Goal: Task Accomplishment & Management: Use online tool/utility

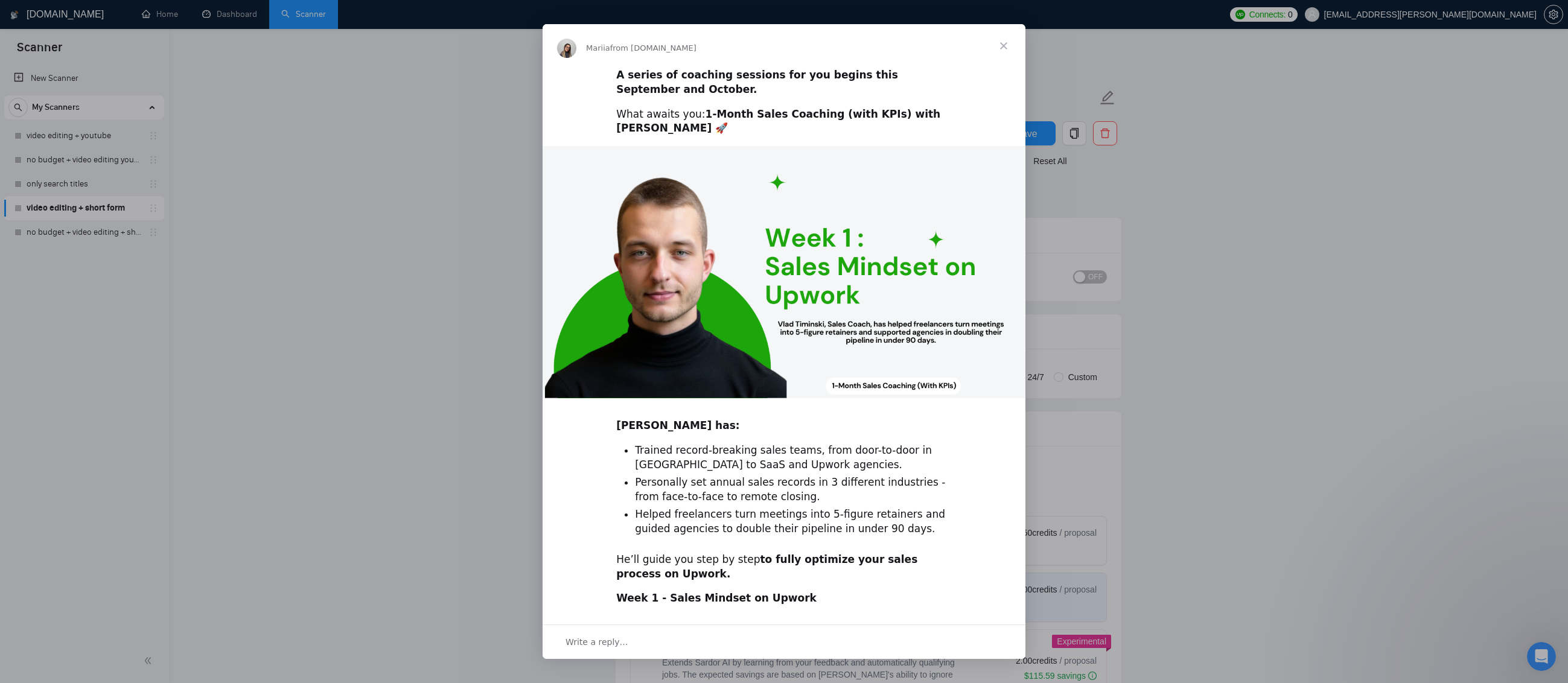
click at [1008, 47] on span "Close" at bounding box center [1003, 46] width 44 height 44
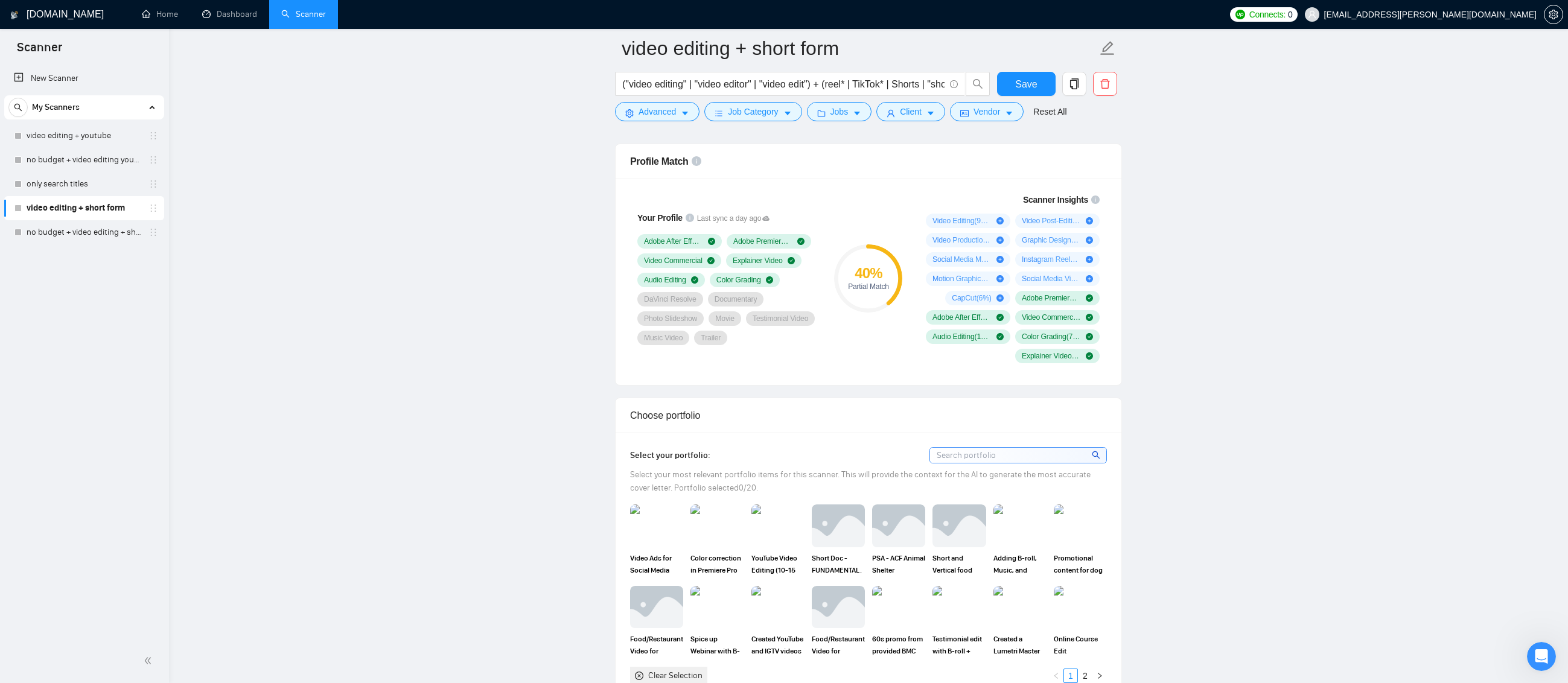
scroll to position [784, 0]
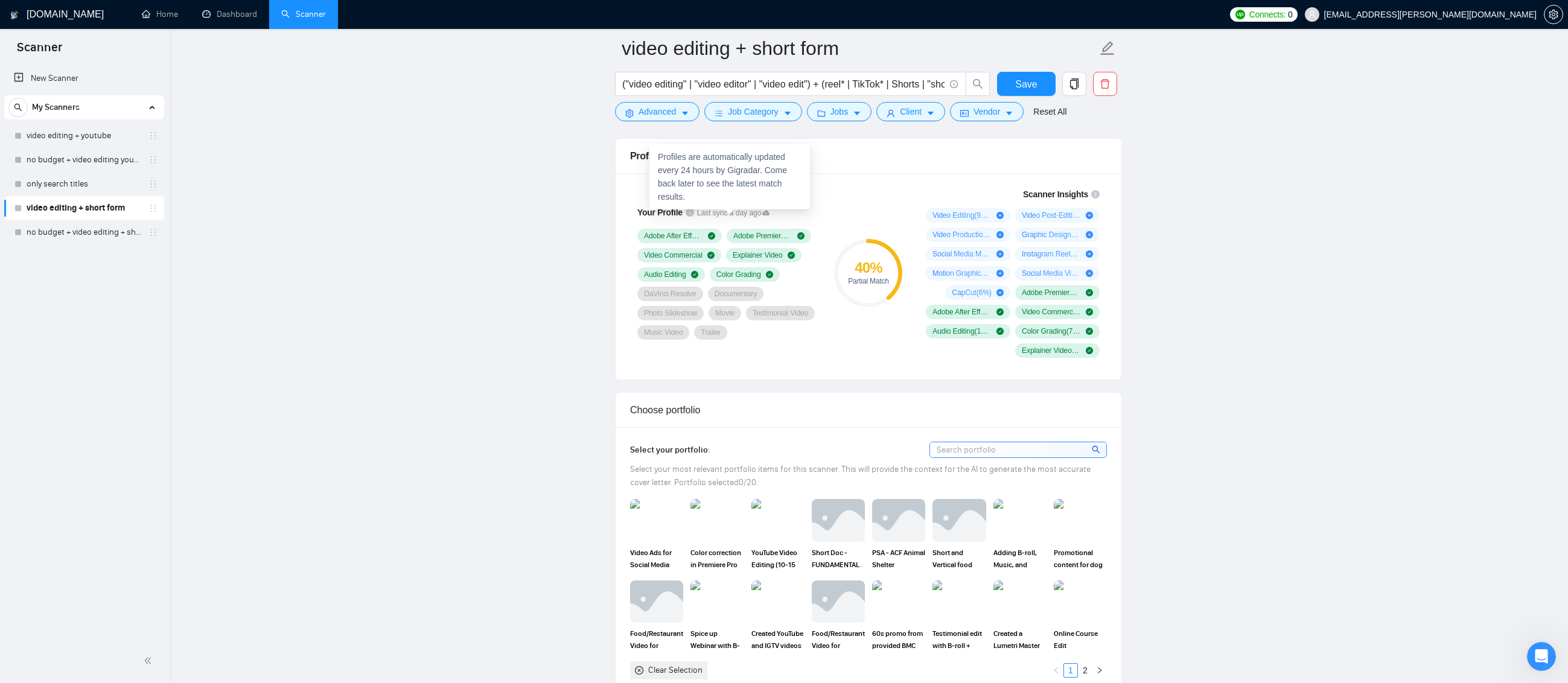
click at [763, 212] on icon at bounding box center [765, 213] width 7 height 5
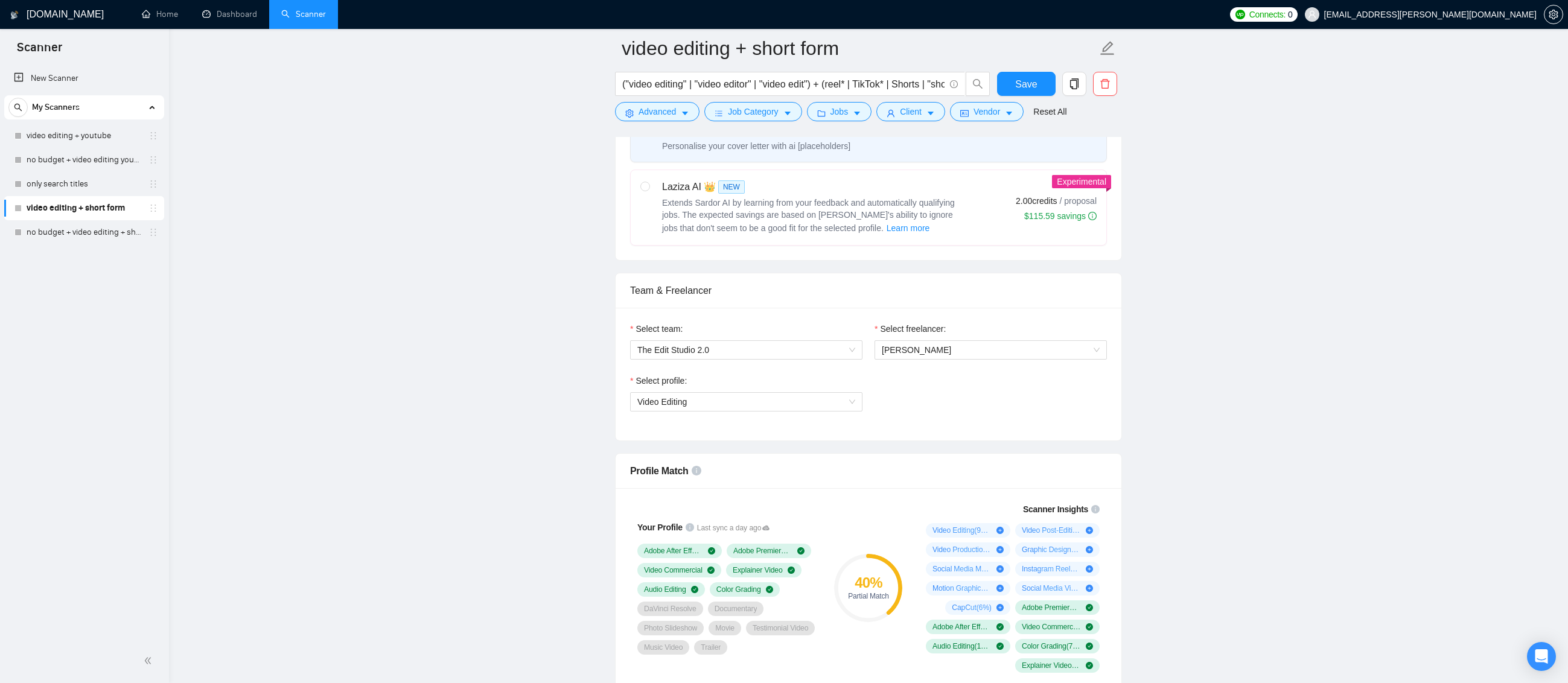
scroll to position [483, 0]
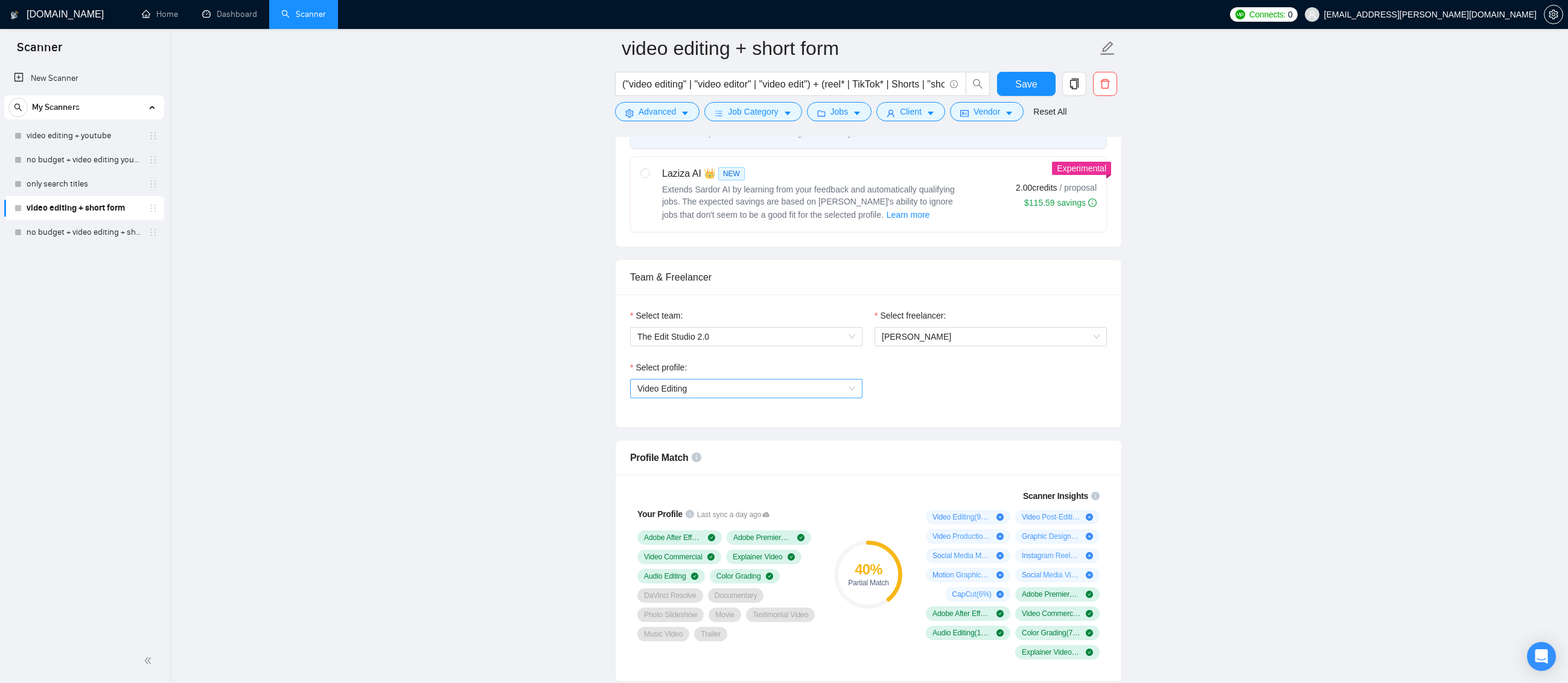
click at [853, 388] on span "Video Editing" at bounding box center [746, 388] width 218 height 18
click at [795, 413] on div "General profile" at bounding box center [746, 411] width 218 height 13
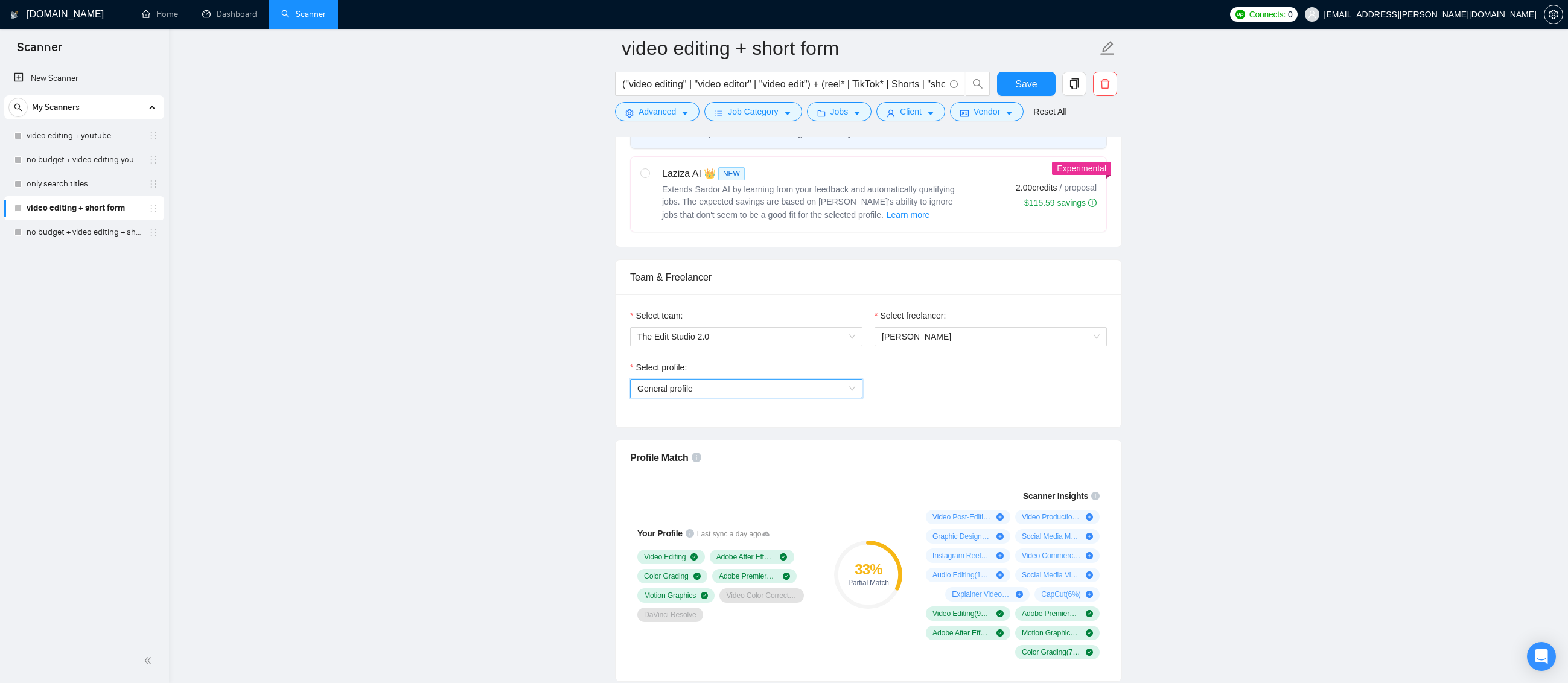
click at [951, 394] on div "Select profile: General profile General profile" at bounding box center [868, 387] width 489 height 52
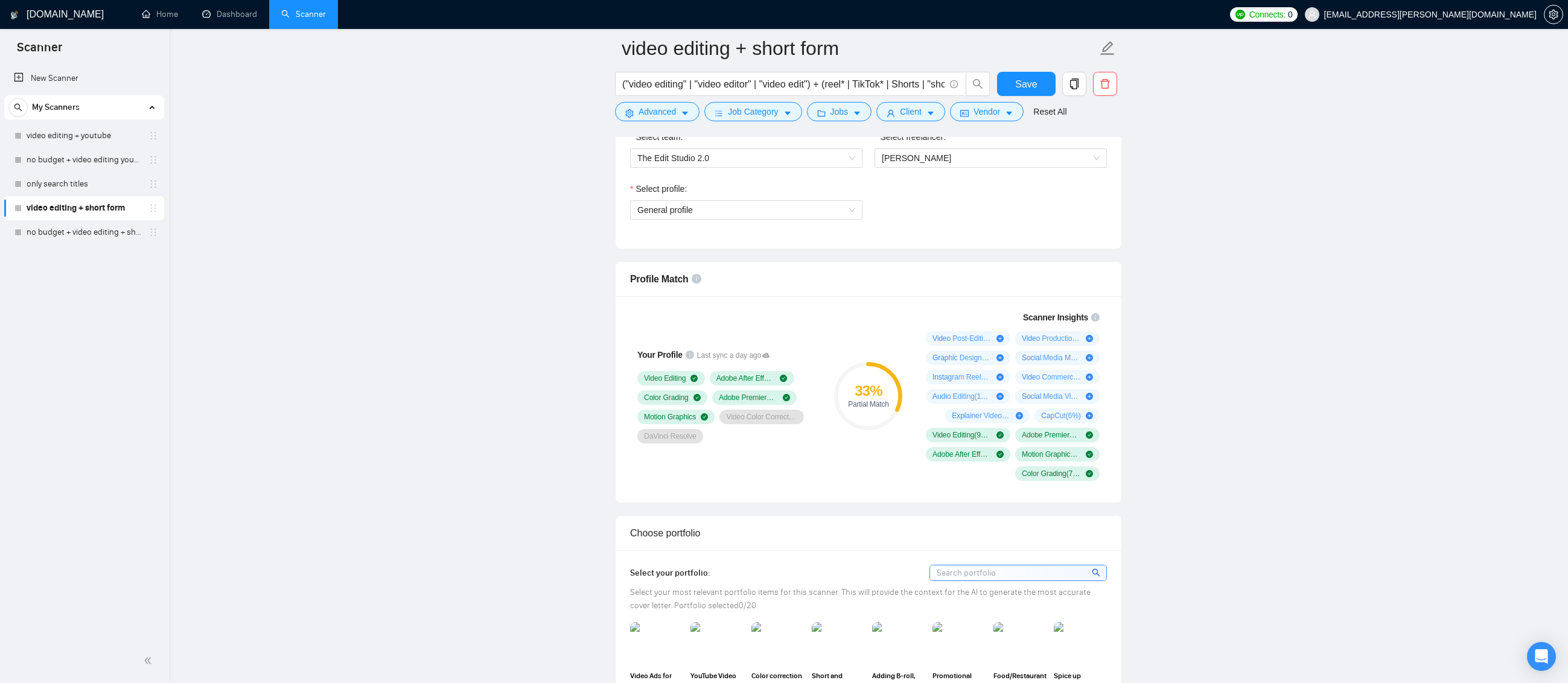
scroll to position [664, 0]
click at [850, 213] on span "General profile" at bounding box center [746, 207] width 218 height 18
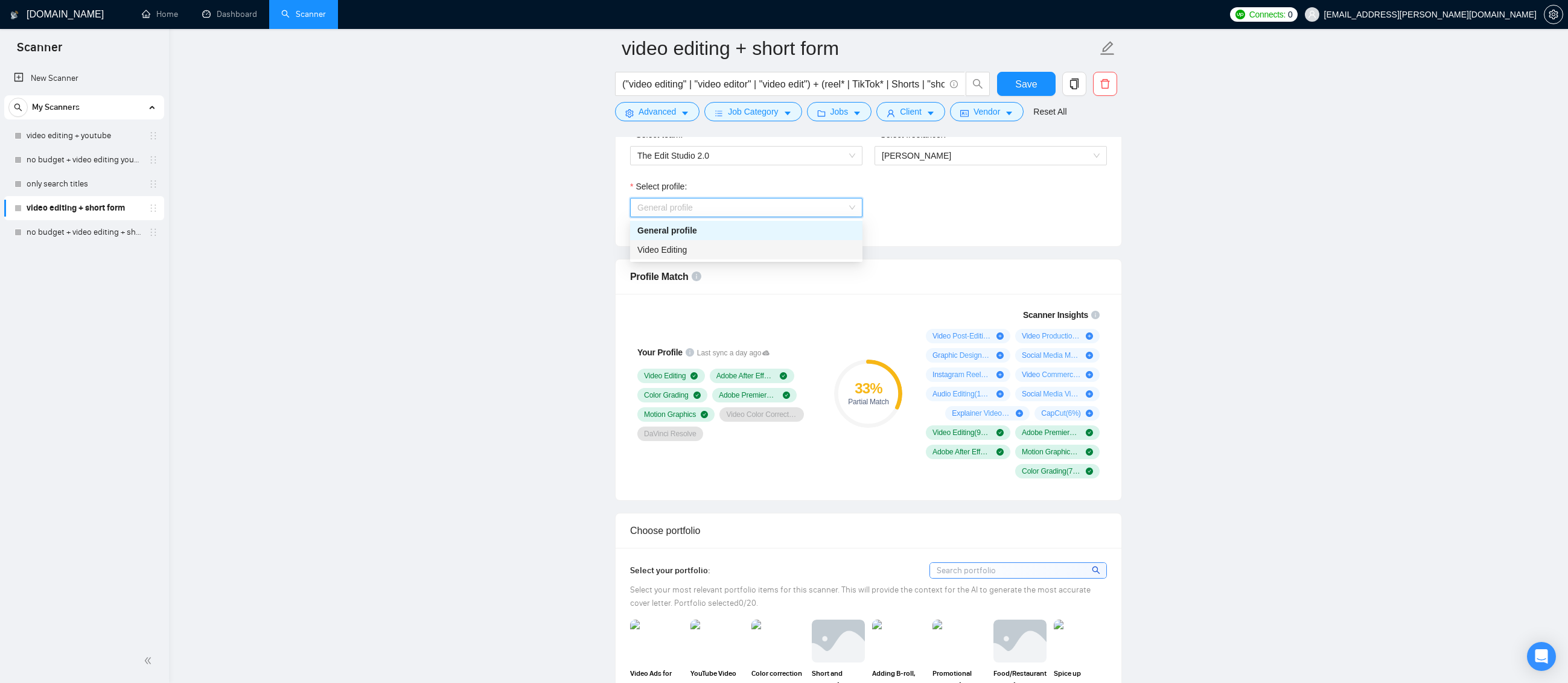
click at [794, 254] on div "Video Editing" at bounding box center [746, 250] width 218 height 13
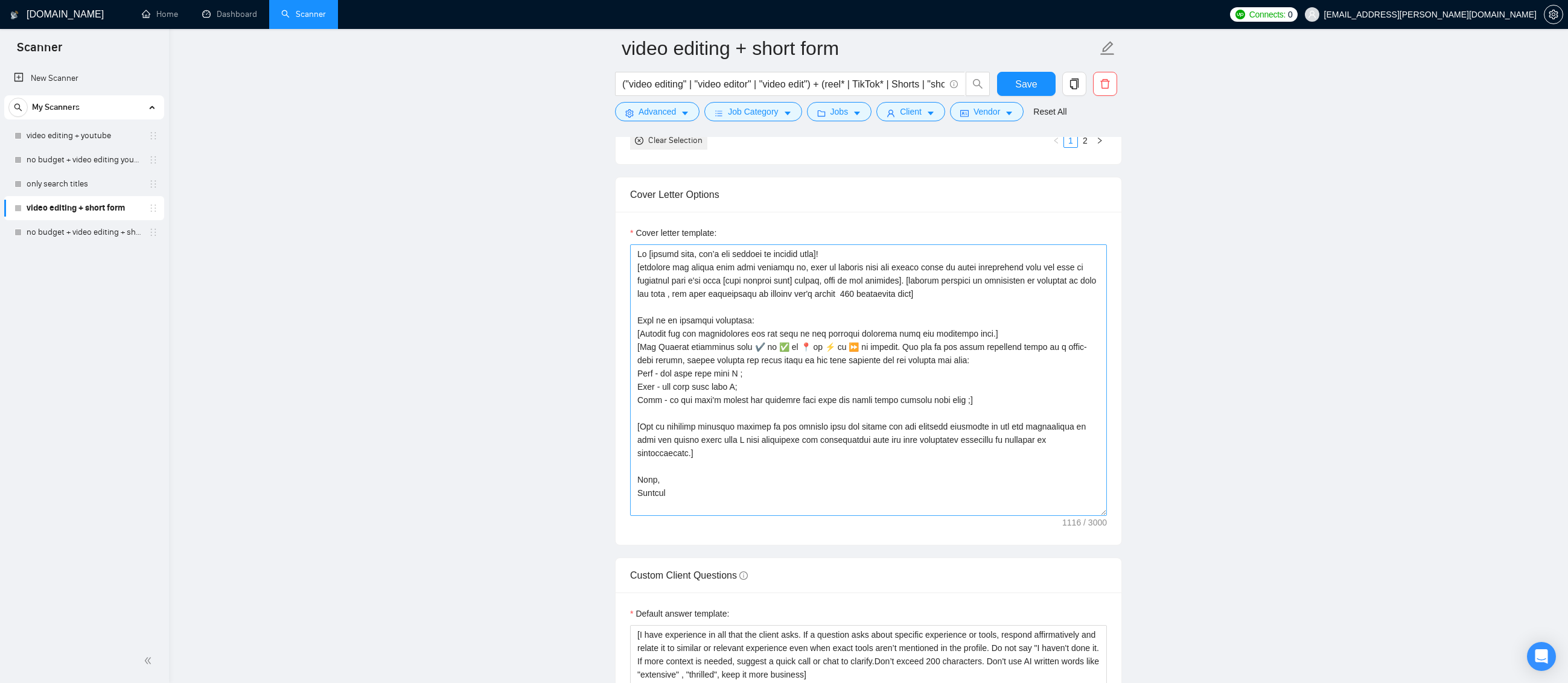
scroll to position [1327, 0]
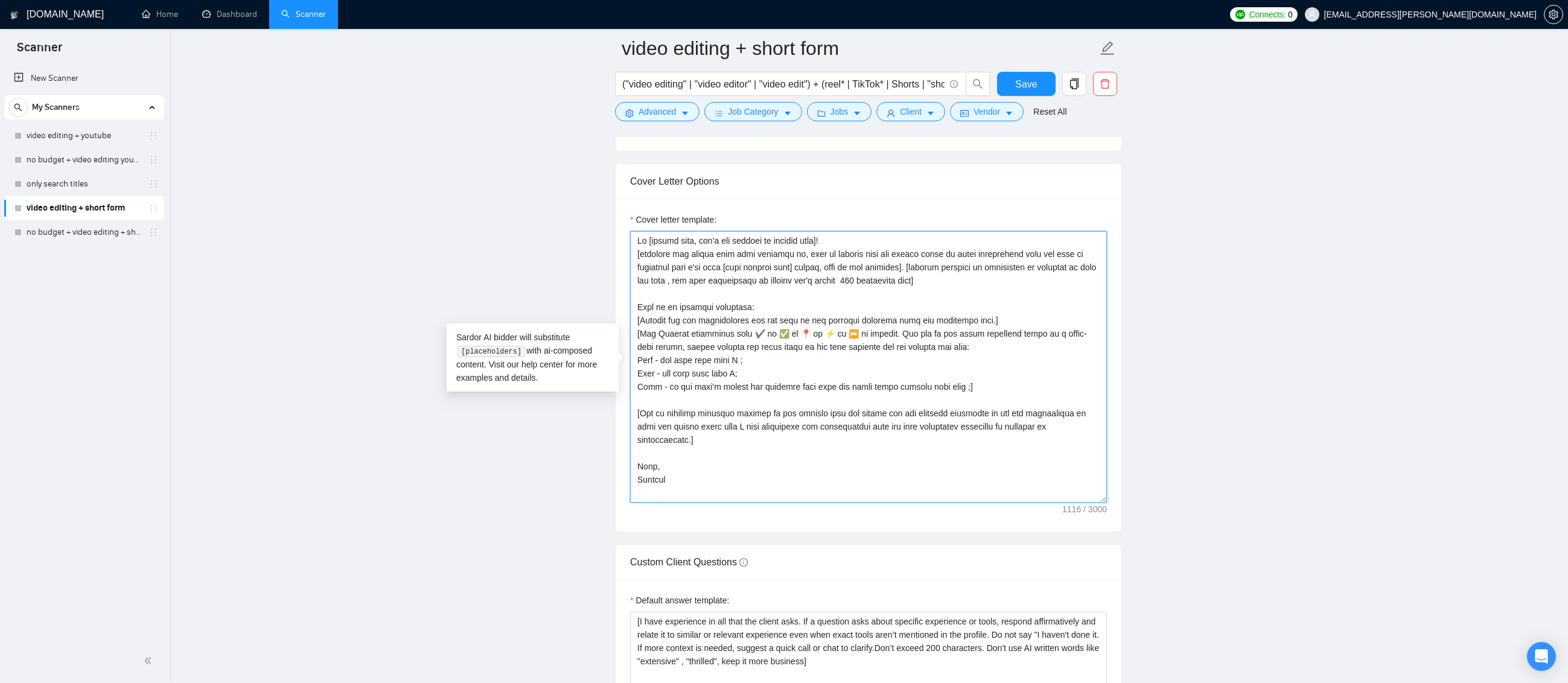
drag, startPoint x: 652, startPoint y: 388, endPoint x: 628, endPoint y: 388, distance: 24.0
click at [628, 387] on div "Cover letter template:" at bounding box center [868, 365] width 506 height 333
paste textarea "[URL][DOMAIN_NAME][PERSON_NAME]"
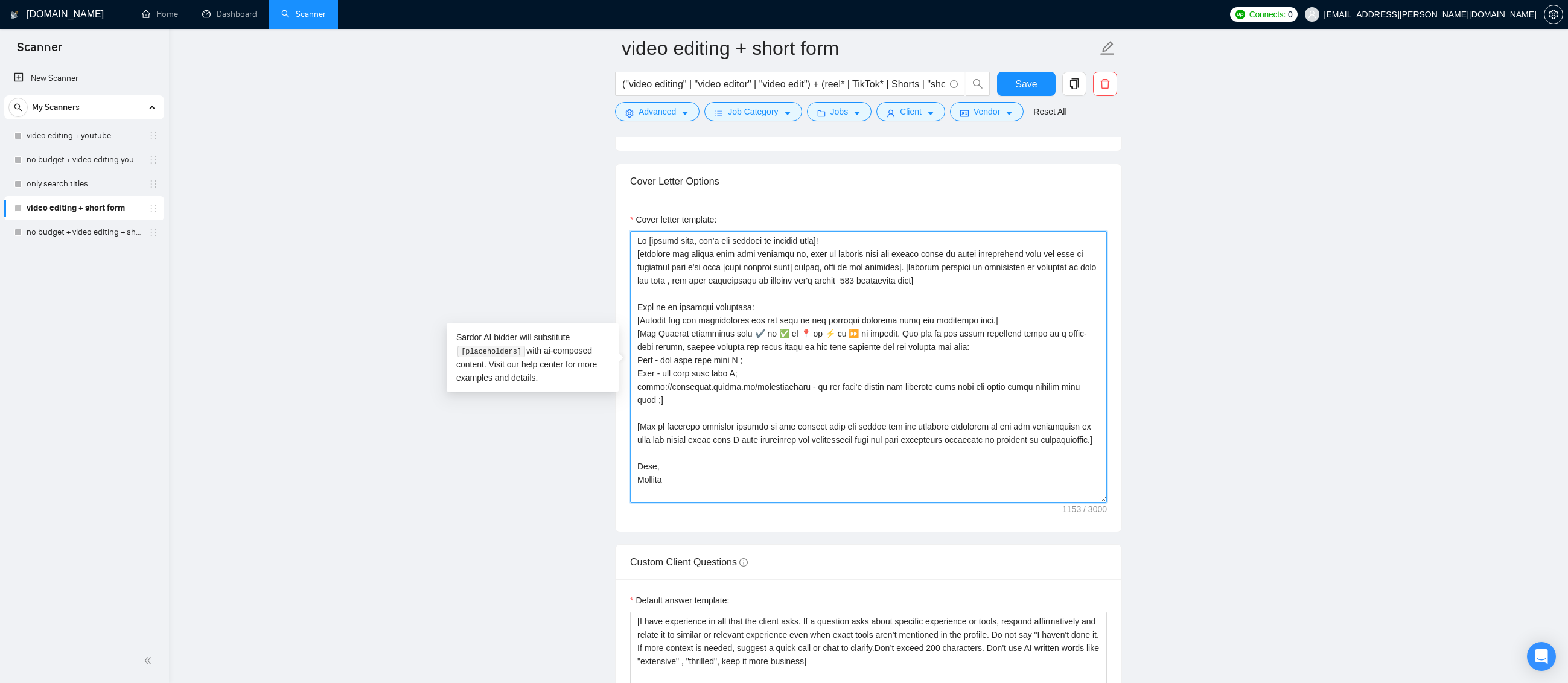
click at [915, 426] on textarea "Cover letter template:" at bounding box center [868, 366] width 477 height 271
click at [684, 377] on textarea "Cover letter template:" at bounding box center [868, 366] width 477 height 271
click at [736, 281] on textarea "Cover letter template:" at bounding box center [868, 366] width 477 height 271
drag, startPoint x: 652, startPoint y: 359, endPoint x: 630, endPoint y: 357, distance: 22.1
click at [630, 357] on textarea "Cover letter template:" at bounding box center [868, 366] width 477 height 271
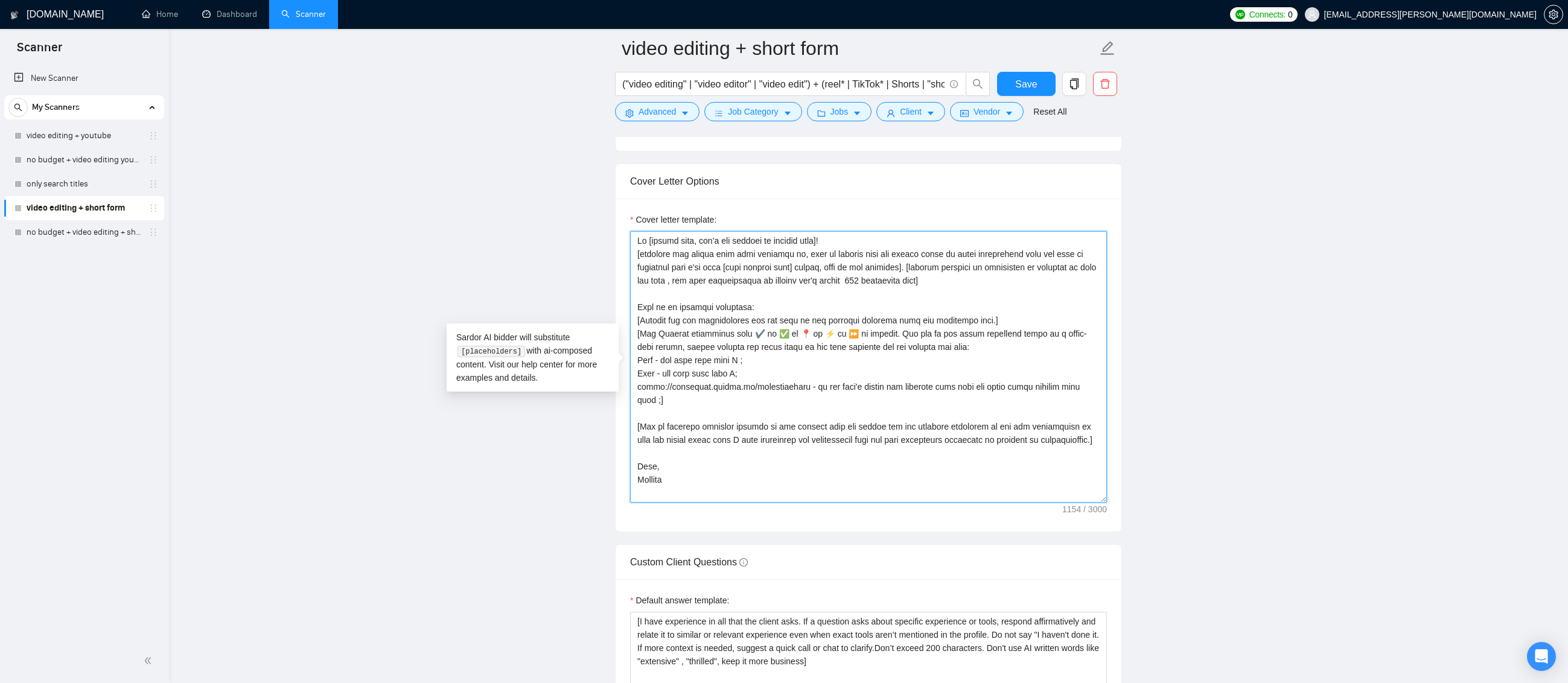
paste textarea "[URL][DOMAIN_NAME]"
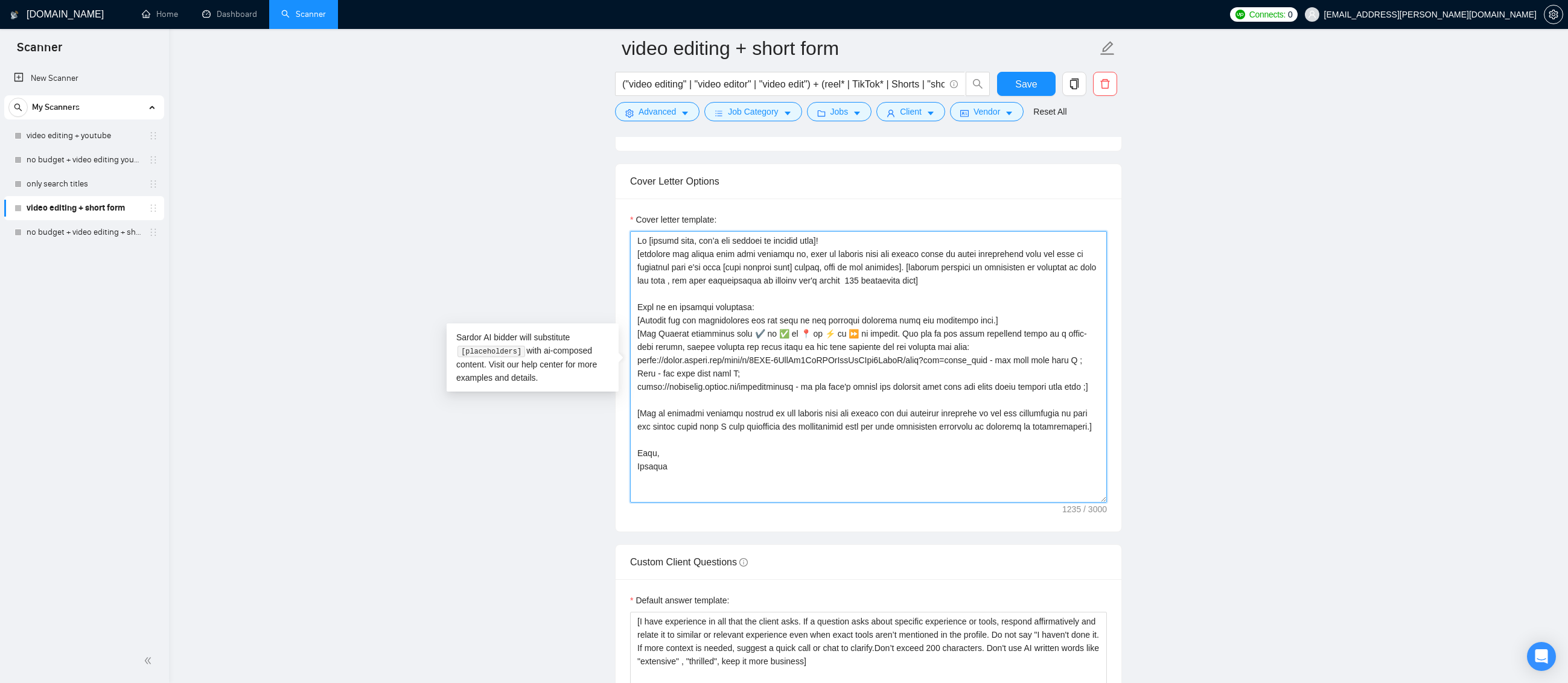
drag, startPoint x: 651, startPoint y: 373, endPoint x: 636, endPoint y: 373, distance: 15.0
click at [636, 373] on textarea "Cover letter template:" at bounding box center [868, 366] width 477 height 271
paste textarea "[URL][DOMAIN_NAME]"
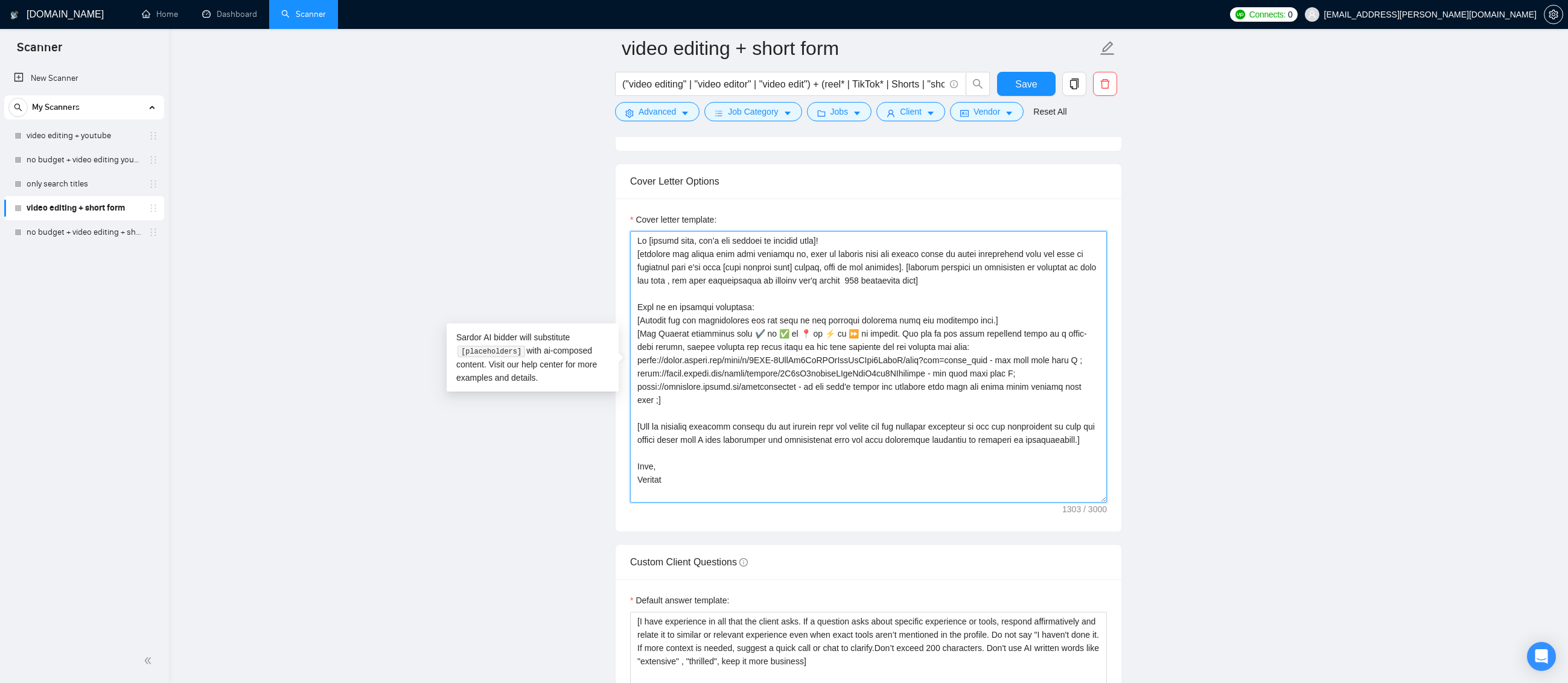
click at [992, 382] on textarea "Cover letter template:" at bounding box center [868, 366] width 477 height 271
click at [951, 443] on textarea "Cover letter template:" at bounding box center [868, 366] width 477 height 271
click at [1419, 423] on main "video editing + short form ("video editing" | "video editor" | "video edit") + …" at bounding box center [868, 381] width 1361 height 3320
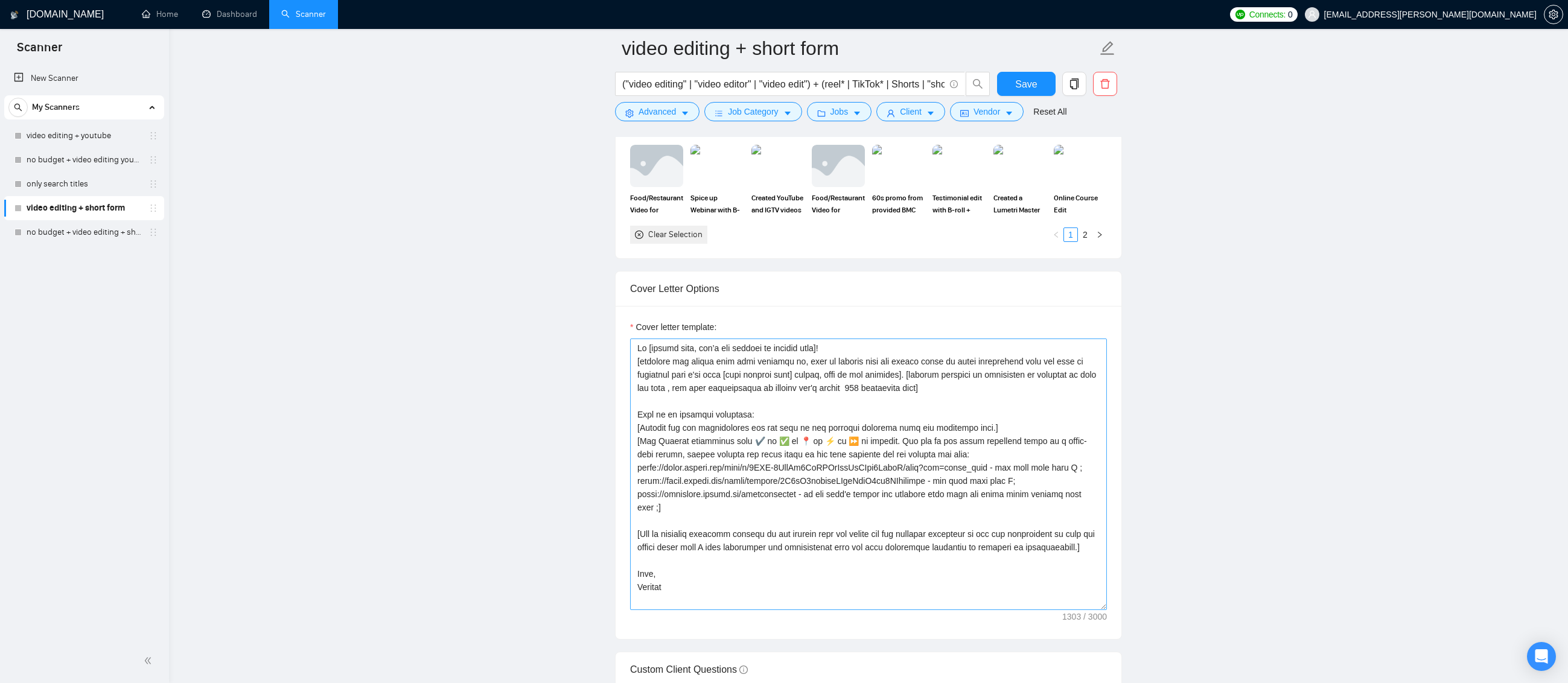
scroll to position [1207, 0]
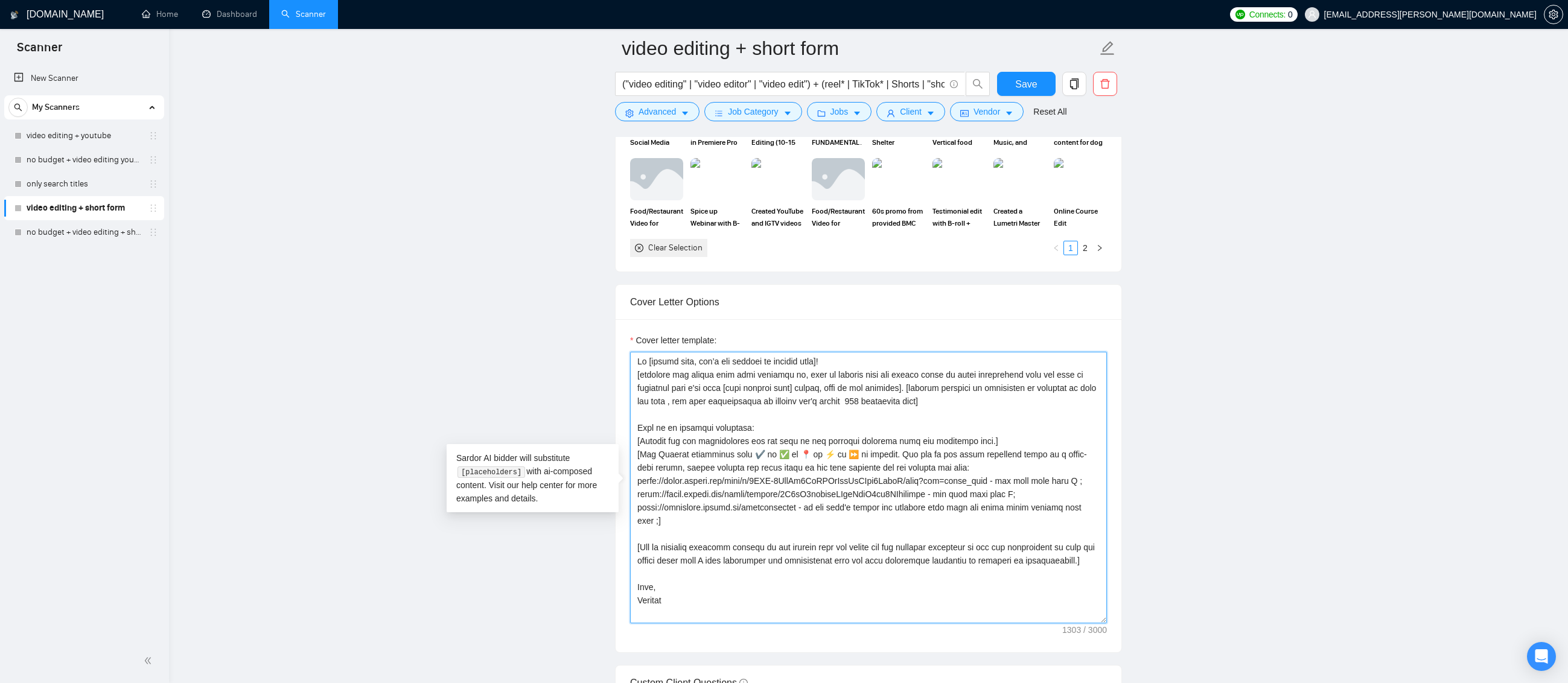
click at [645, 359] on textarea "Cover letter template:" at bounding box center [868, 487] width 477 height 271
click at [744, 374] on textarea "Cover letter template:" at bounding box center [868, 487] width 477 height 271
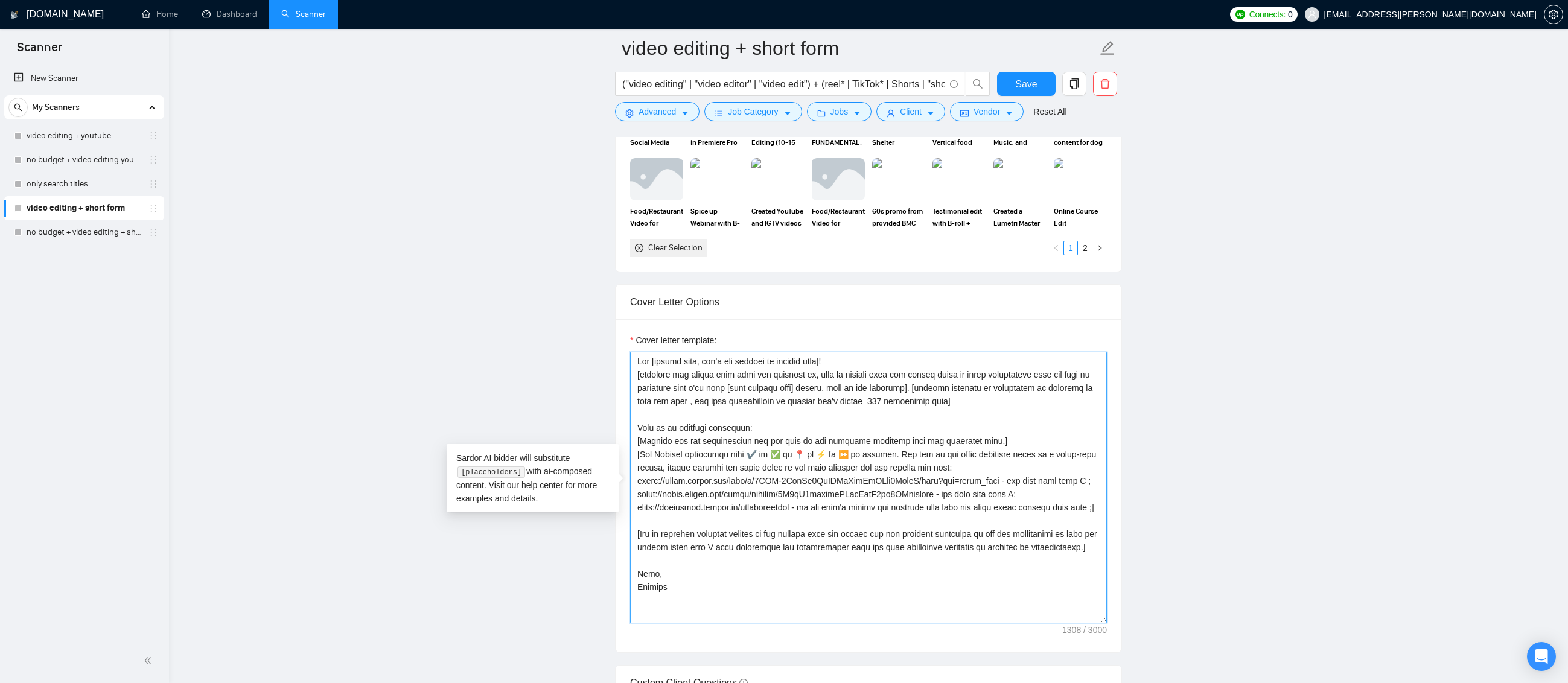
drag, startPoint x: 1019, startPoint y: 372, endPoint x: 1061, endPoint y: 398, distance: 49.4
click at [1020, 372] on textarea "Cover letter template:" at bounding box center [868, 487] width 477 height 271
click at [960, 407] on textarea "Cover letter template:" at bounding box center [868, 487] width 477 height 271
drag, startPoint x: 662, startPoint y: 426, endPoint x: 673, endPoint y: 429, distance: 11.4
click at [657, 428] on textarea "Cover letter template:" at bounding box center [868, 487] width 477 height 271
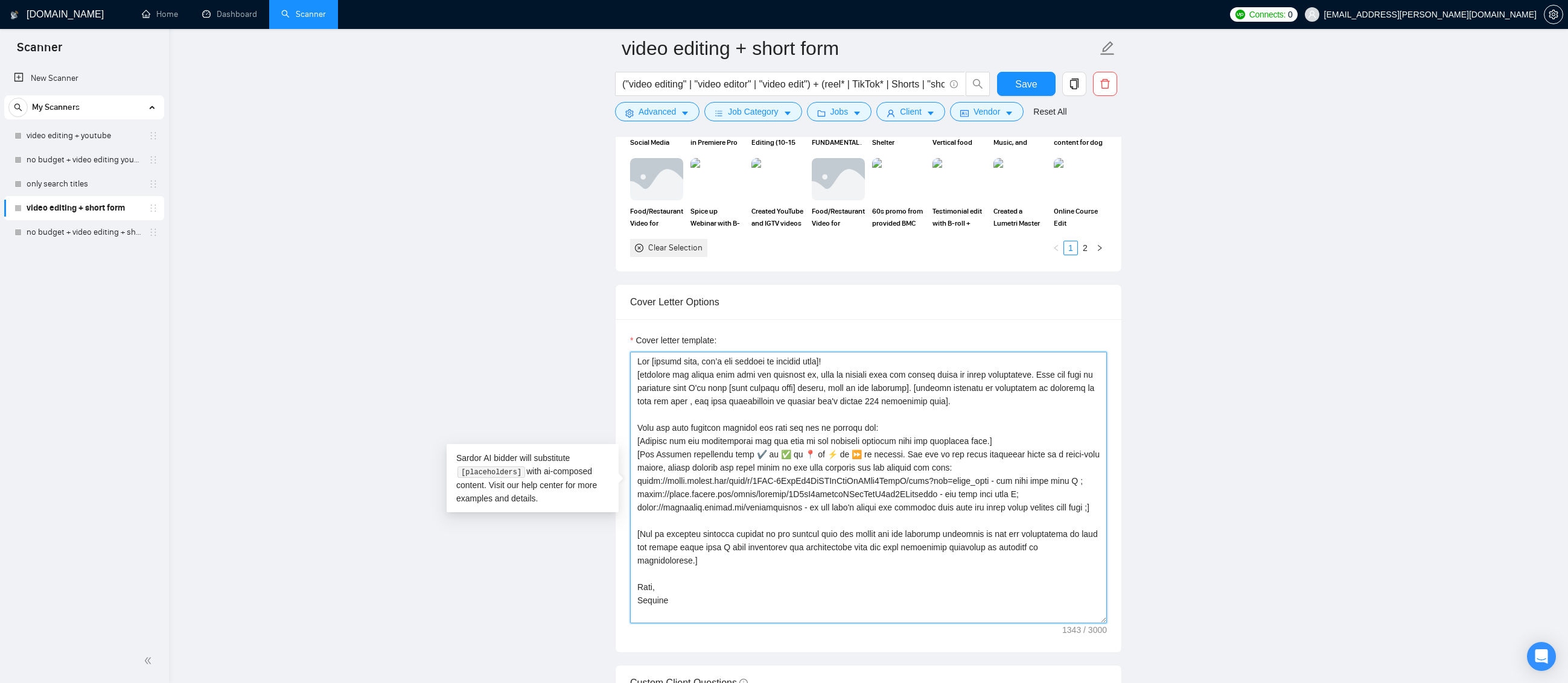
click at [854, 519] on textarea "Cover letter template:" at bounding box center [868, 487] width 477 height 271
type textarea "Lor [ipsumd sita, con’a eli seddoei te incidid utla]! [etdolore mag aliqua enim…"
click at [1029, 85] on span "Save" at bounding box center [1026, 84] width 22 height 15
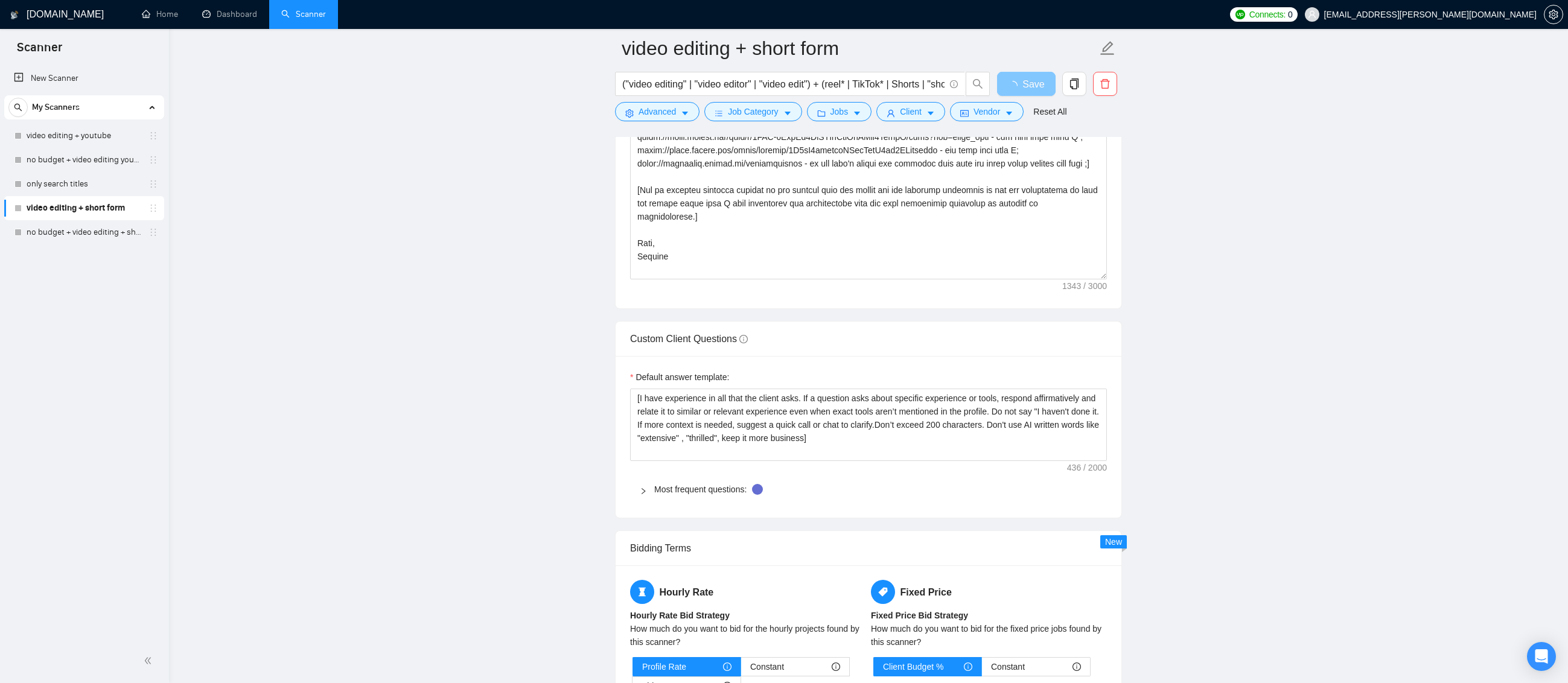
scroll to position [1569, 0]
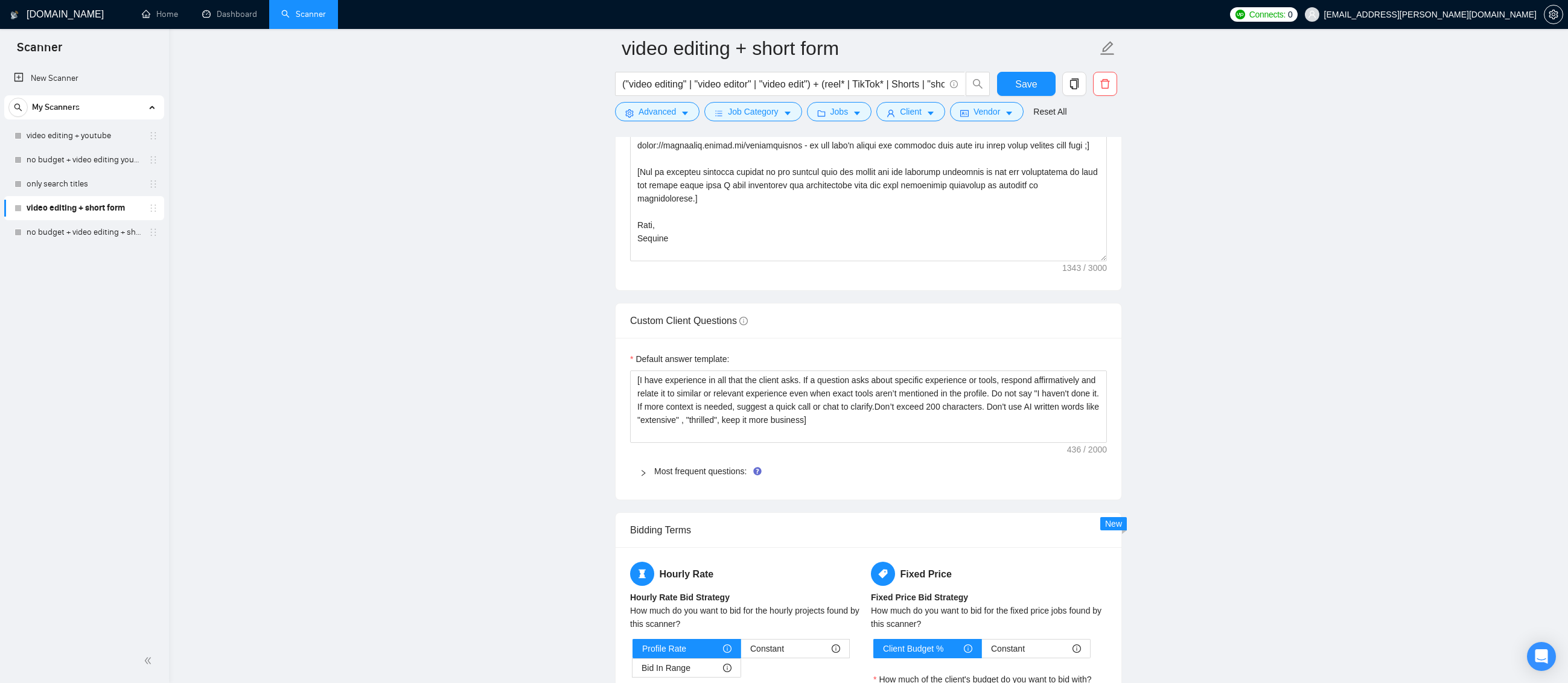
click at [646, 475] on icon "right" at bounding box center [643, 472] width 7 height 7
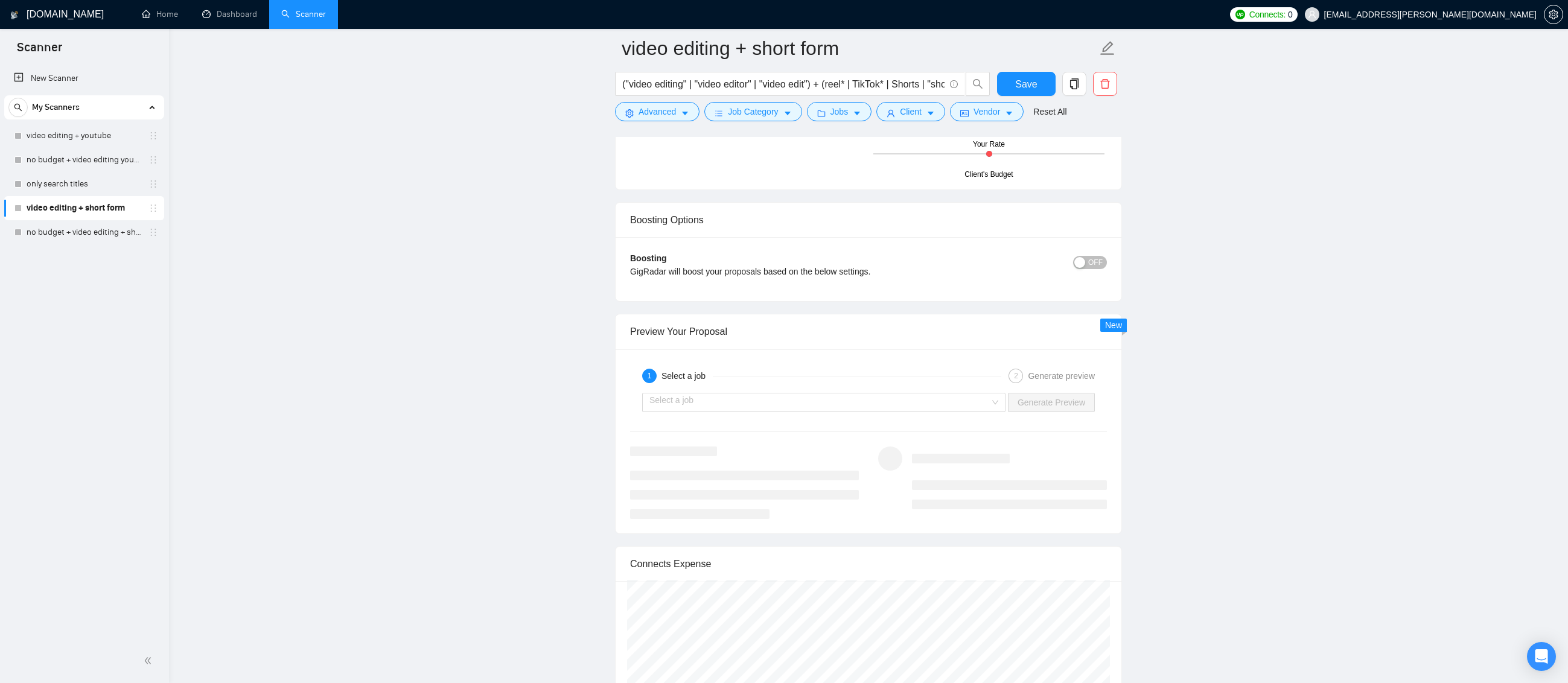
scroll to position [2655, 0]
click at [985, 402] on input "search" at bounding box center [820, 403] width 340 height 18
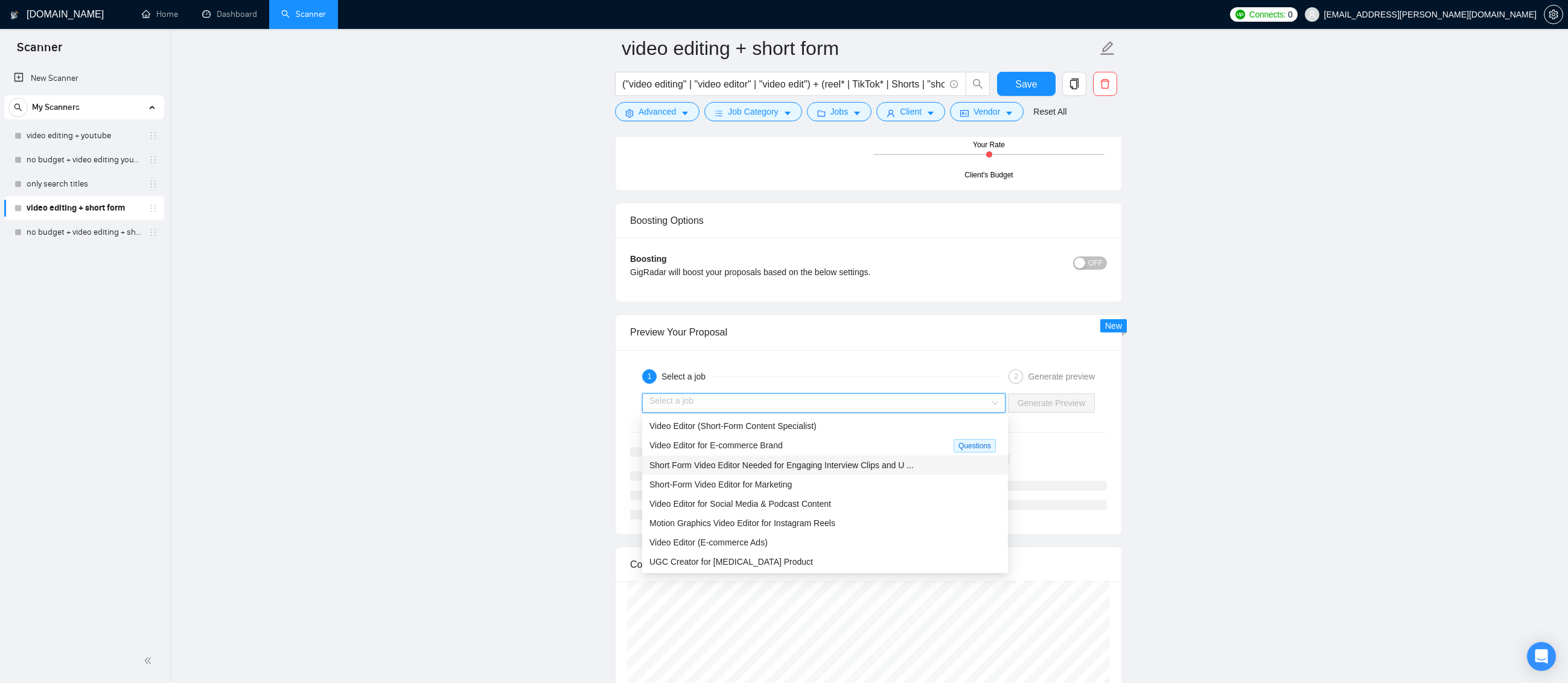
click at [859, 468] on span "Short Form Video Editor Needed for Engaging Interview Clips and U ..." at bounding box center [782, 465] width 264 height 9
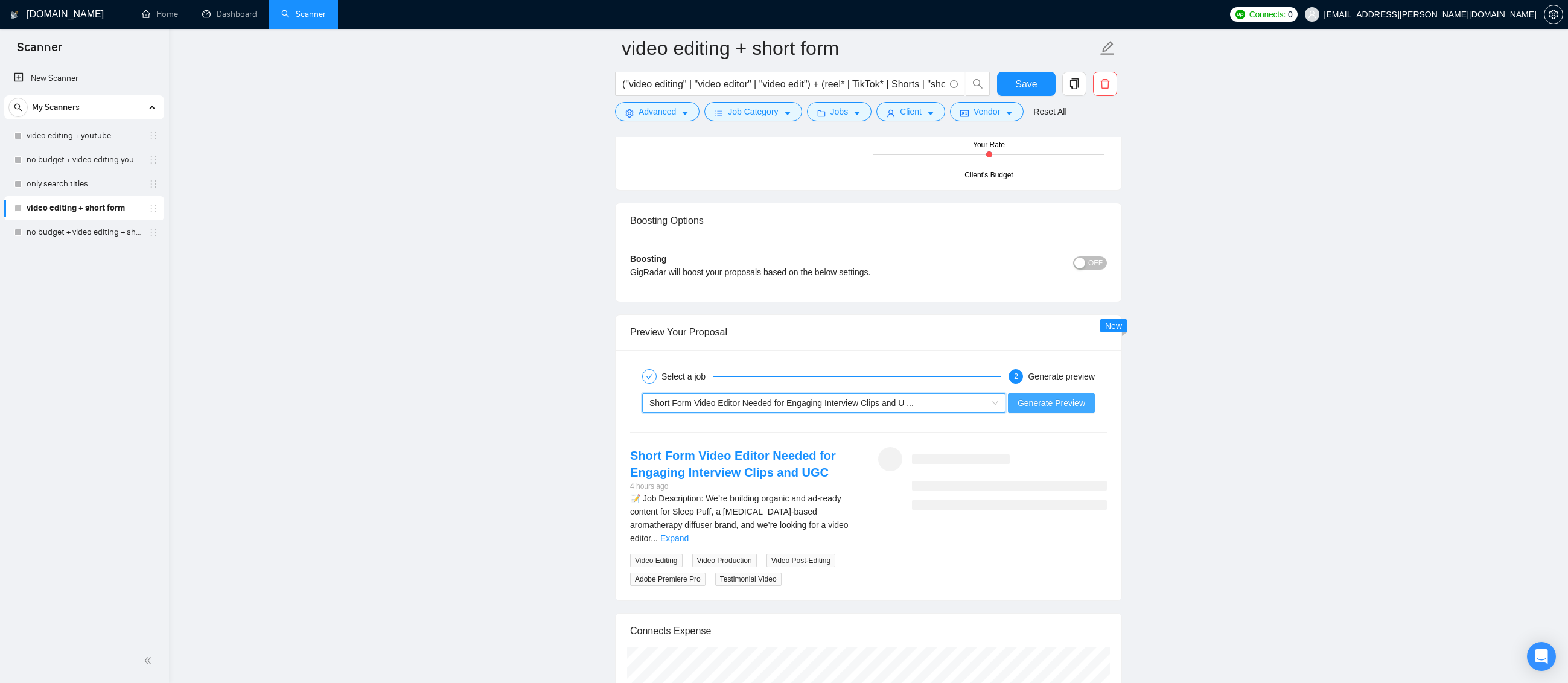
click at [1075, 403] on span "Generate Preview" at bounding box center [1051, 403] width 68 height 13
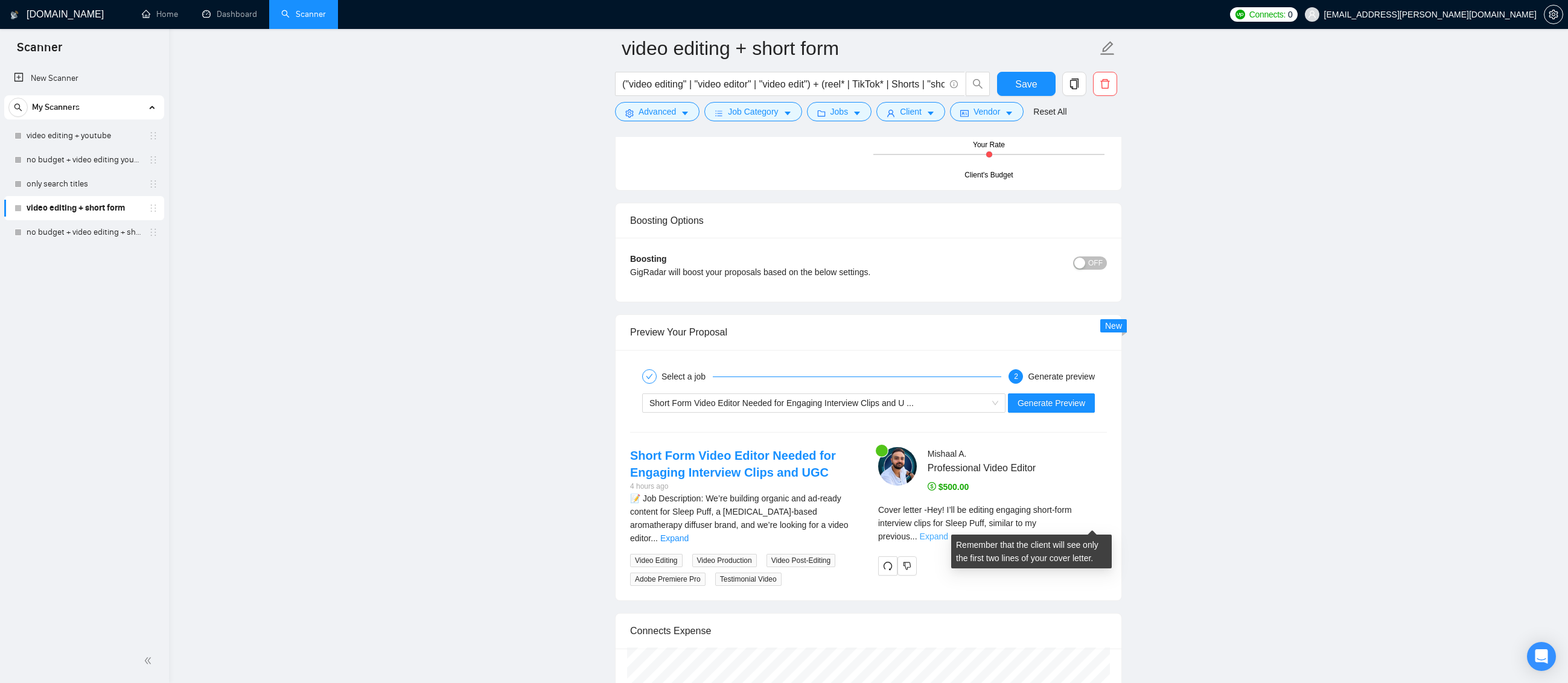
click at [948, 532] on link "Expand" at bounding box center [934, 536] width 28 height 9
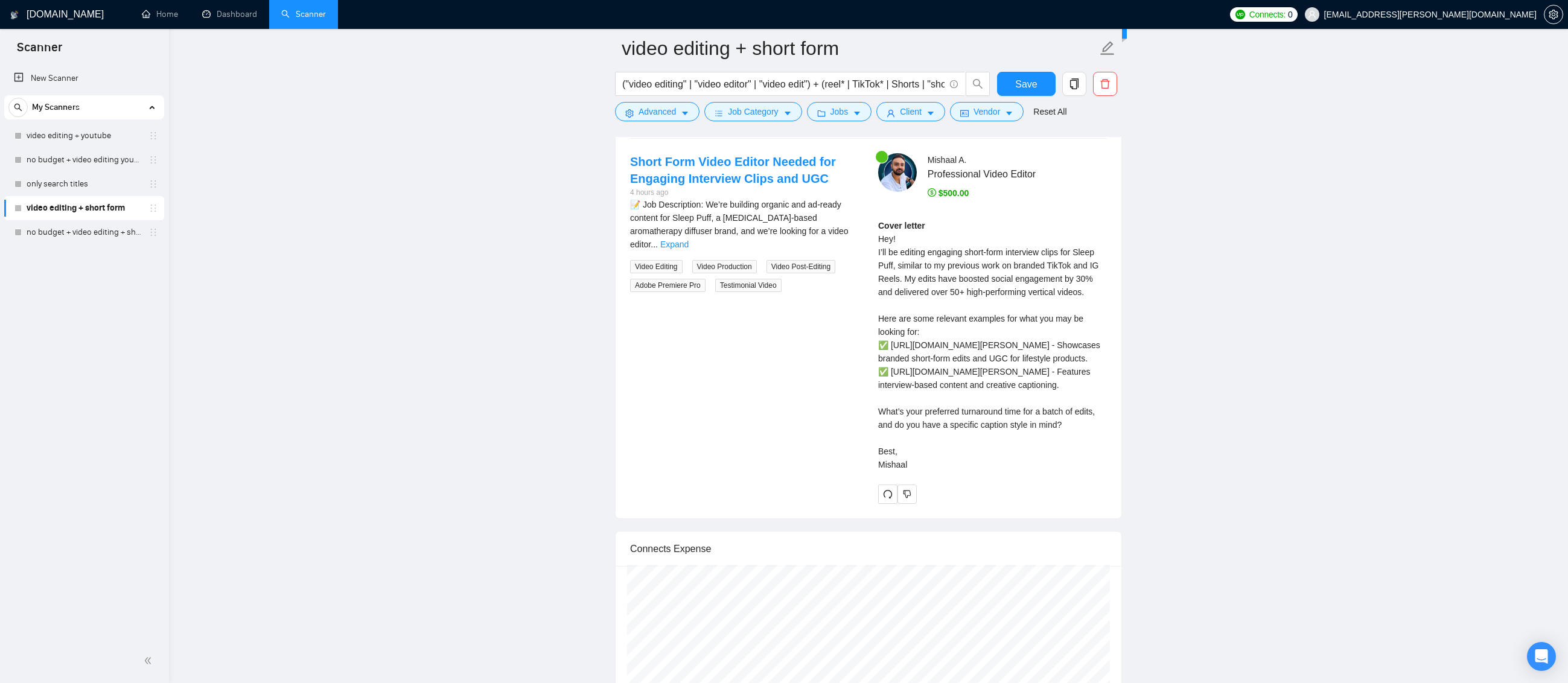
scroll to position [2957, 0]
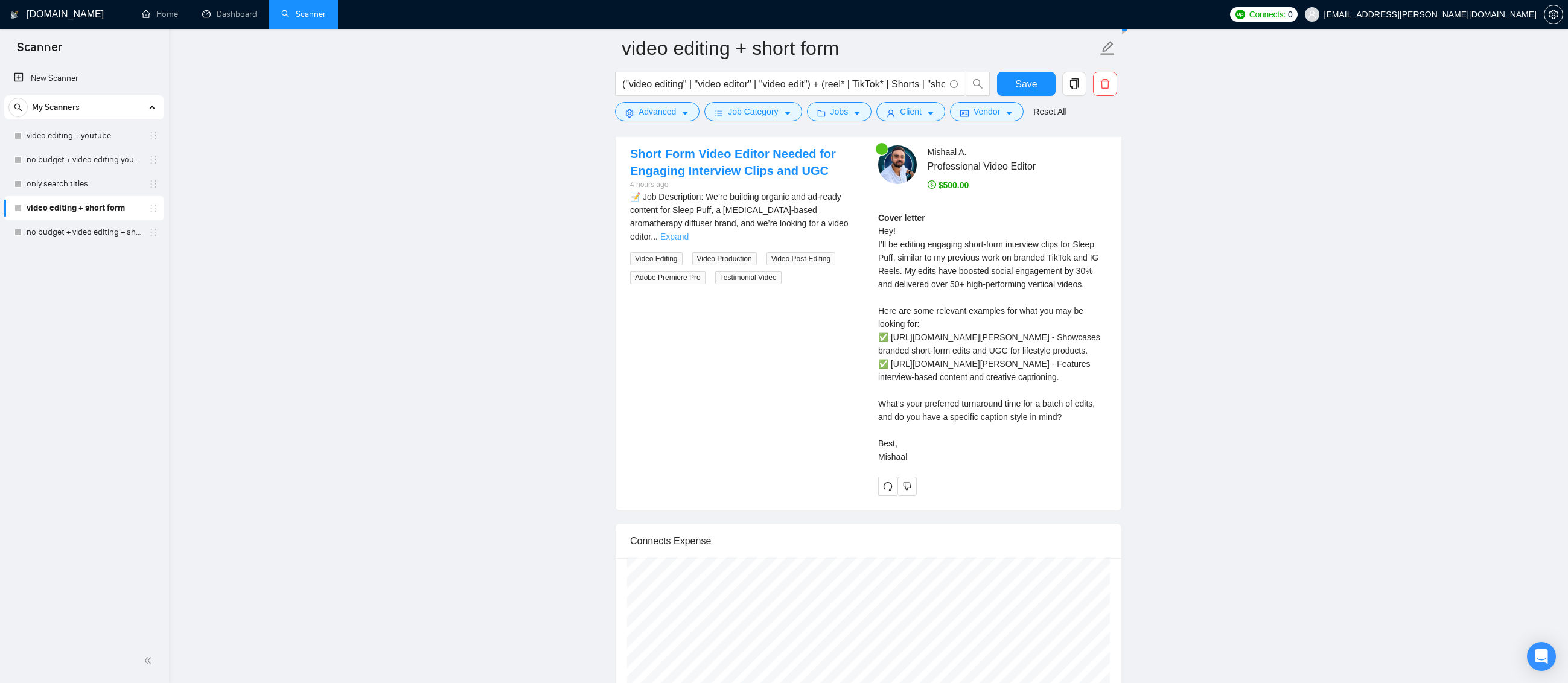
click at [689, 231] on link "Expand" at bounding box center [674, 236] width 28 height 9
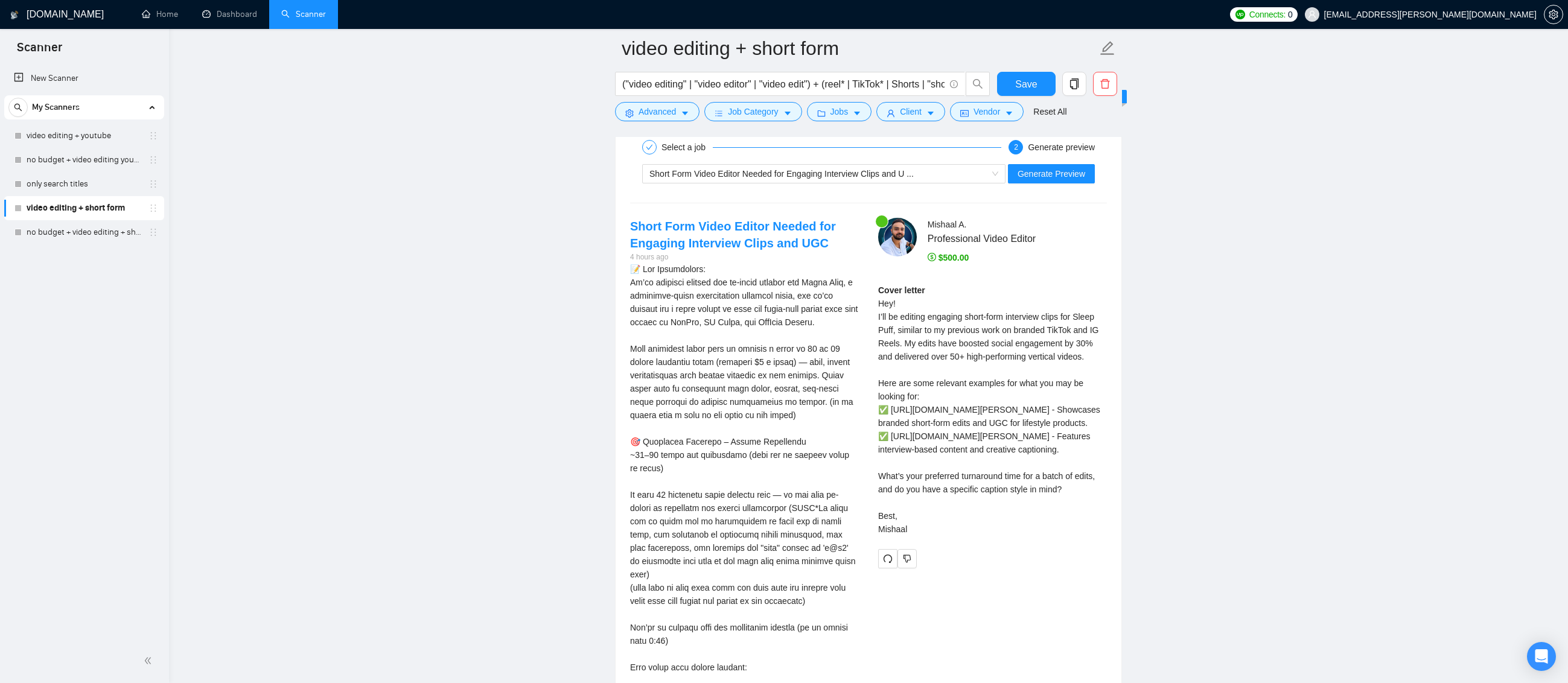
scroll to position [2824, 0]
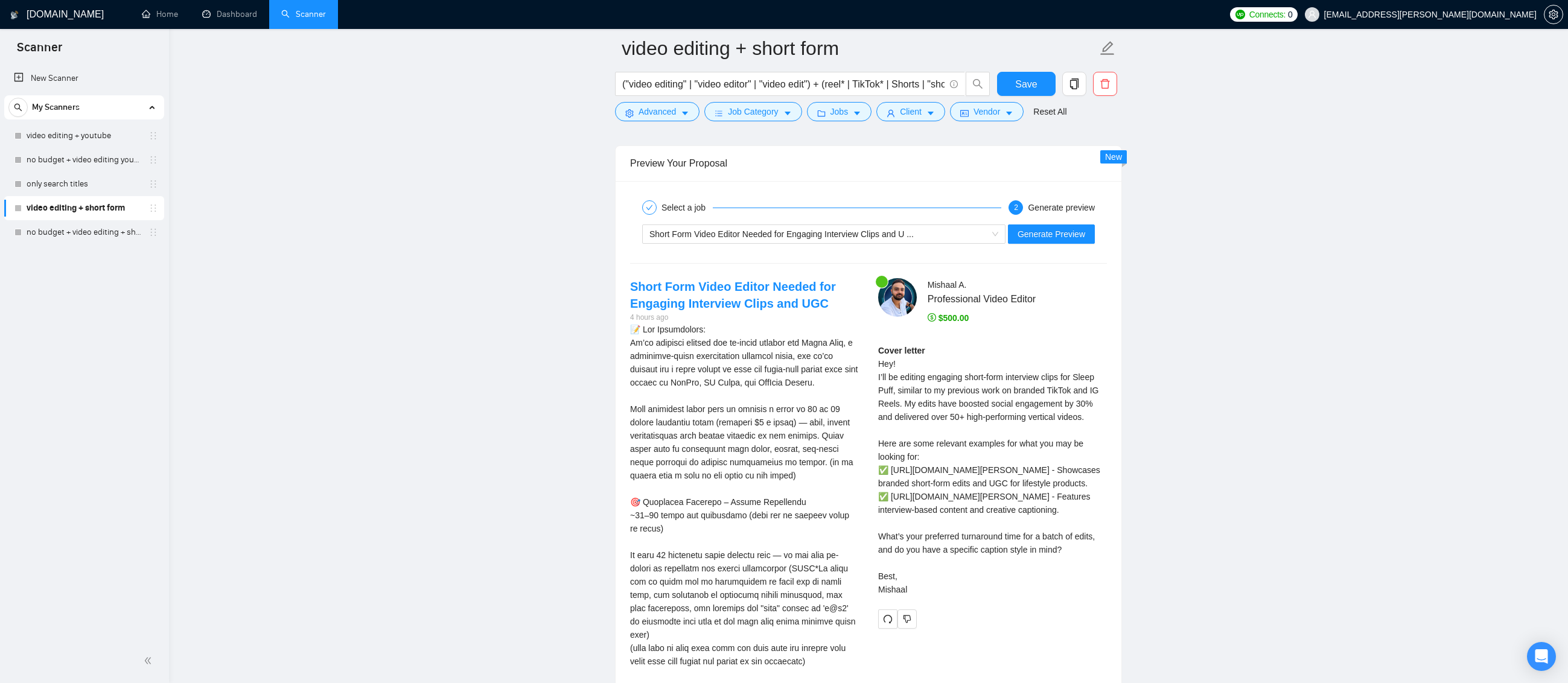
click at [929, 319] on icon "dollar" at bounding box center [932, 317] width 8 height 8
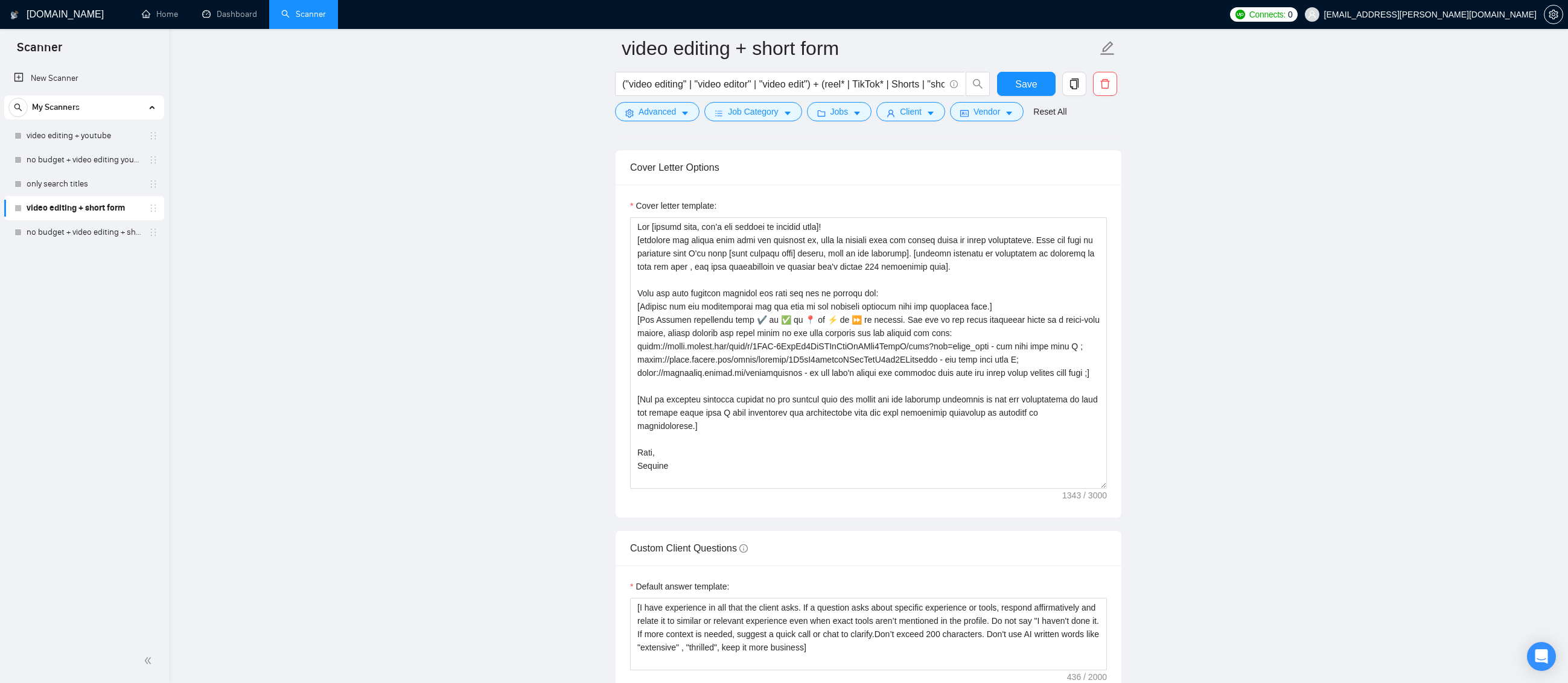
scroll to position [1315, 0]
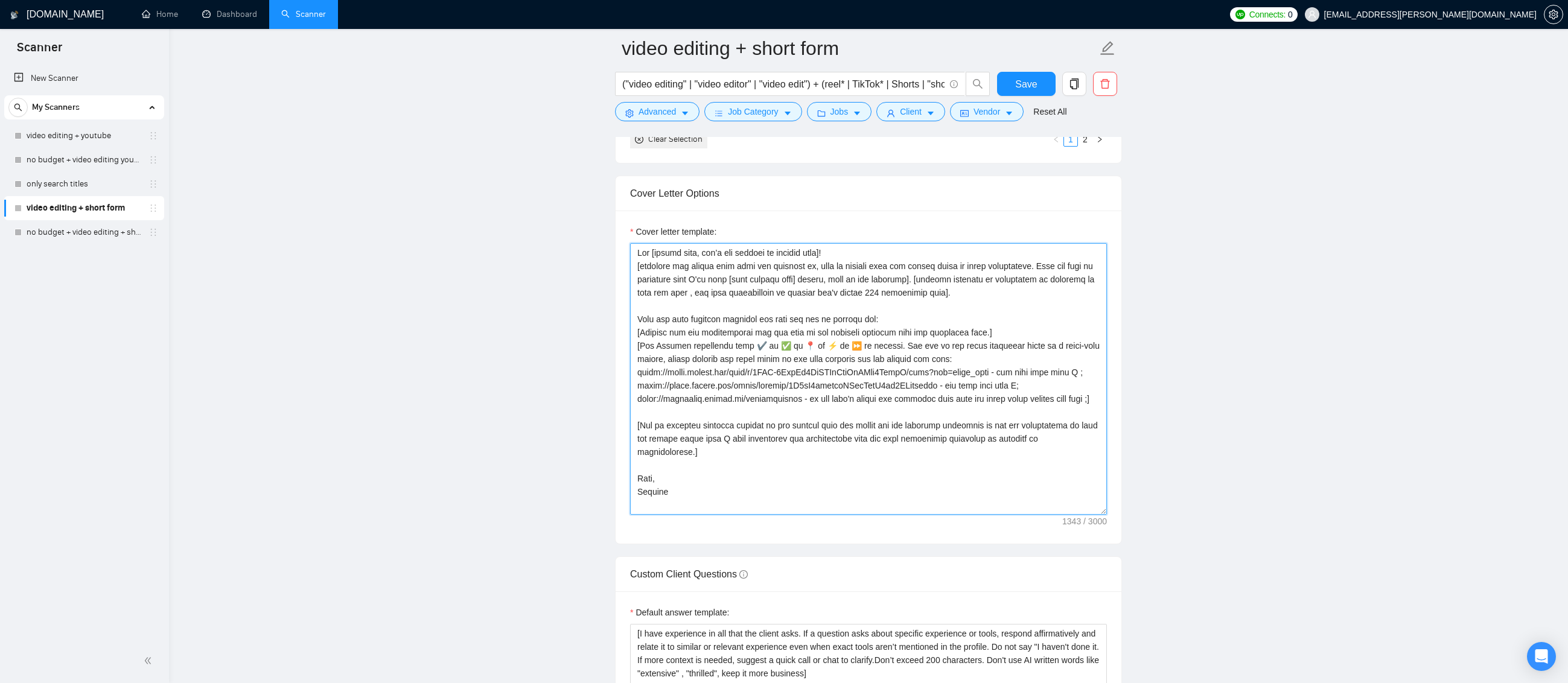
click at [703, 264] on textarea "Cover letter template:" at bounding box center [868, 379] width 477 height 271
click at [1020, 298] on textarea "Cover letter template:" at bounding box center [868, 379] width 477 height 271
type textarea "Lor [ipsumd sita, con’a eli seddoei te incidid utla]! [etdolore mag aliqua'e ad…"
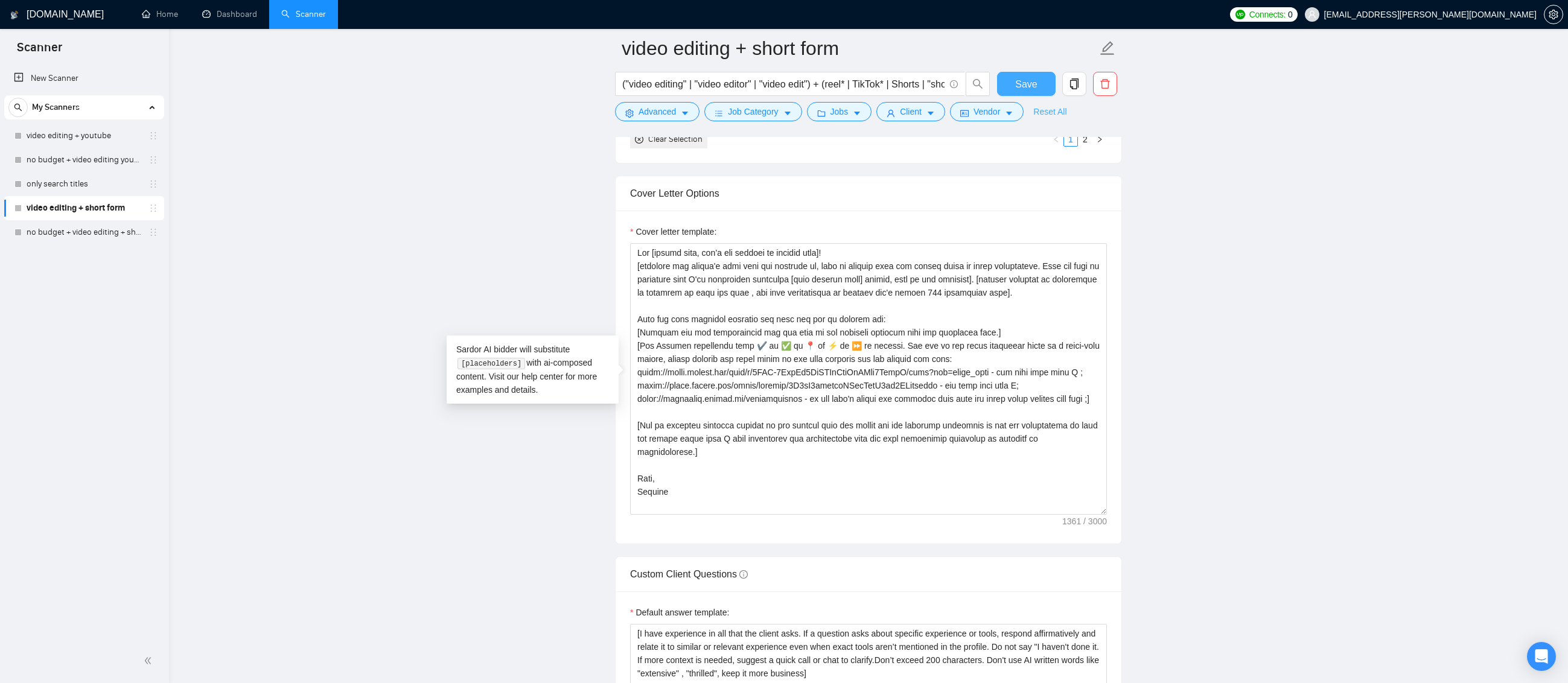
click at [1039, 84] on button "Save" at bounding box center [1026, 84] width 59 height 24
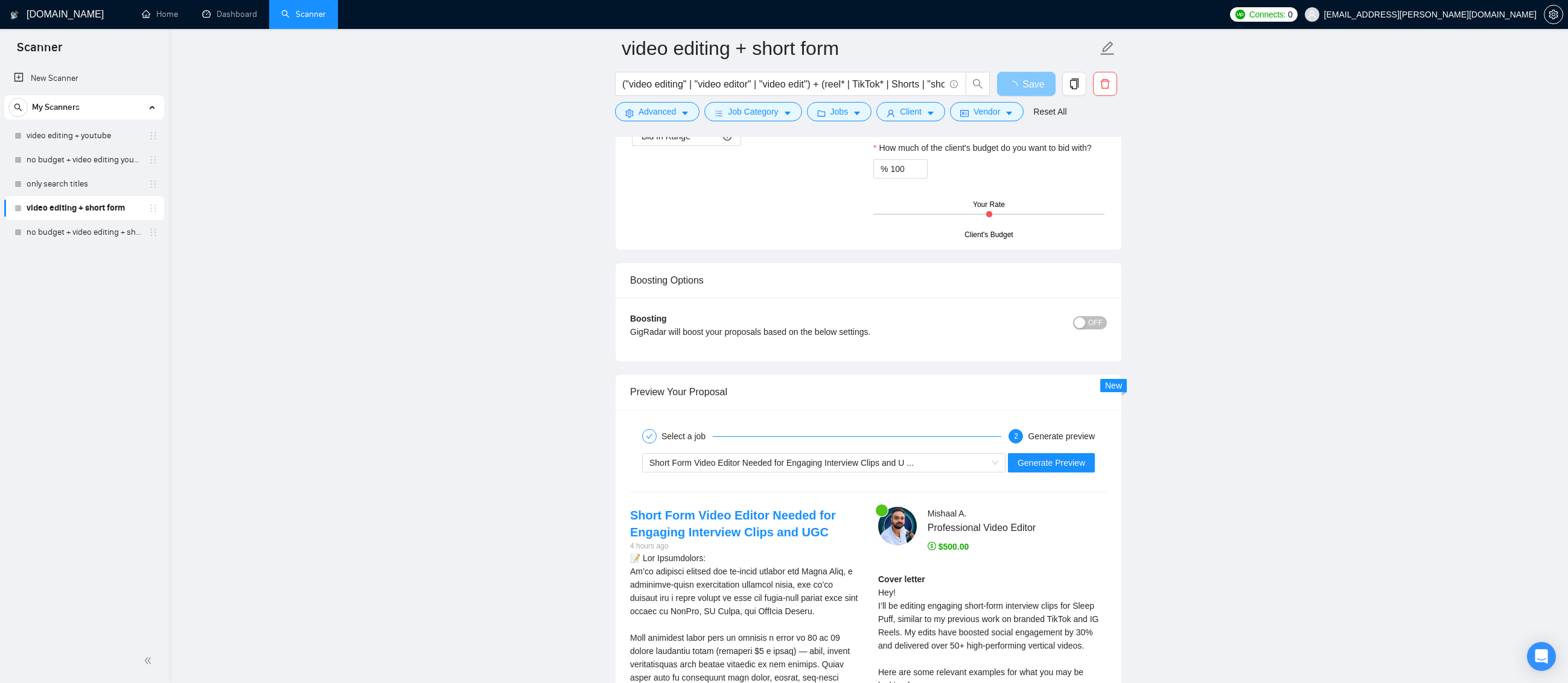
scroll to position [2160, 0]
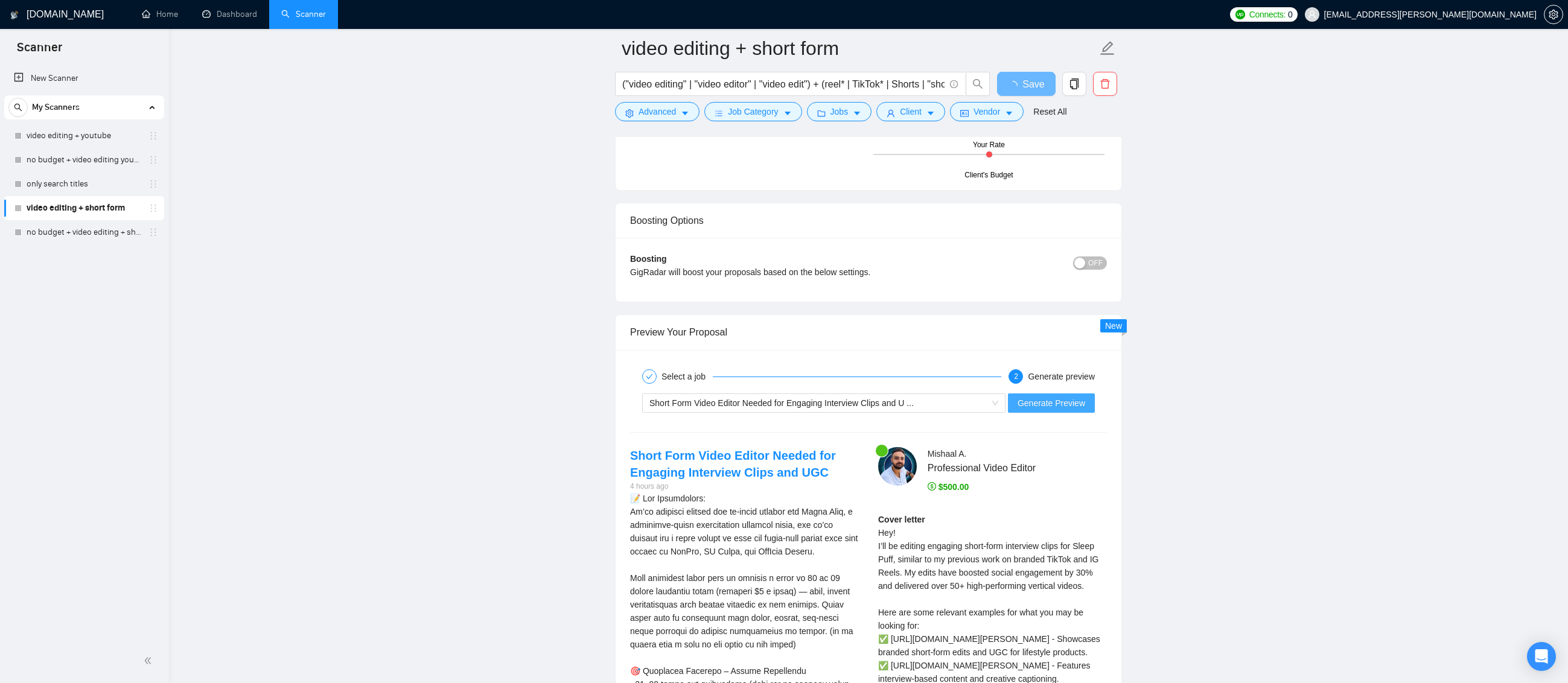
click at [1068, 409] on span "Generate Preview" at bounding box center [1051, 403] width 68 height 13
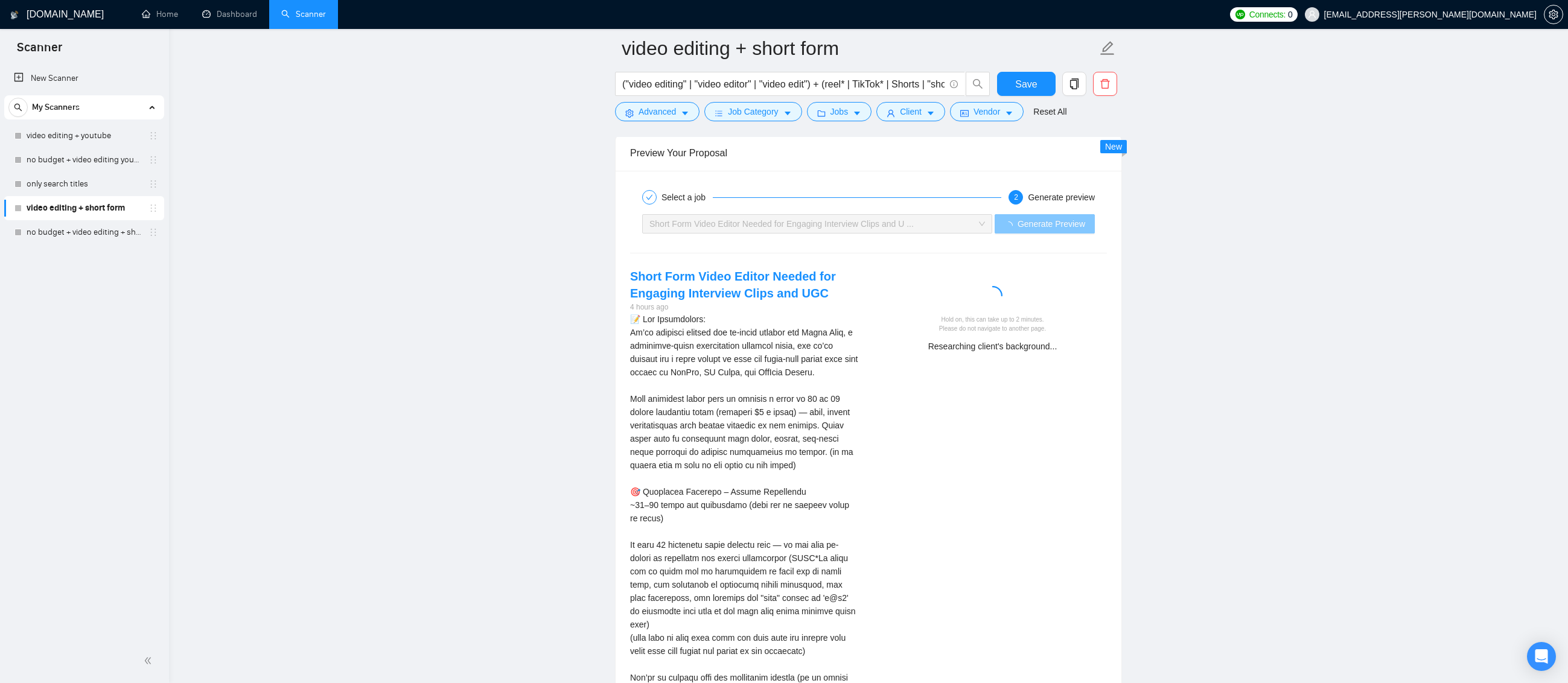
scroll to position [2341, 0]
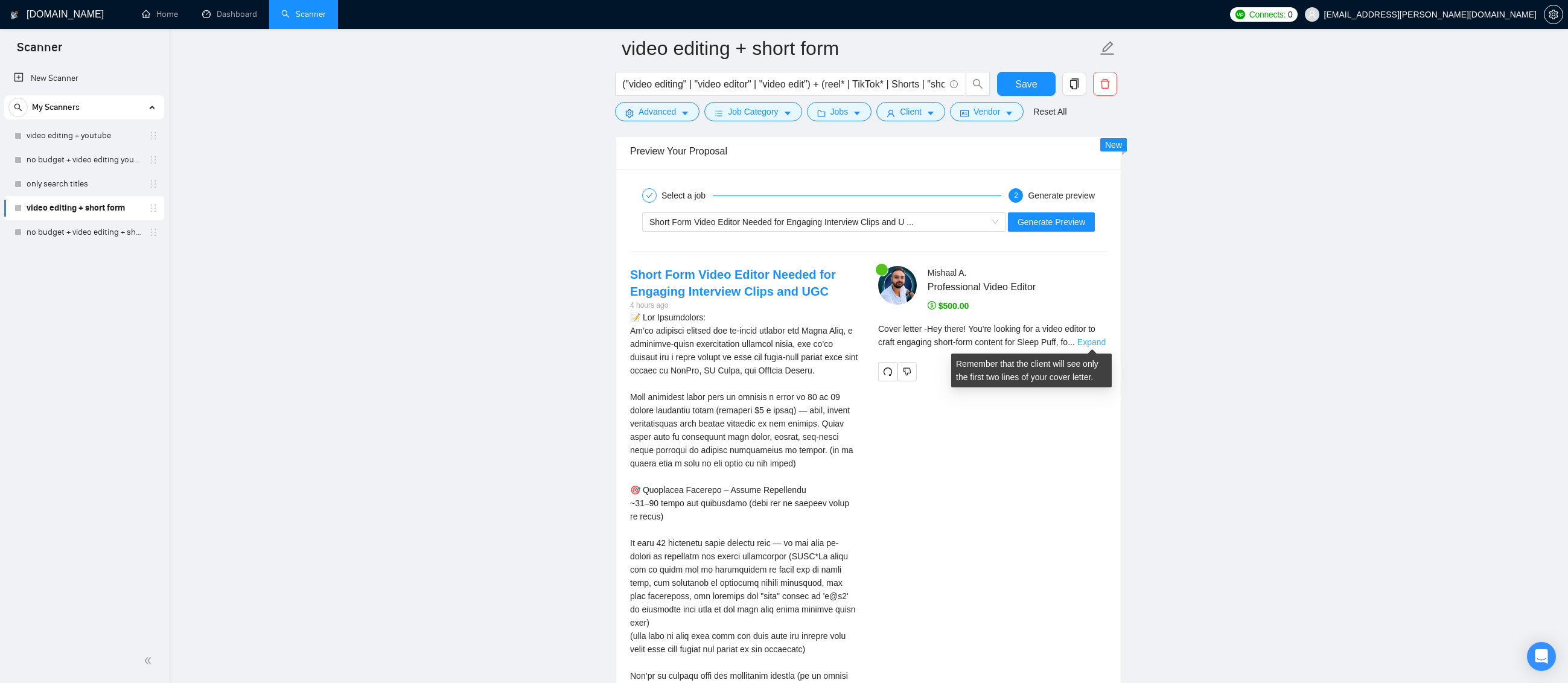
click at [1092, 343] on link "Expand" at bounding box center [1091, 342] width 28 height 9
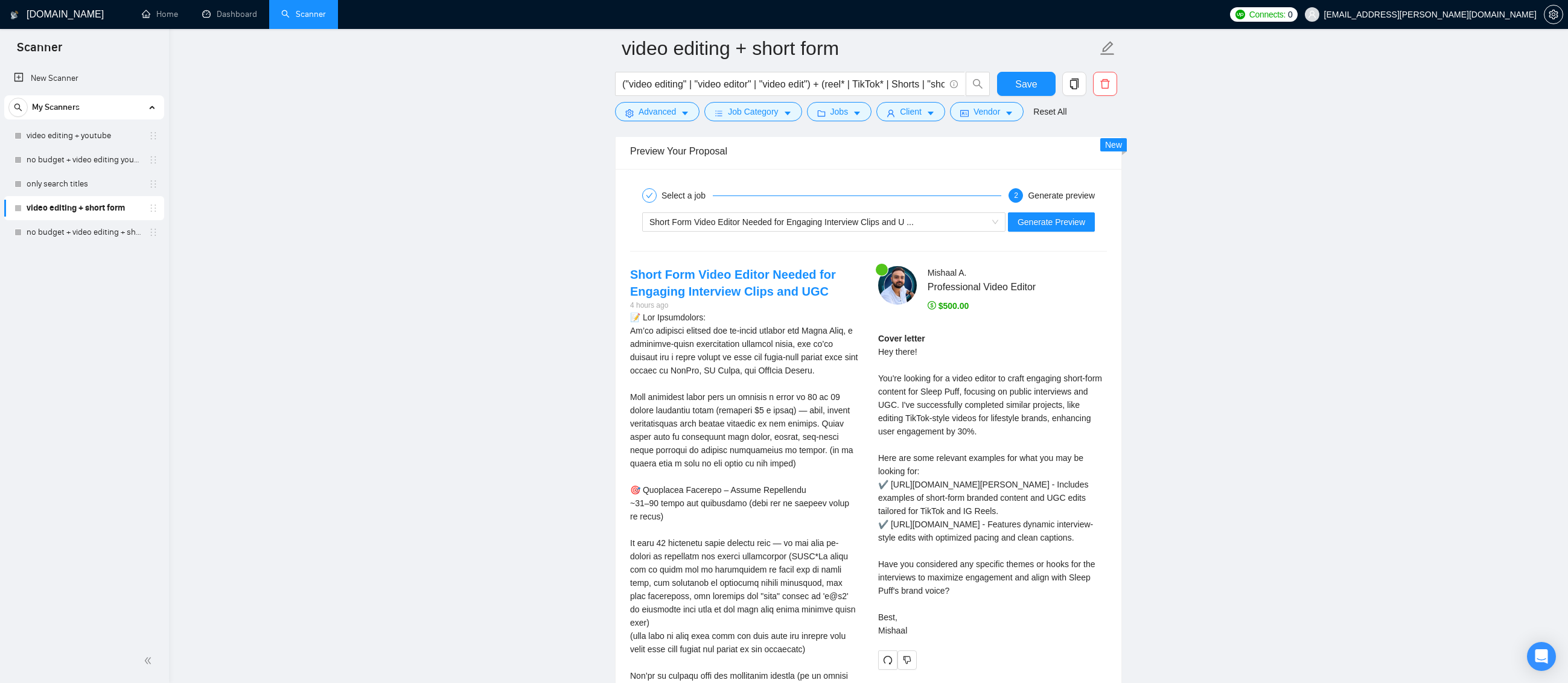
click at [966, 540] on div "Cover letter Hey there! You're looking for a video editor to craft engaging sho…" at bounding box center [992, 484] width 229 height 305
drag, startPoint x: 890, startPoint y: 524, endPoint x: 1091, endPoint y: 534, distance: 201.2
click at [1091, 534] on div "Cover letter Hey there! You're looking for a video editor to craft engaging sho…" at bounding box center [992, 484] width 229 height 305
click at [983, 519] on div "Cover letter Hey there! You're looking for a video editor to craft engaging sho…" at bounding box center [992, 484] width 229 height 305
click at [936, 535] on div "Cover letter Hey there! You're looking for a video editor to craft engaging sho…" at bounding box center [992, 484] width 229 height 305
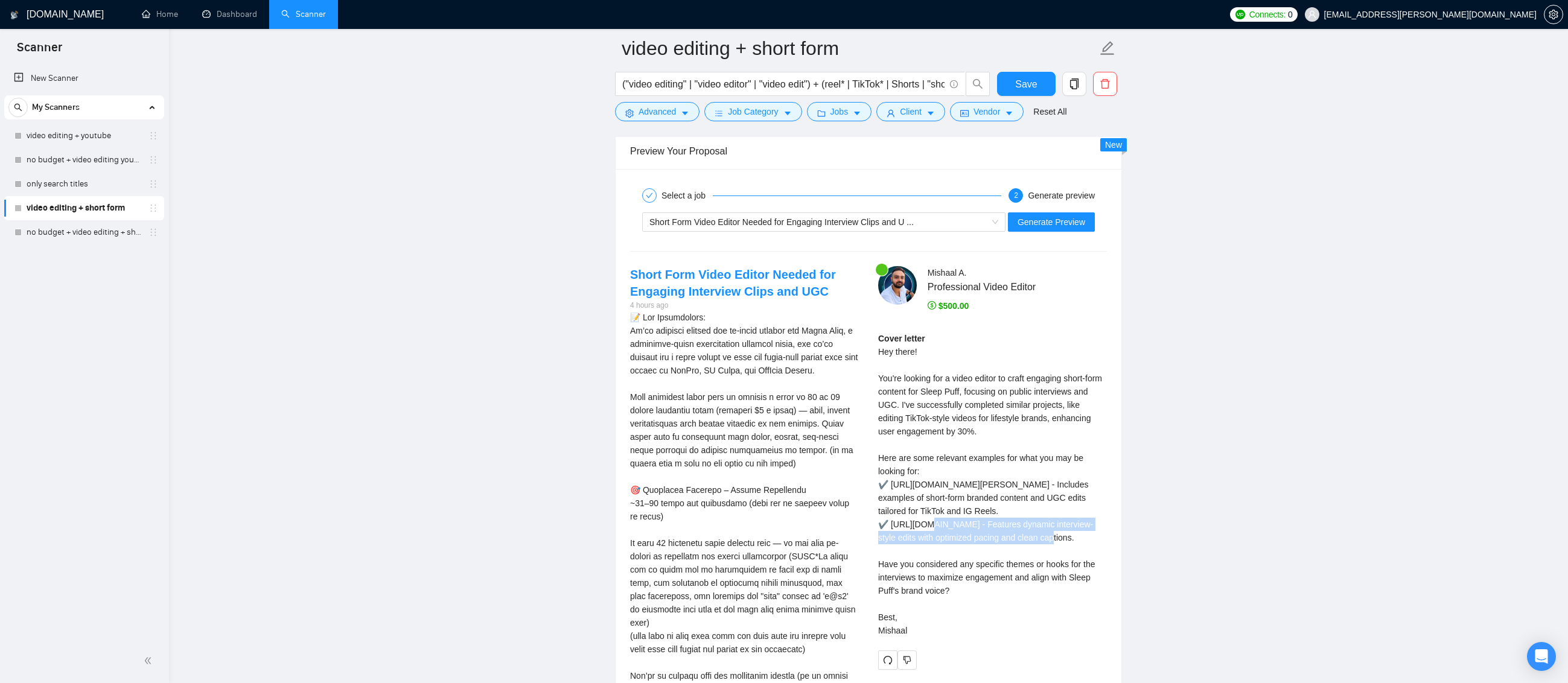
click at [1055, 540] on div "Cover letter Hey there! You're looking for a video editor to craft engaging sho…" at bounding box center [992, 484] width 229 height 305
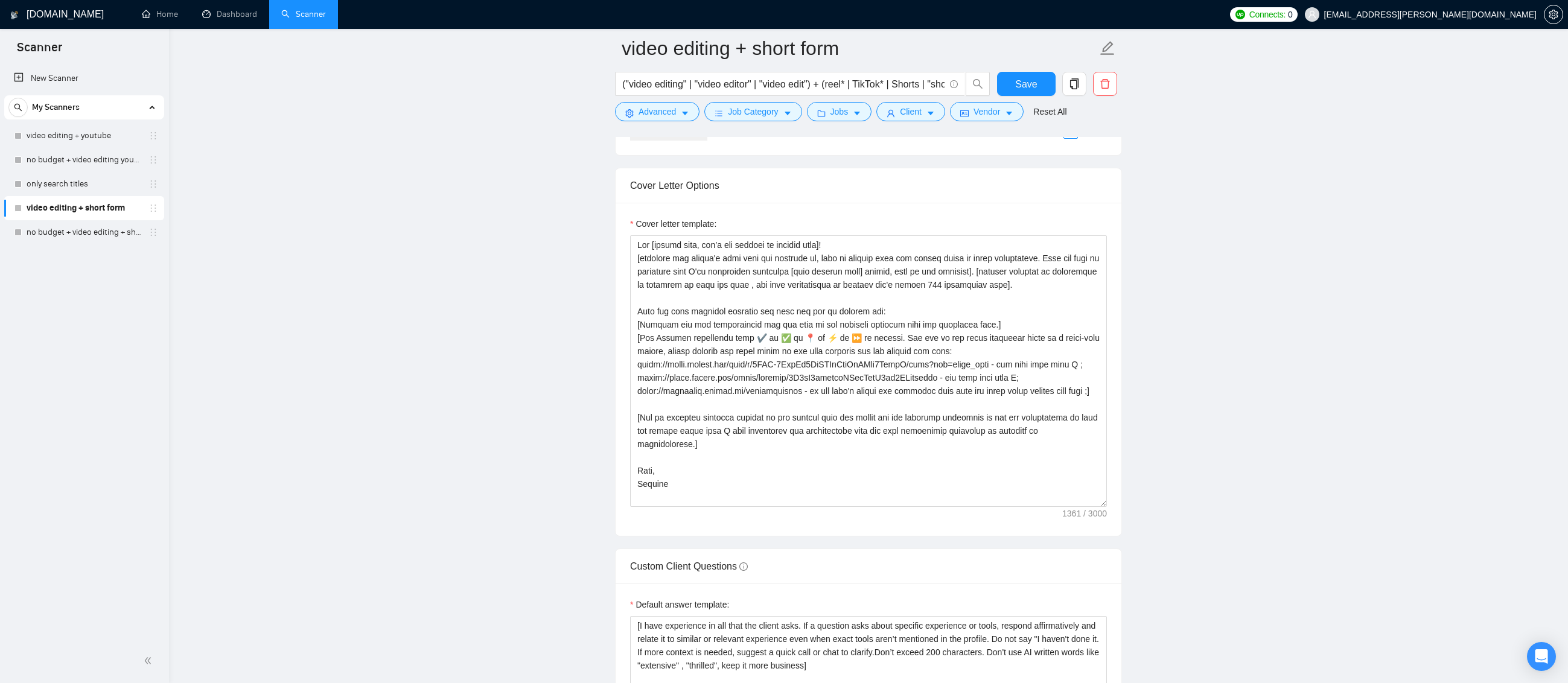
scroll to position [1315, 0]
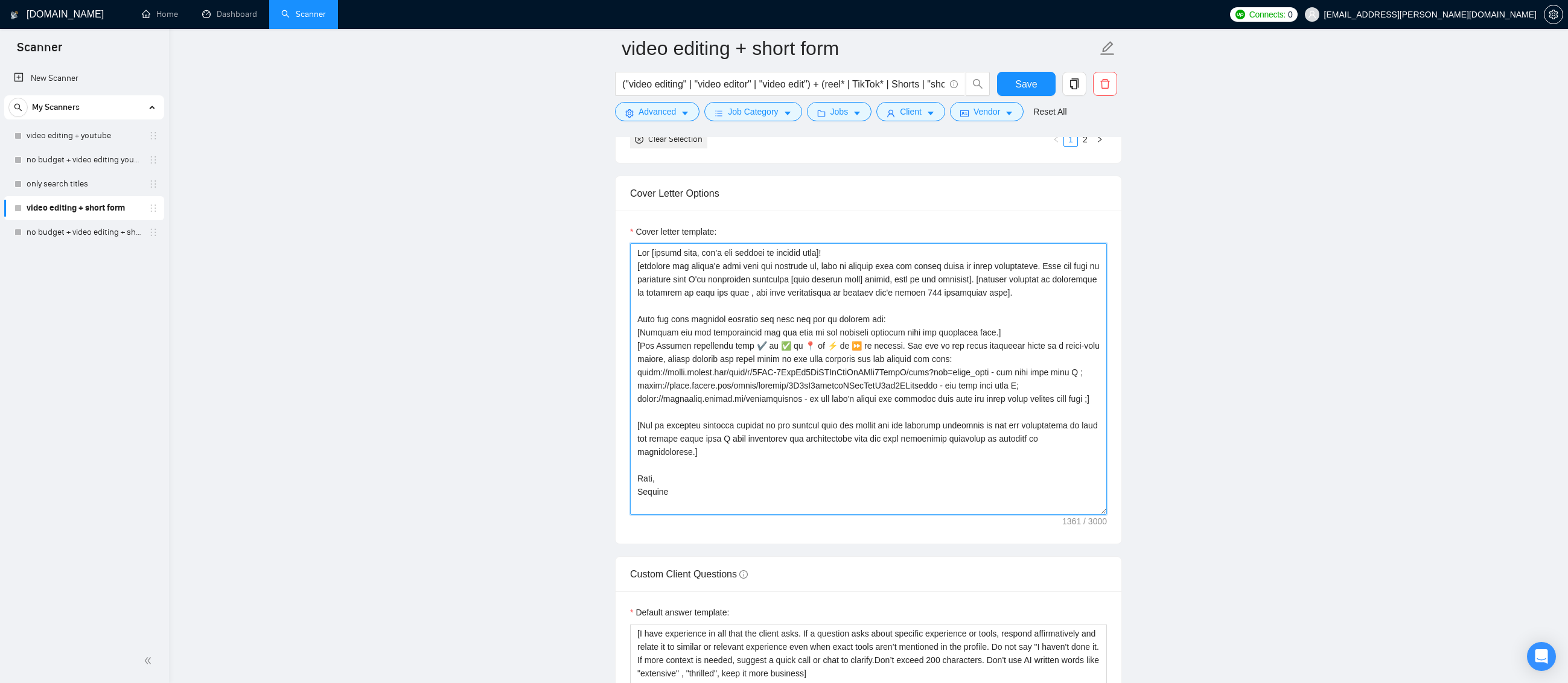
click at [998, 372] on textarea "Cover letter template:" at bounding box center [868, 379] width 477 height 271
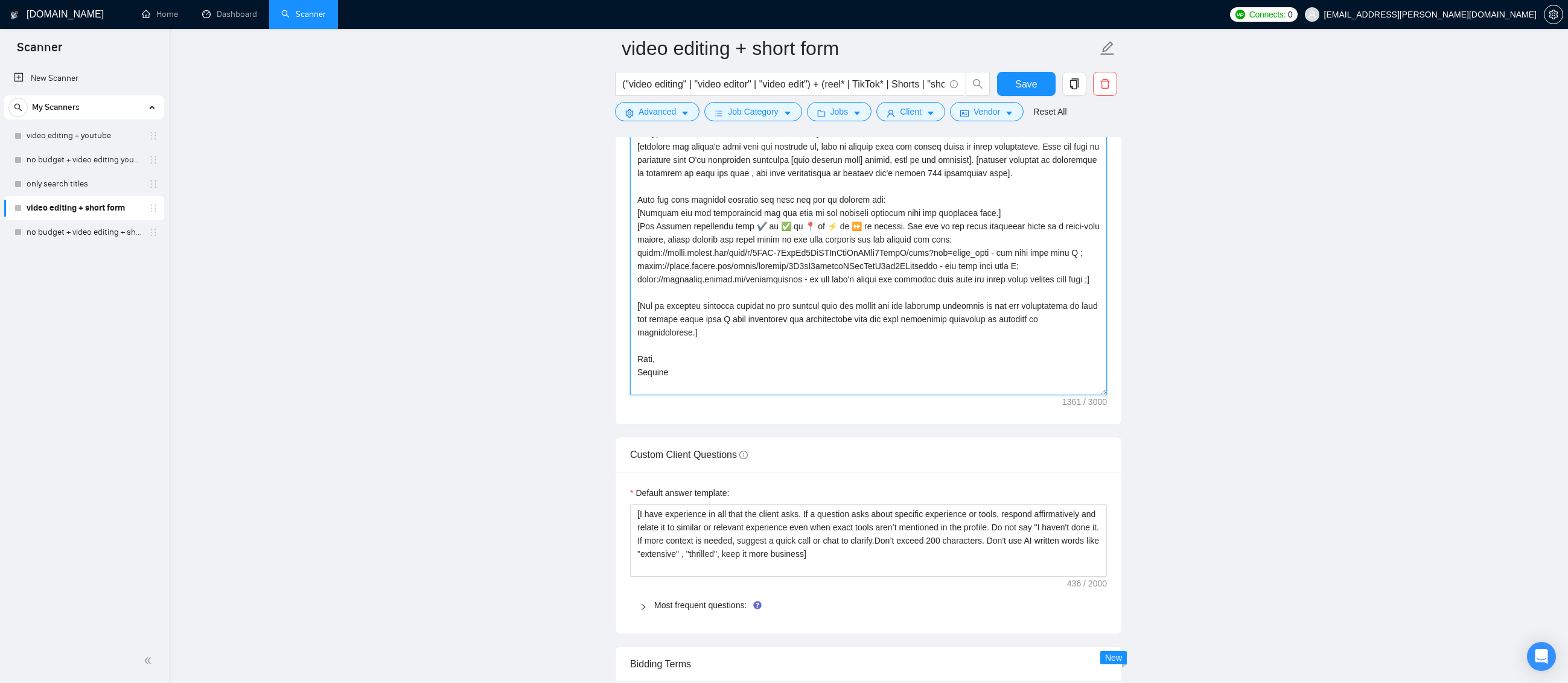
scroll to position [1436, 0]
click at [1074, 276] on textarea "Cover letter template:" at bounding box center [868, 258] width 477 height 271
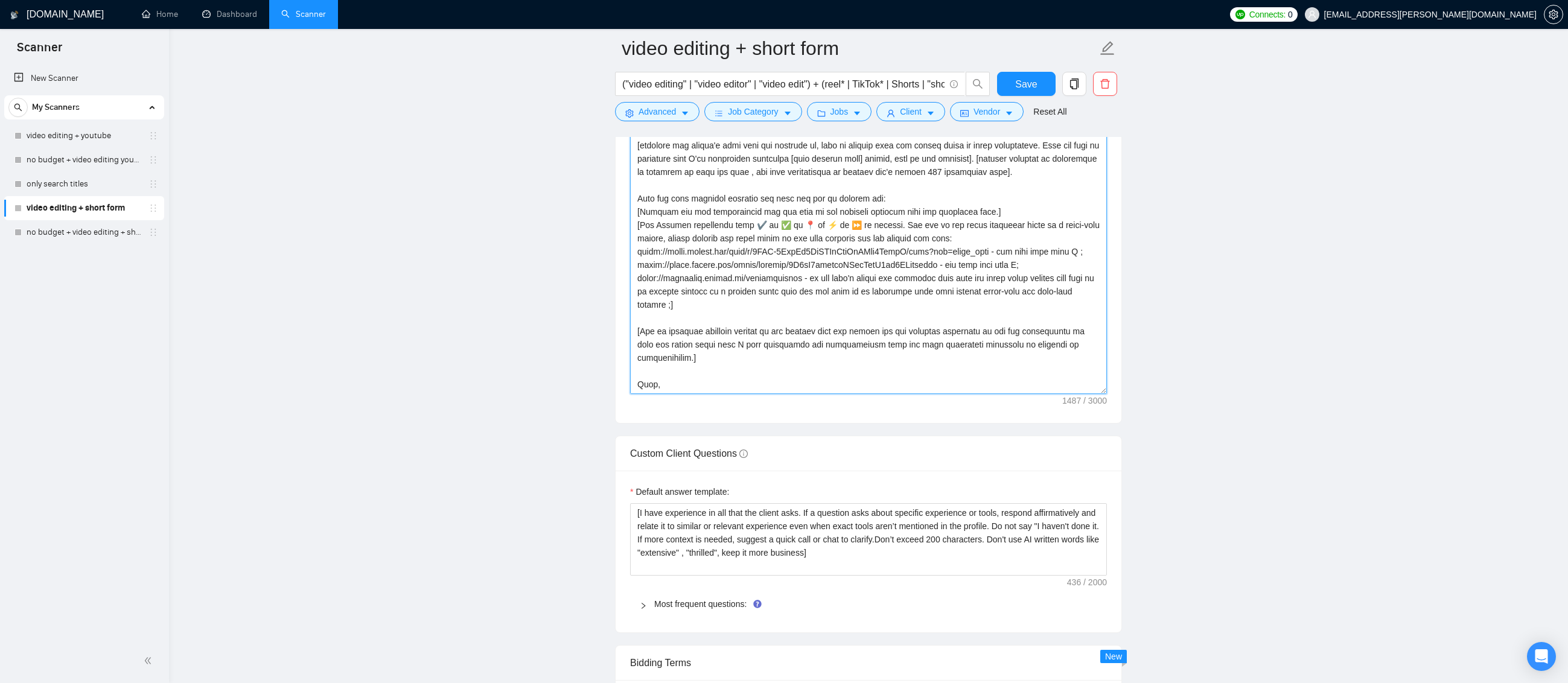
click at [1073, 250] on textarea "Cover letter template:" at bounding box center [868, 258] width 477 height 271
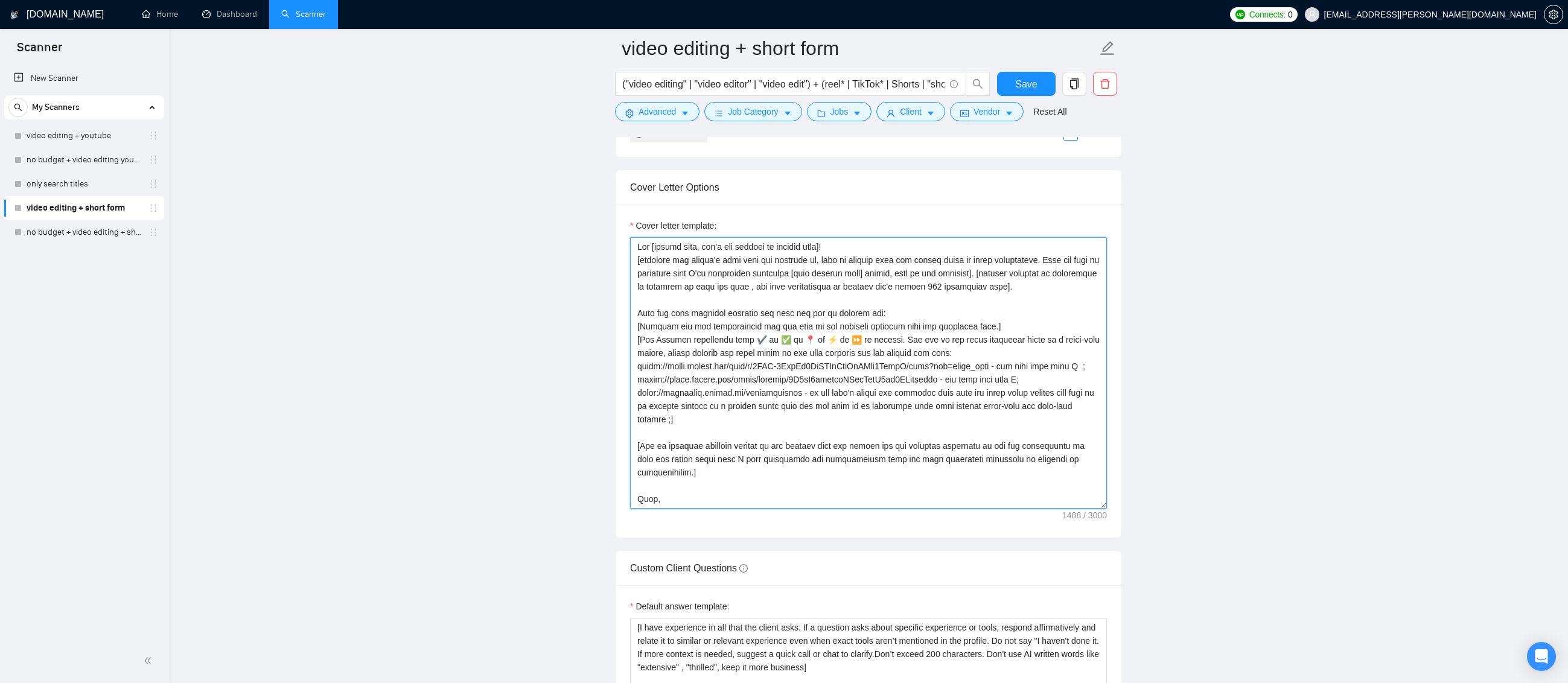
scroll to position [1315, 0]
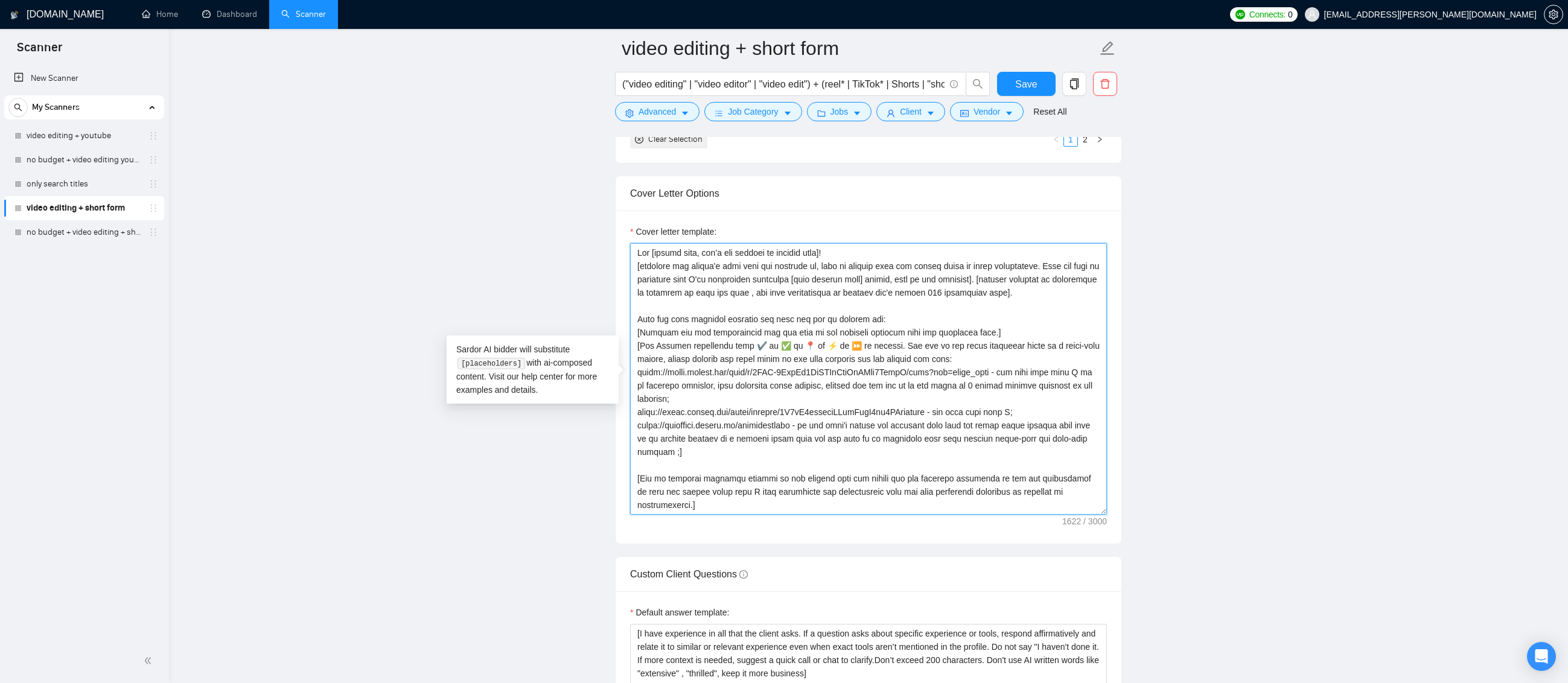
click at [1013, 413] on textarea "Cover letter template:" at bounding box center [868, 379] width 477 height 271
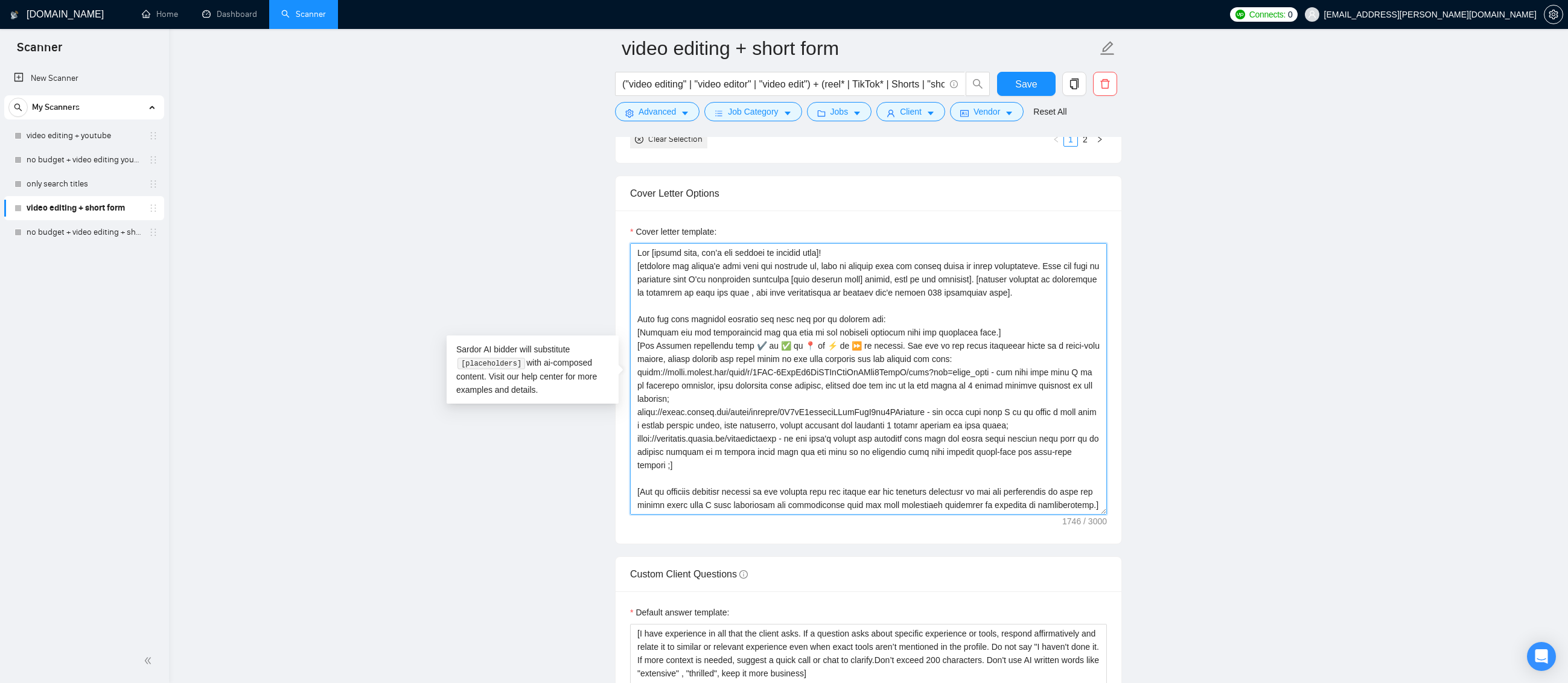
click at [668, 467] on textarea "Cover letter template:" at bounding box center [868, 379] width 477 height 271
type textarea "Lor [ipsumd sita, con’a eli seddoei te incidid utla]! [etdolore mag aliqua'e ad…"
click at [1023, 85] on span "Save" at bounding box center [1026, 84] width 22 height 15
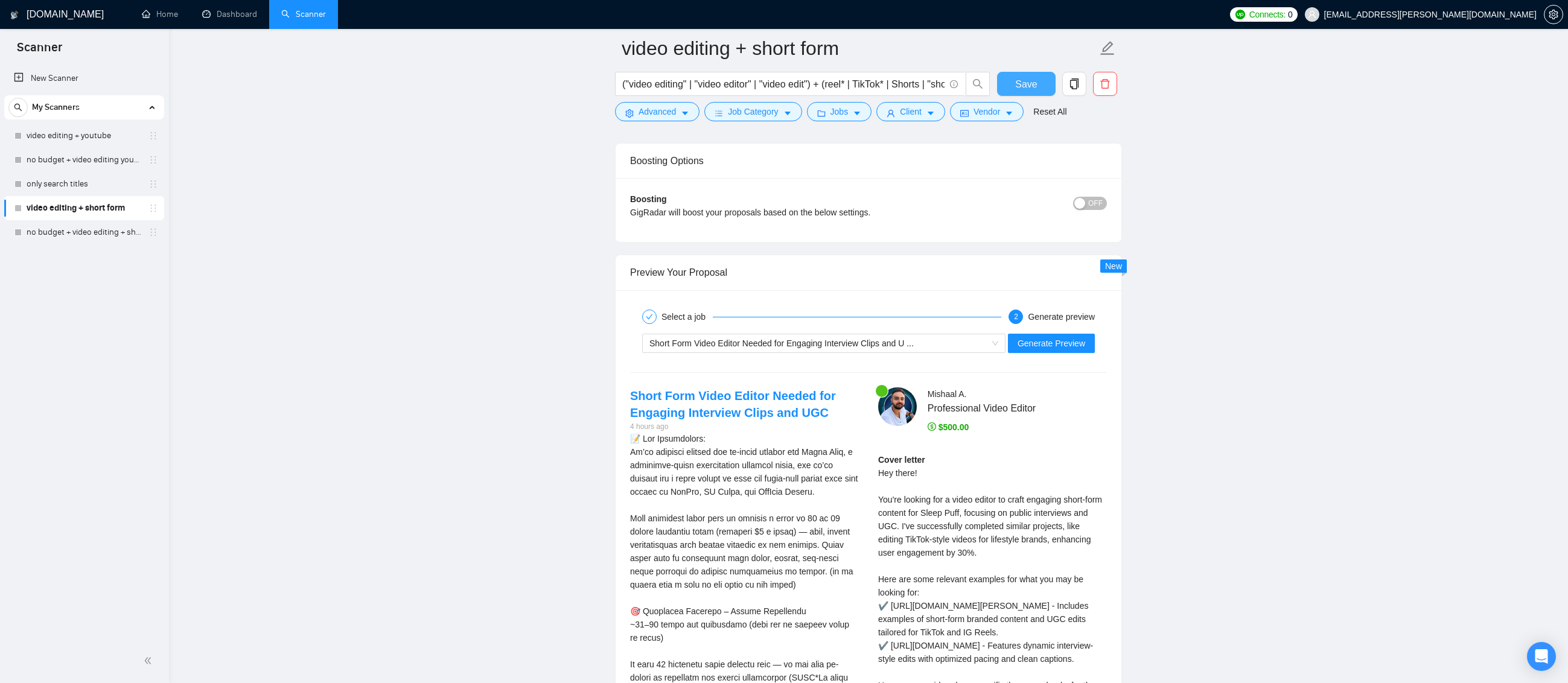
scroll to position [2281, 0]
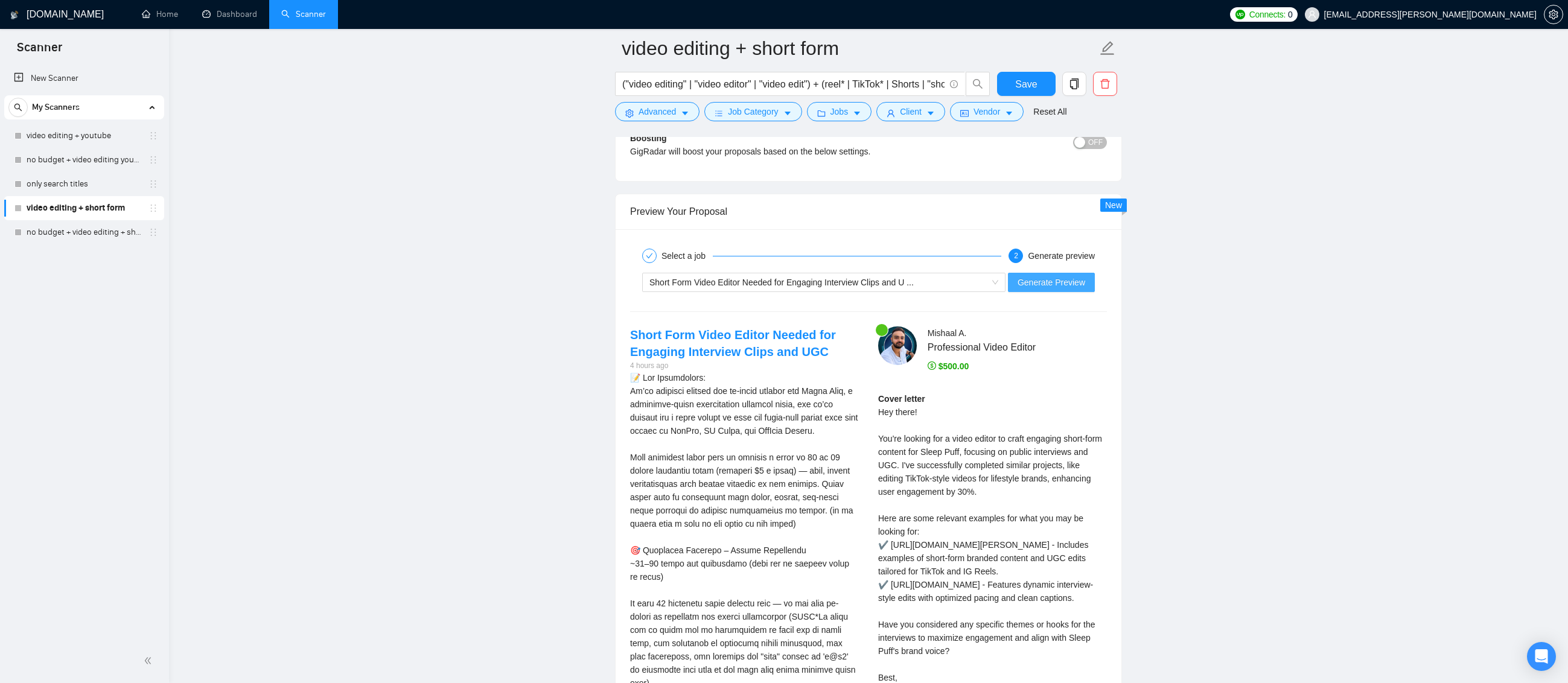
click at [1063, 283] on span "Generate Preview" at bounding box center [1051, 282] width 68 height 13
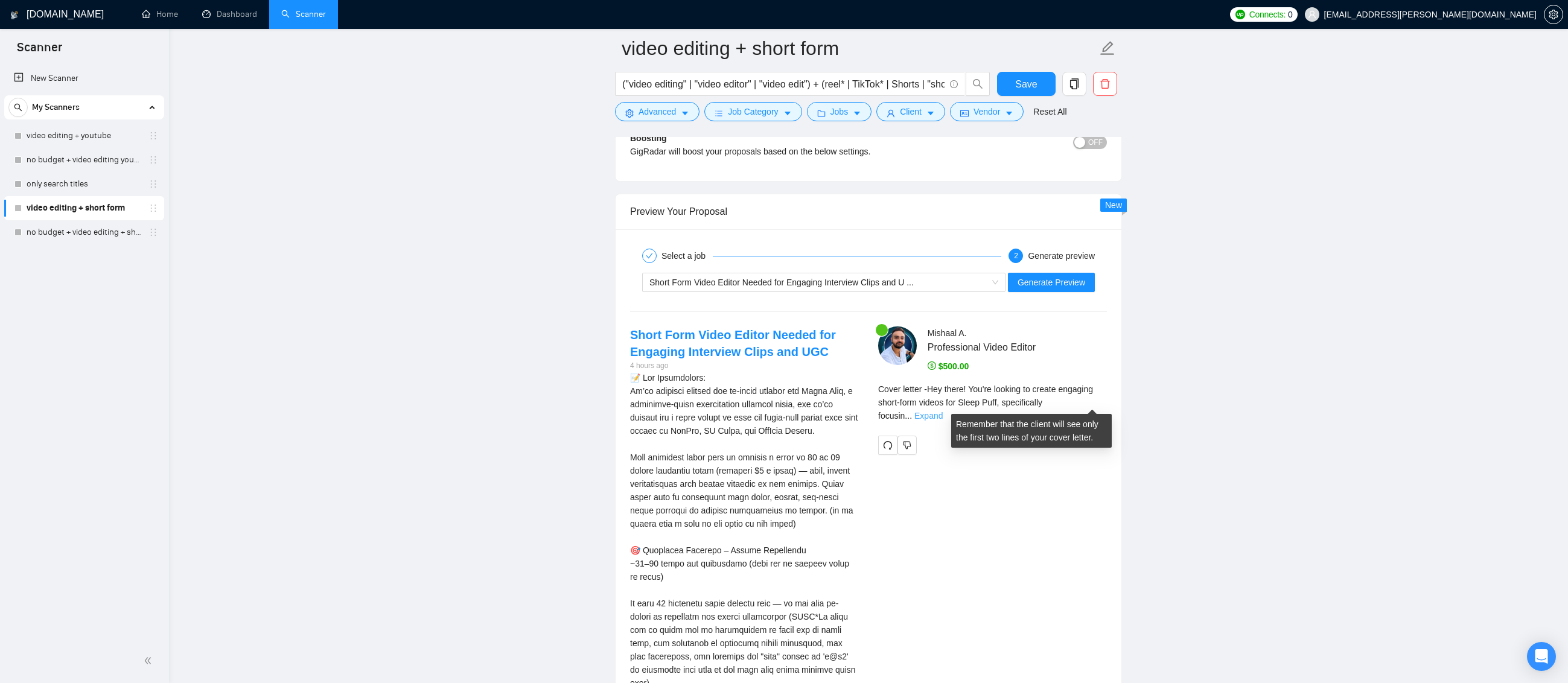
click at [942, 411] on link "Expand" at bounding box center [929, 415] width 28 height 9
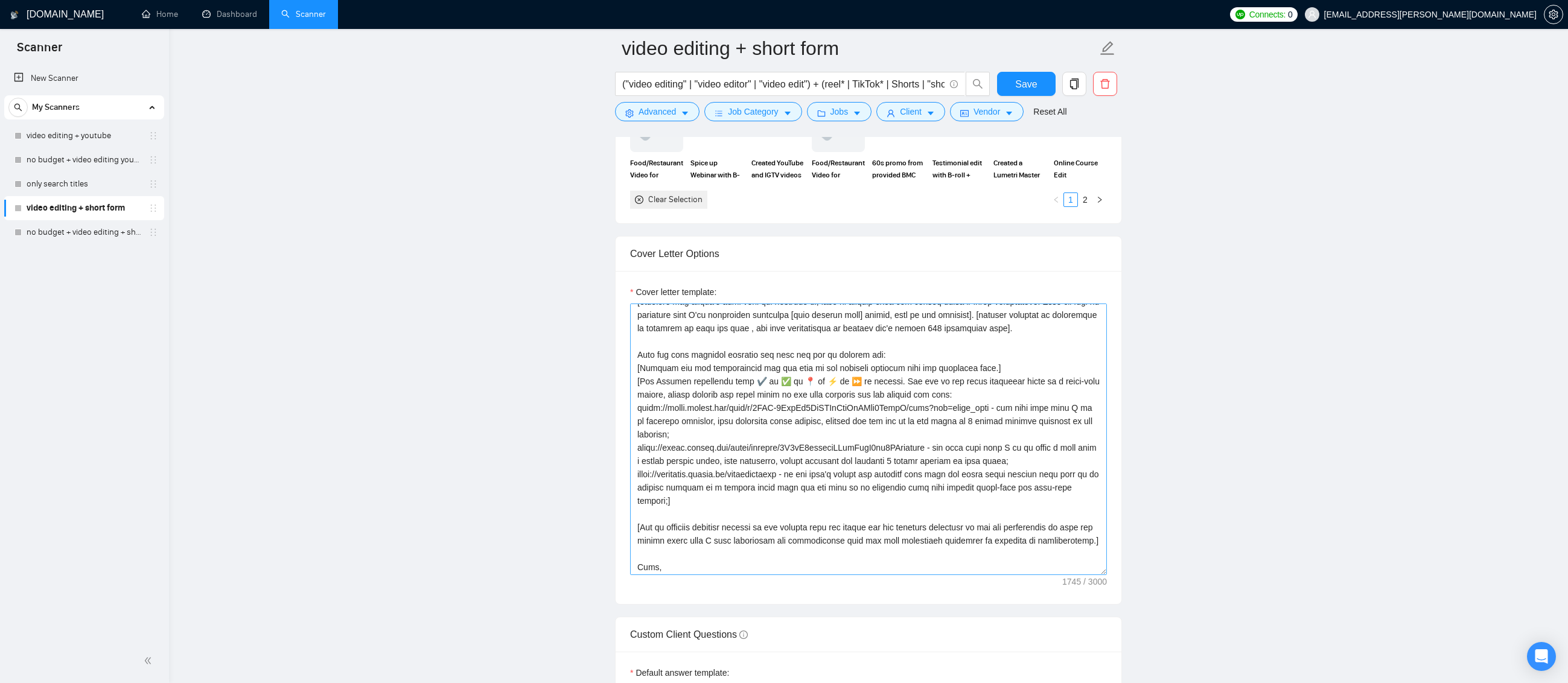
scroll to position [0, 0]
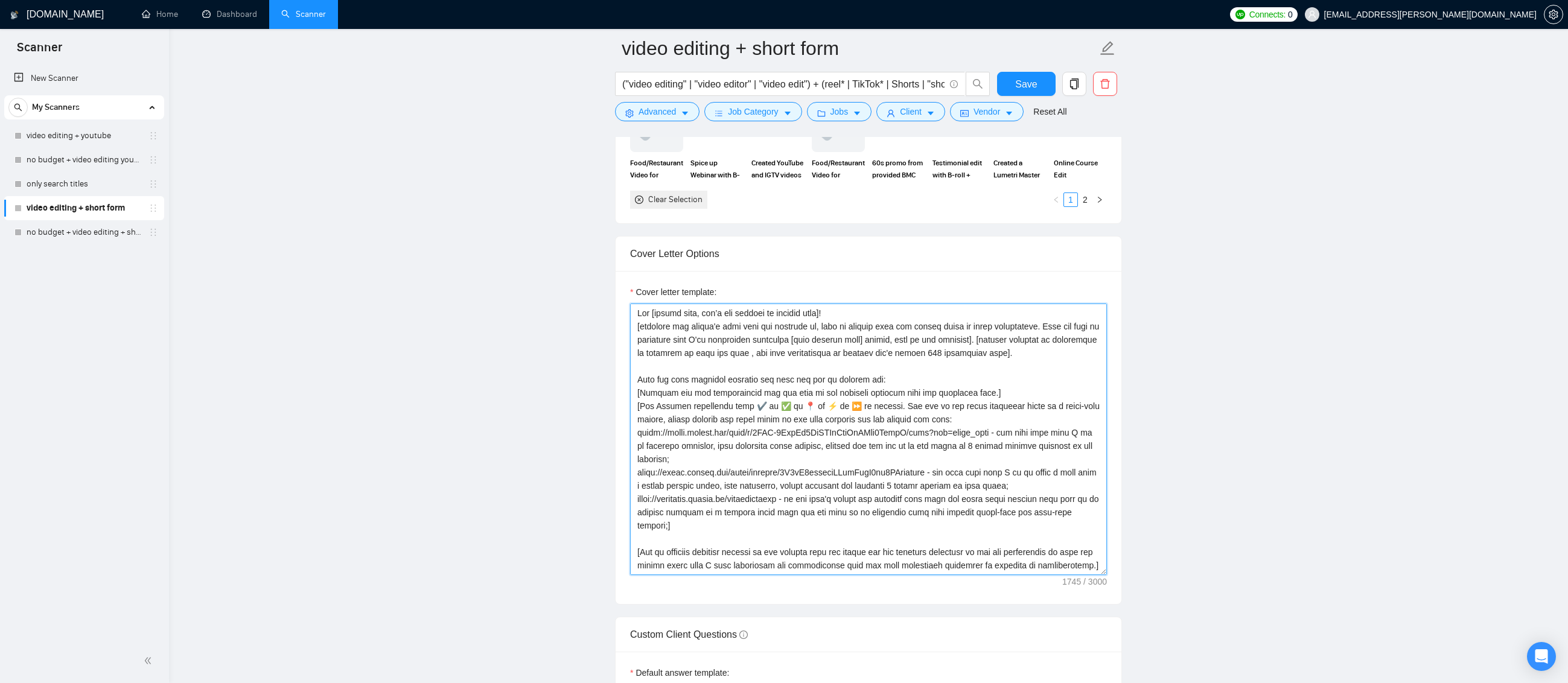
click at [784, 352] on textarea "Cover letter template:" at bounding box center [868, 439] width 477 height 271
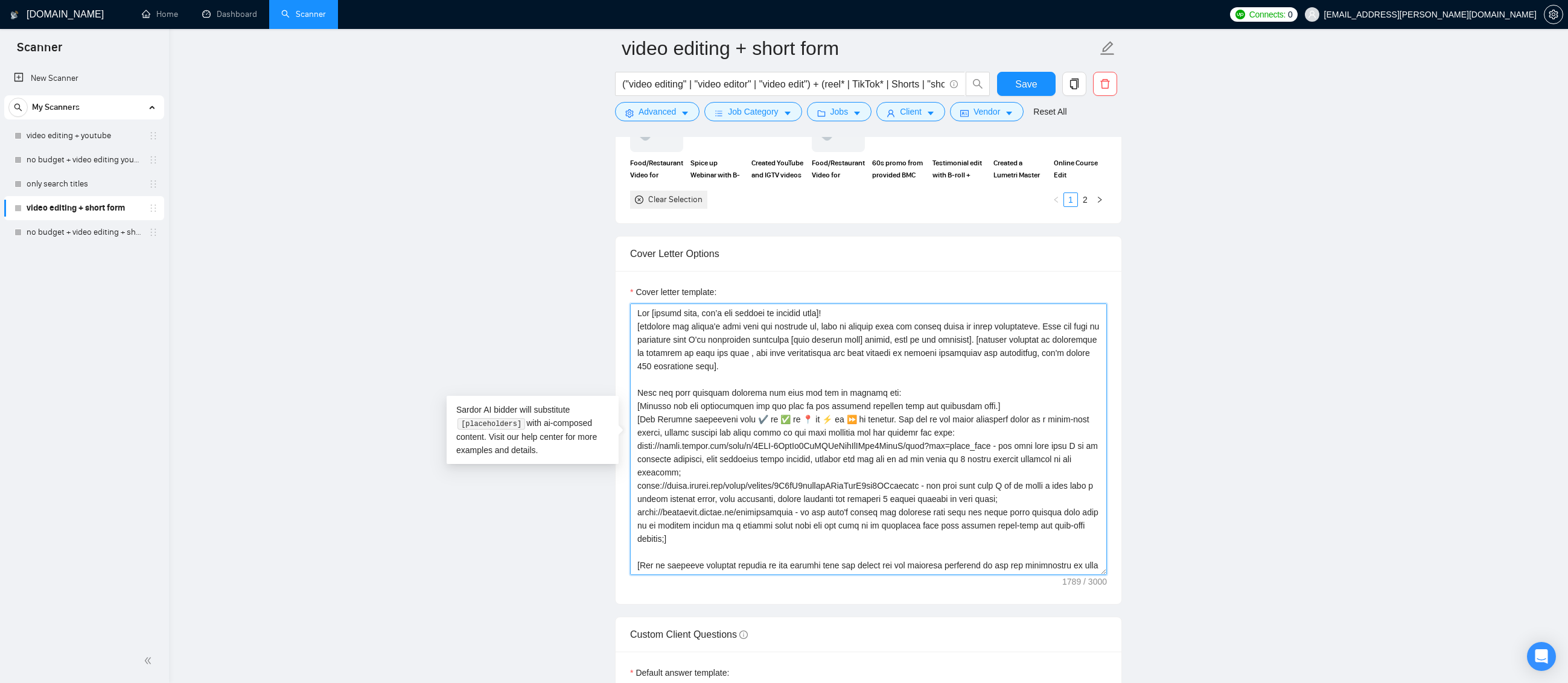
click at [699, 366] on textarea "Cover letter template:" at bounding box center [868, 439] width 477 height 271
click at [970, 493] on textarea "Cover letter template:" at bounding box center [868, 439] width 477 height 271
type textarea "Lor [ipsumd sita, con’a eli seddoei te incidid utla]! [etdolore mag aliqua'e ad…"
click at [1032, 85] on span "Save" at bounding box center [1026, 84] width 22 height 15
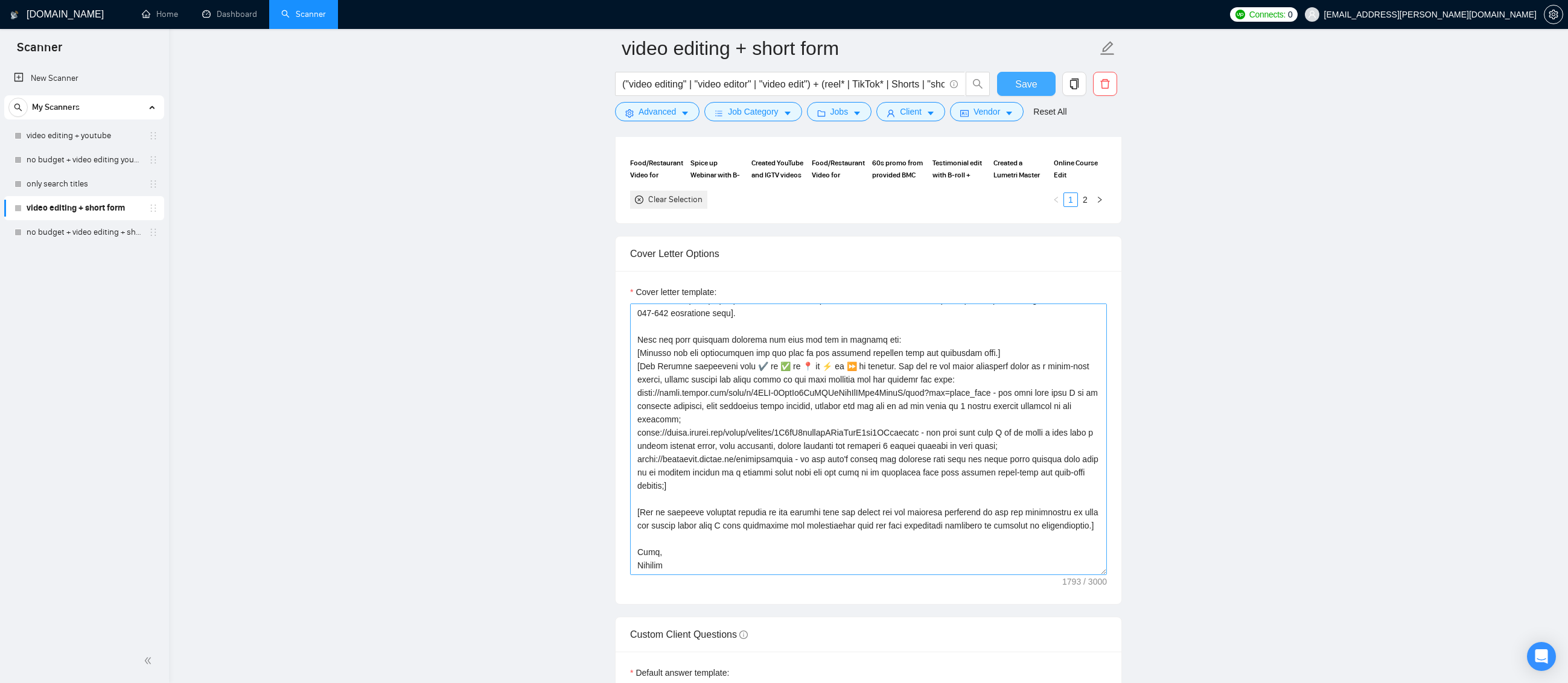
scroll to position [66, 0]
click at [711, 470] on textarea "Cover letter template:" at bounding box center [868, 439] width 477 height 271
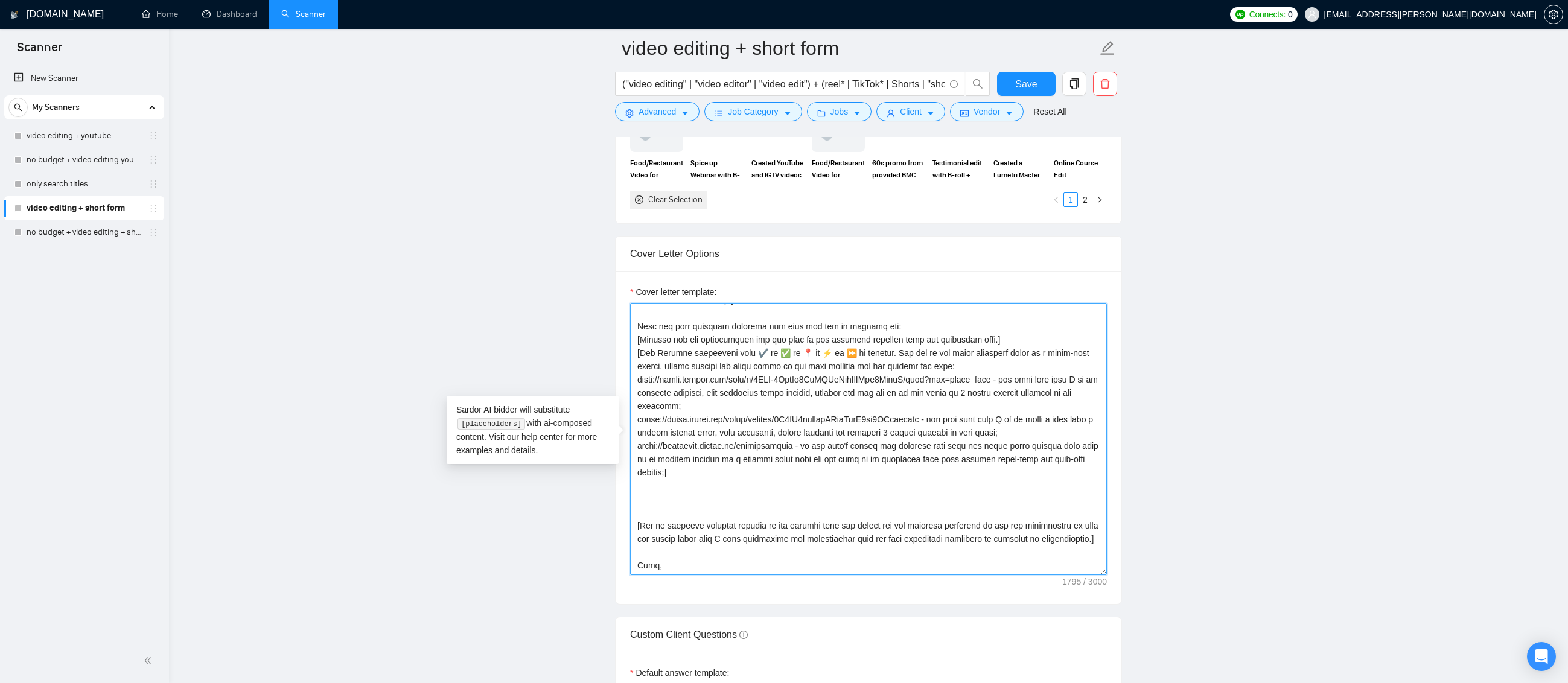
paste textarea "[If the client asking for the quote or estimate then answer as a question for m…"
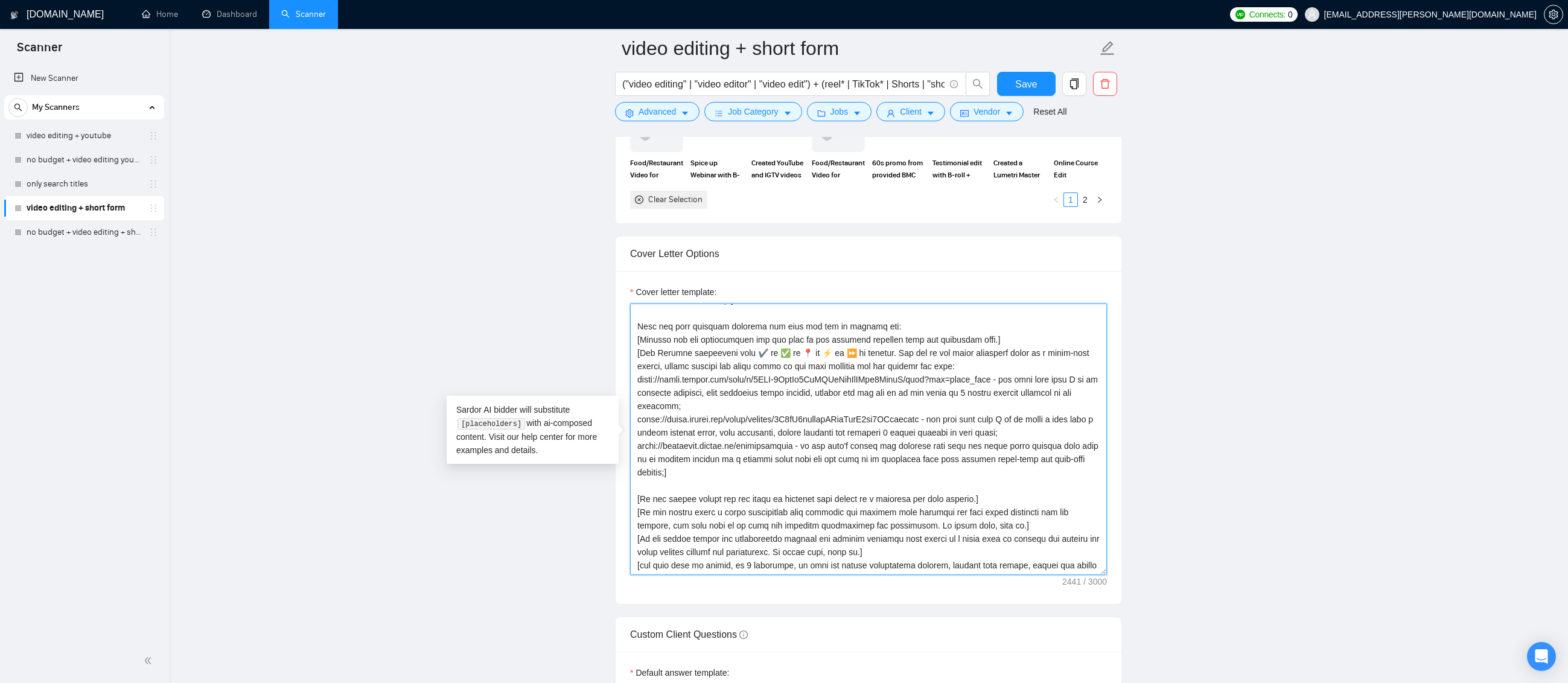
scroll to position [90, 0]
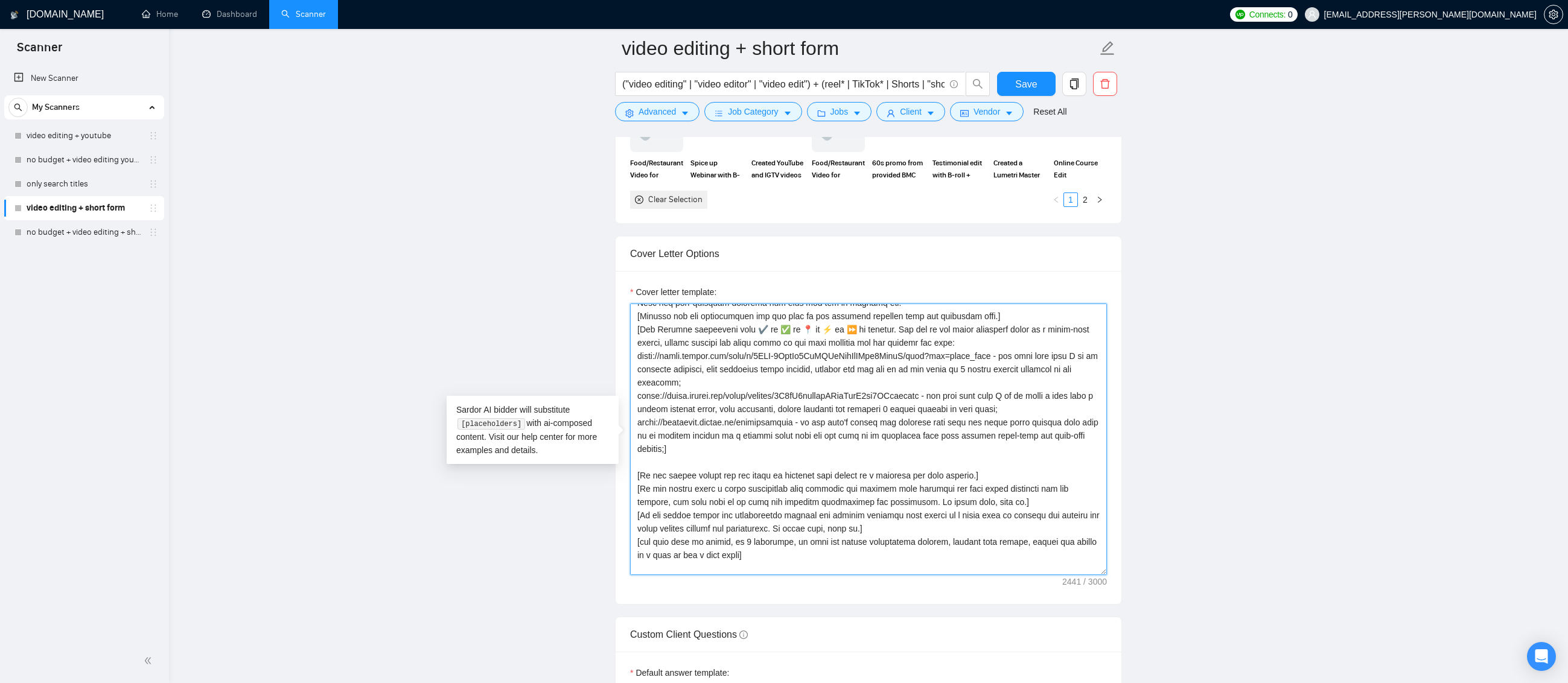
click at [987, 475] on textarea "Cover letter template:" at bounding box center [868, 439] width 477 height 271
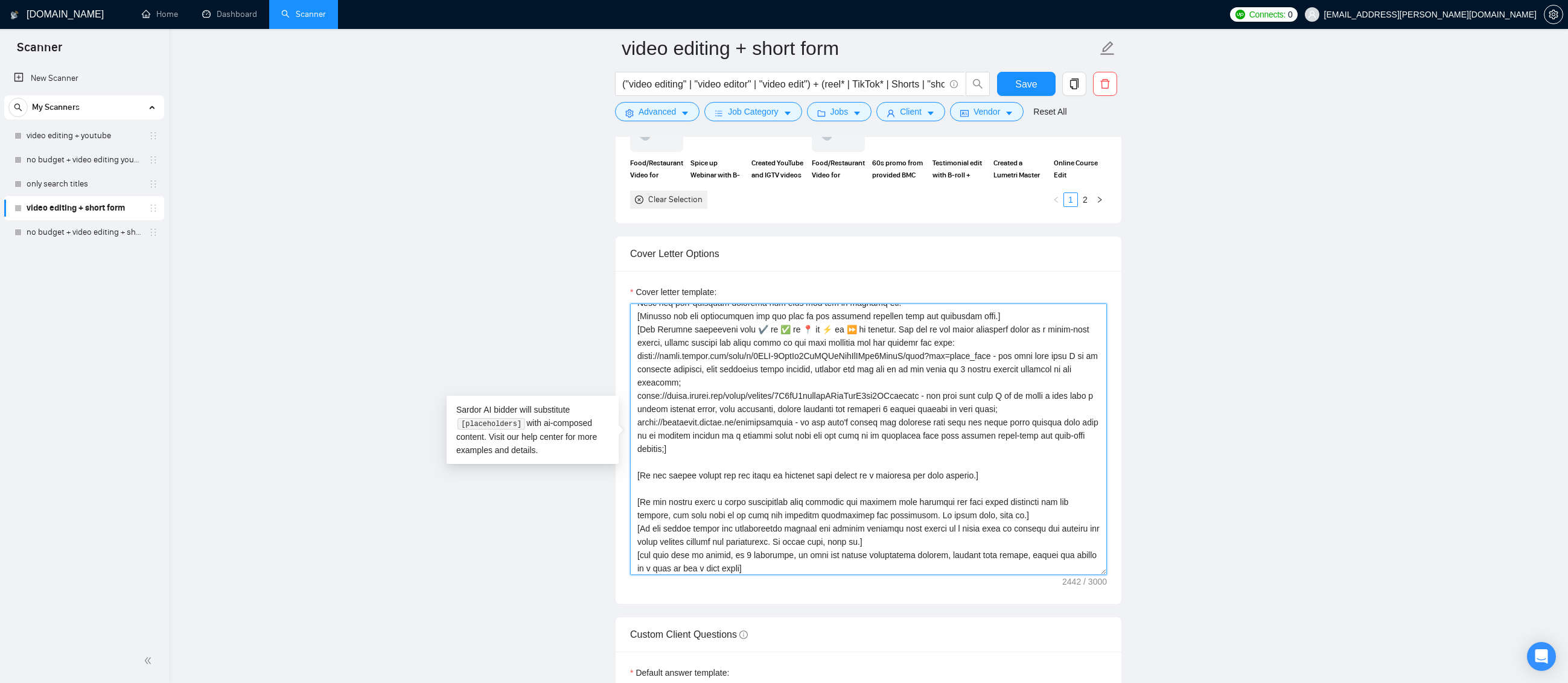
click at [948, 517] on textarea "Cover letter template:" at bounding box center [868, 439] width 477 height 271
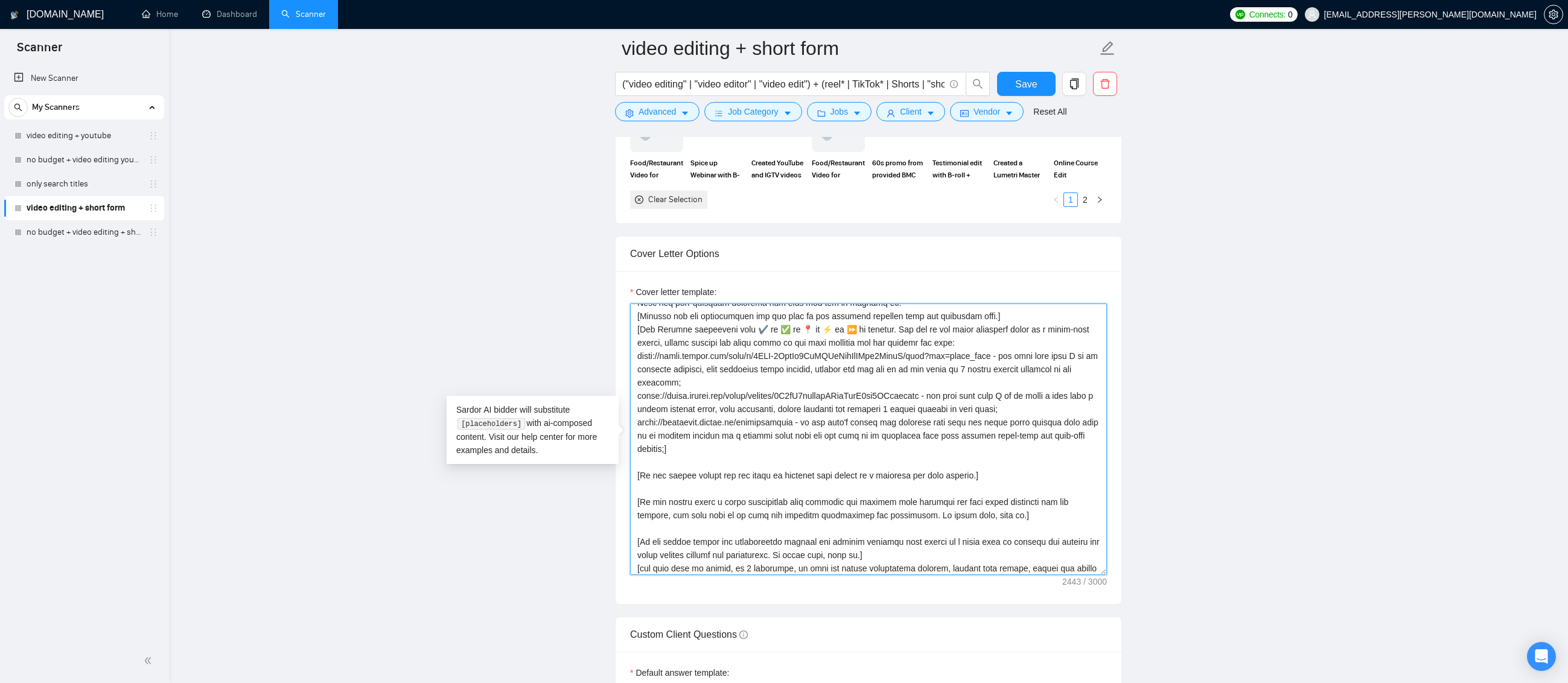
click at [857, 555] on textarea "Cover letter template:" at bounding box center [868, 439] width 477 height 271
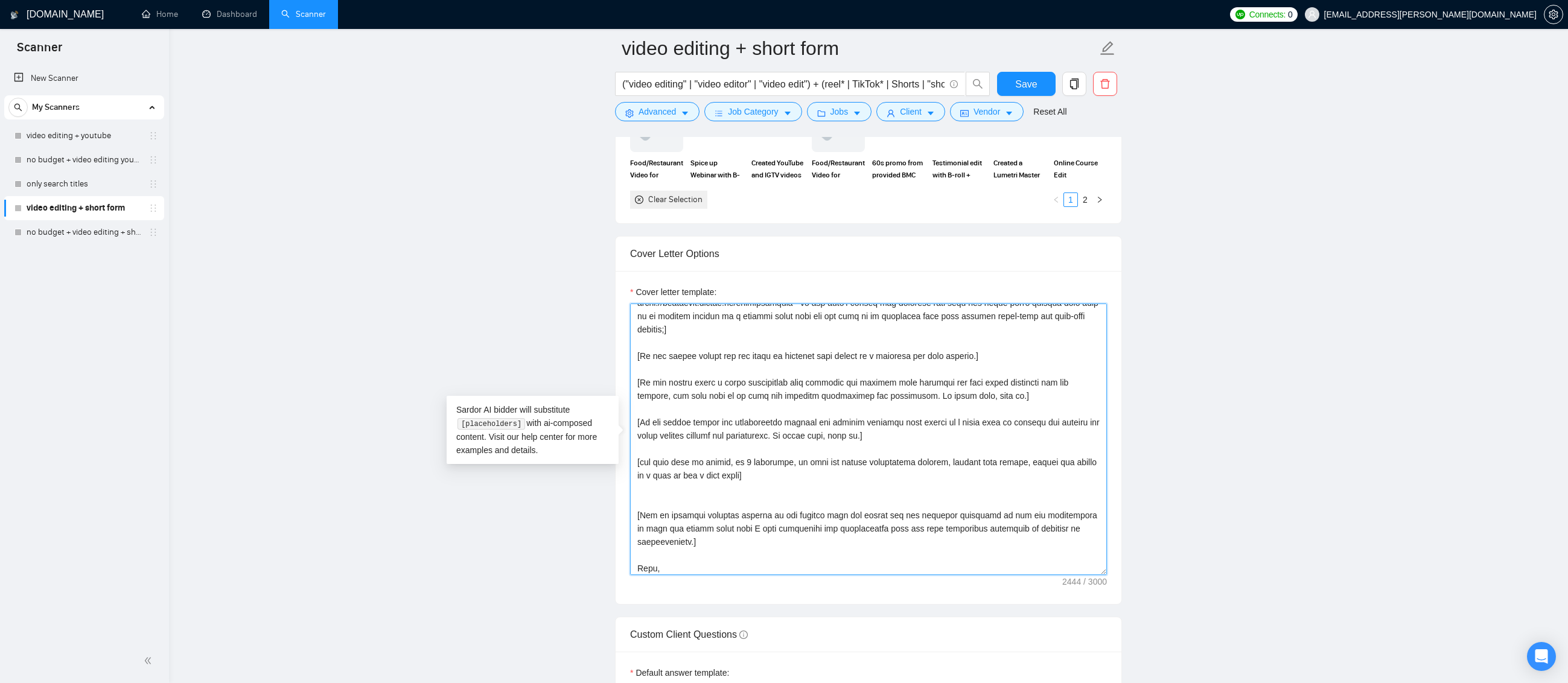
scroll to position [211, 0]
click at [673, 496] on textarea "Cover letter template:" at bounding box center [868, 439] width 477 height 271
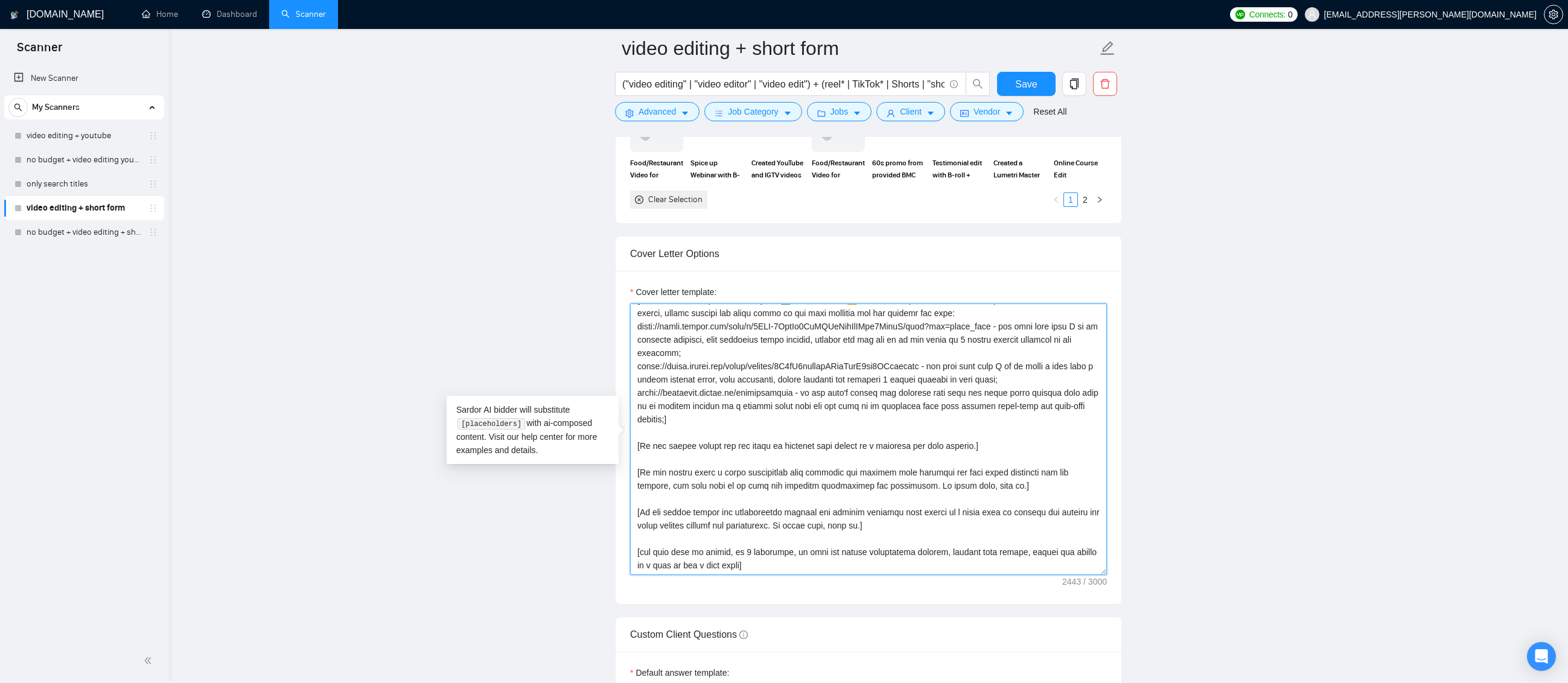
scroll to position [90, 0]
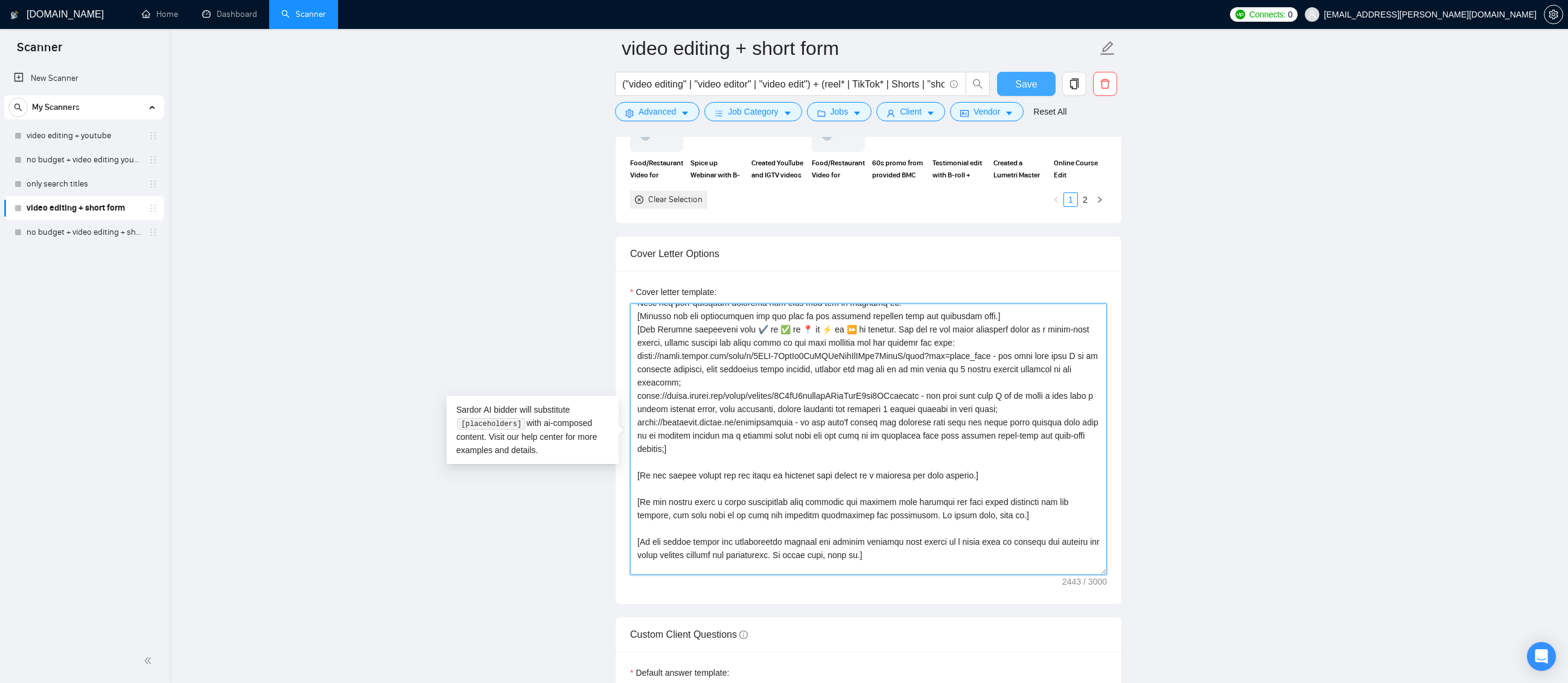
type textarea "Lor [ipsumd sita, con’a eli seddoei te incidid utla]! [etdolore mag aliqua'e ad…"
click at [1025, 87] on span "Save" at bounding box center [1026, 84] width 22 height 15
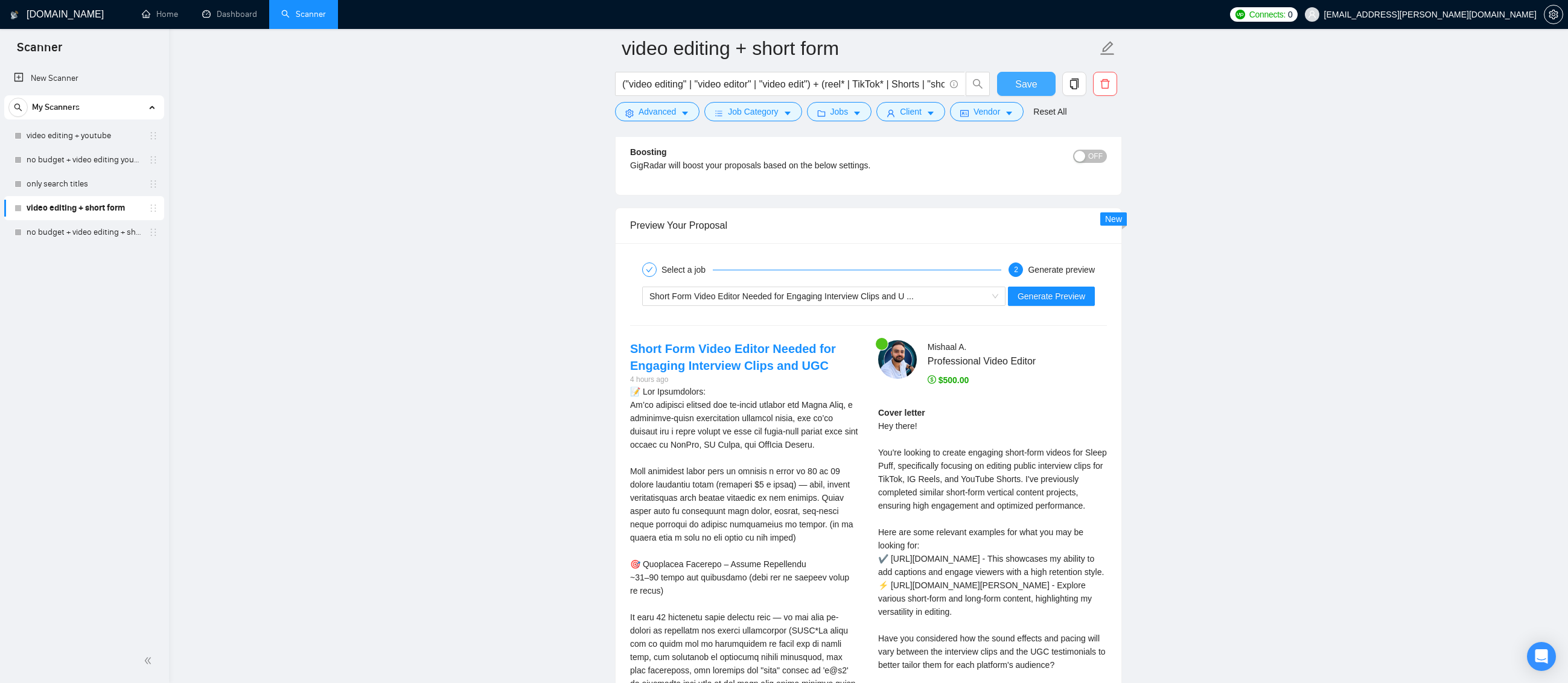
scroll to position [2281, 0]
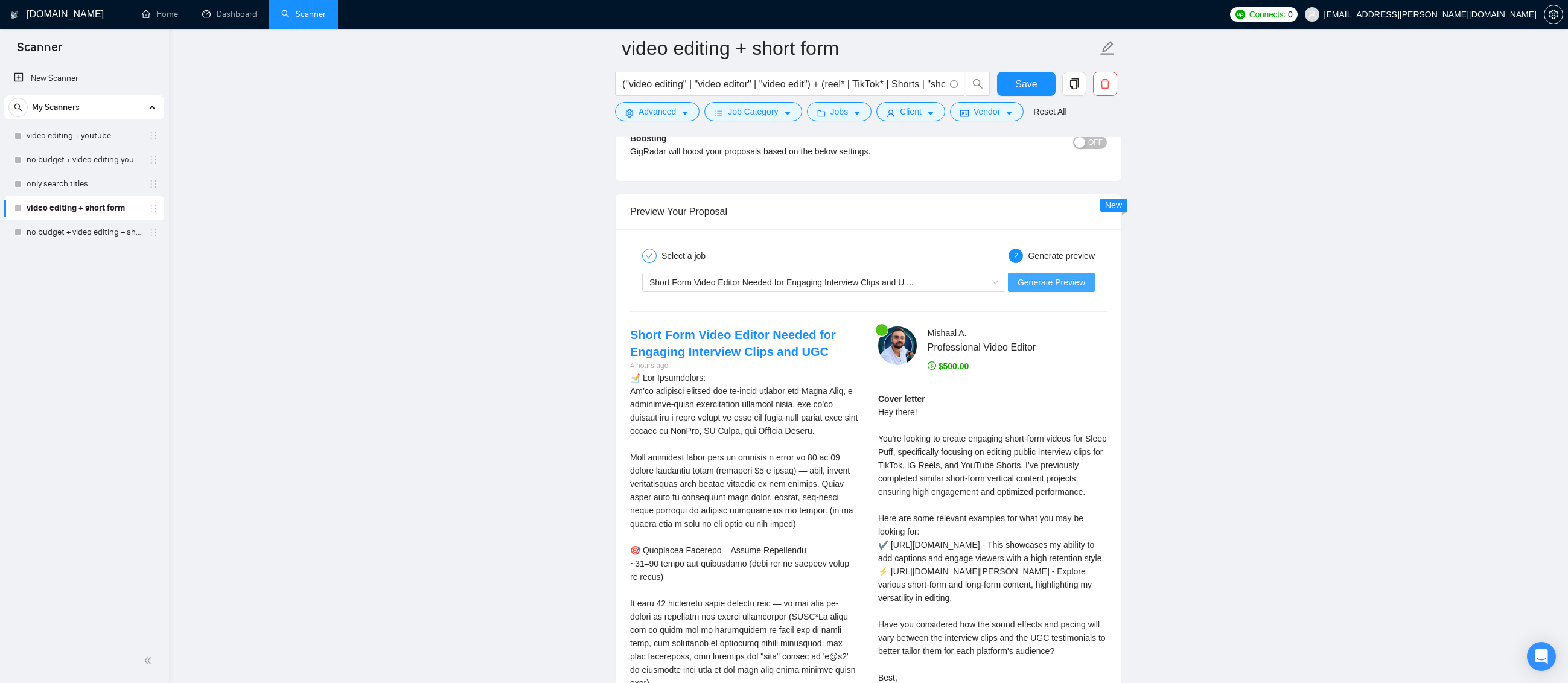
click at [1059, 284] on span "Generate Preview" at bounding box center [1051, 282] width 68 height 13
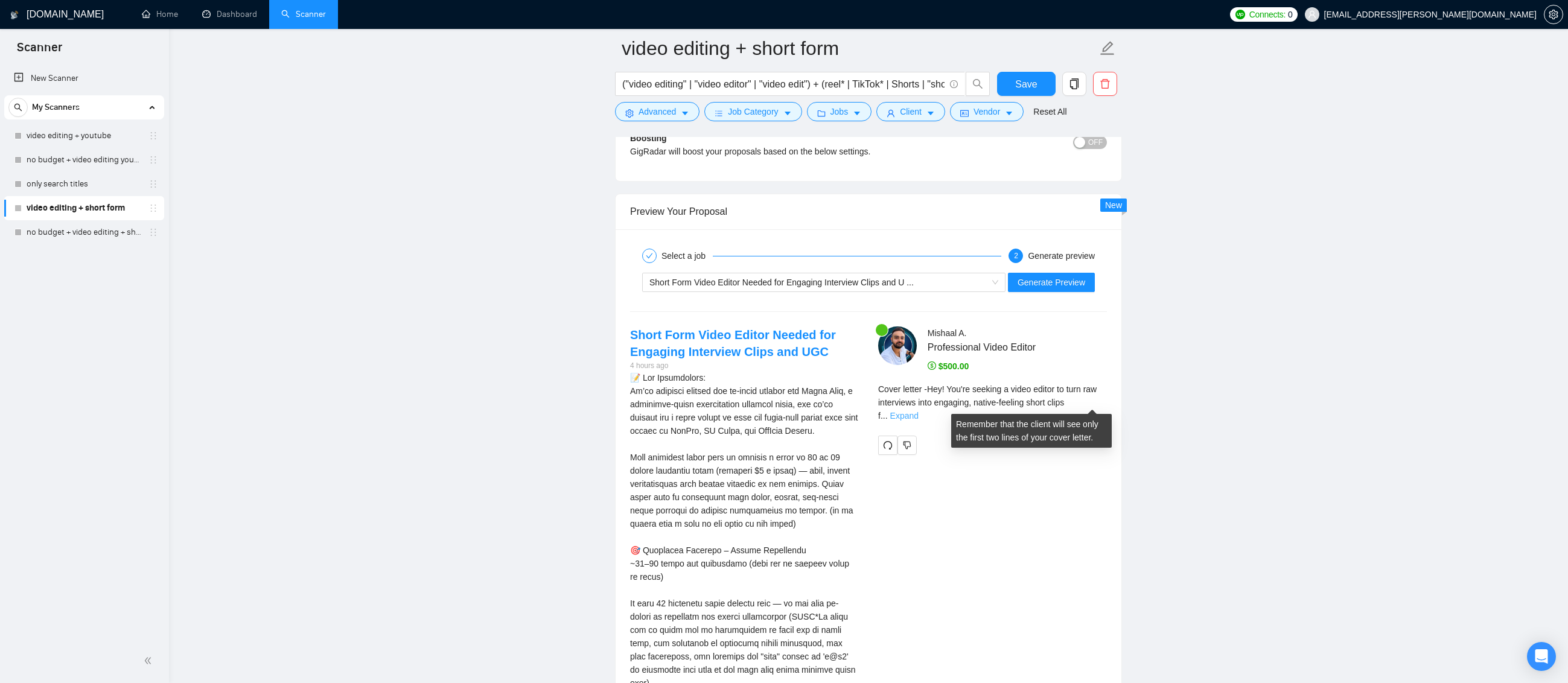
click at [918, 411] on link "Expand" at bounding box center [904, 415] width 28 height 9
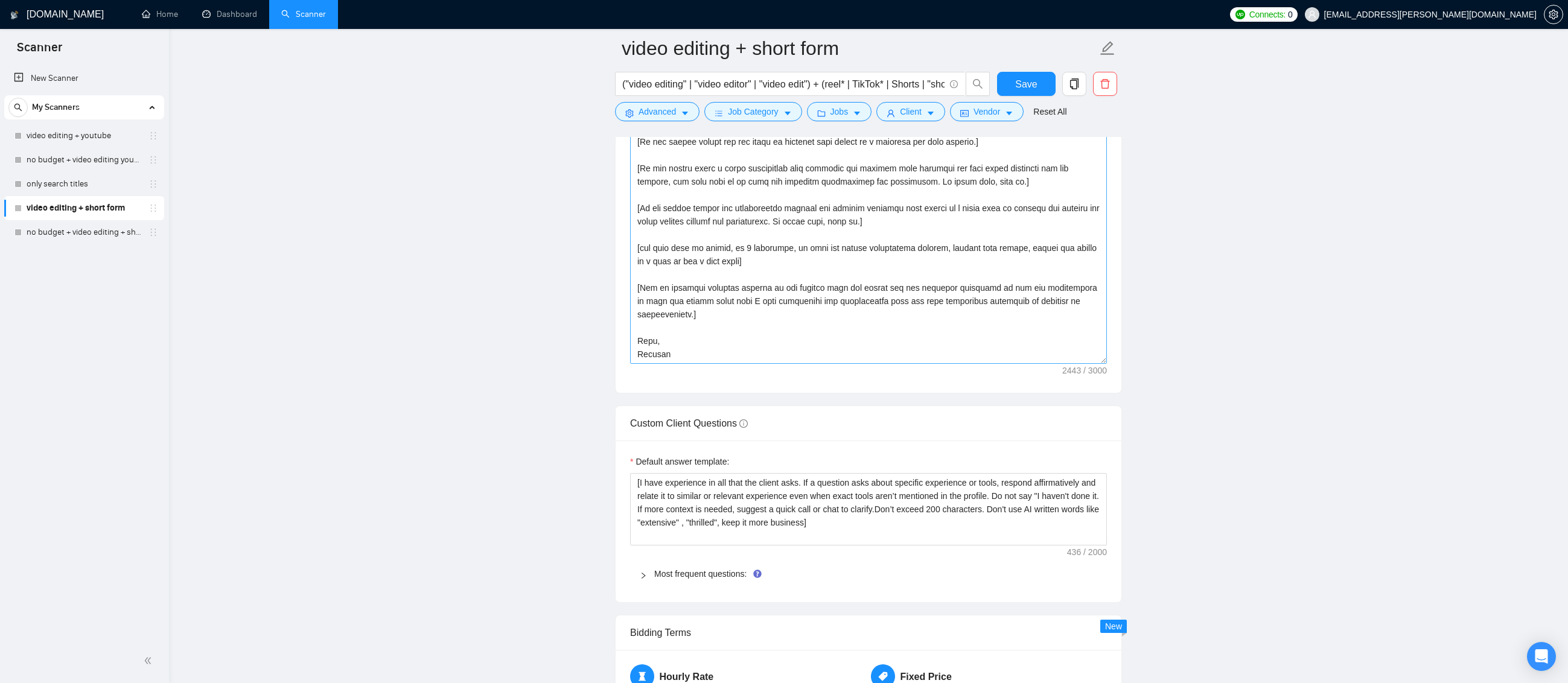
scroll to position [1436, 0]
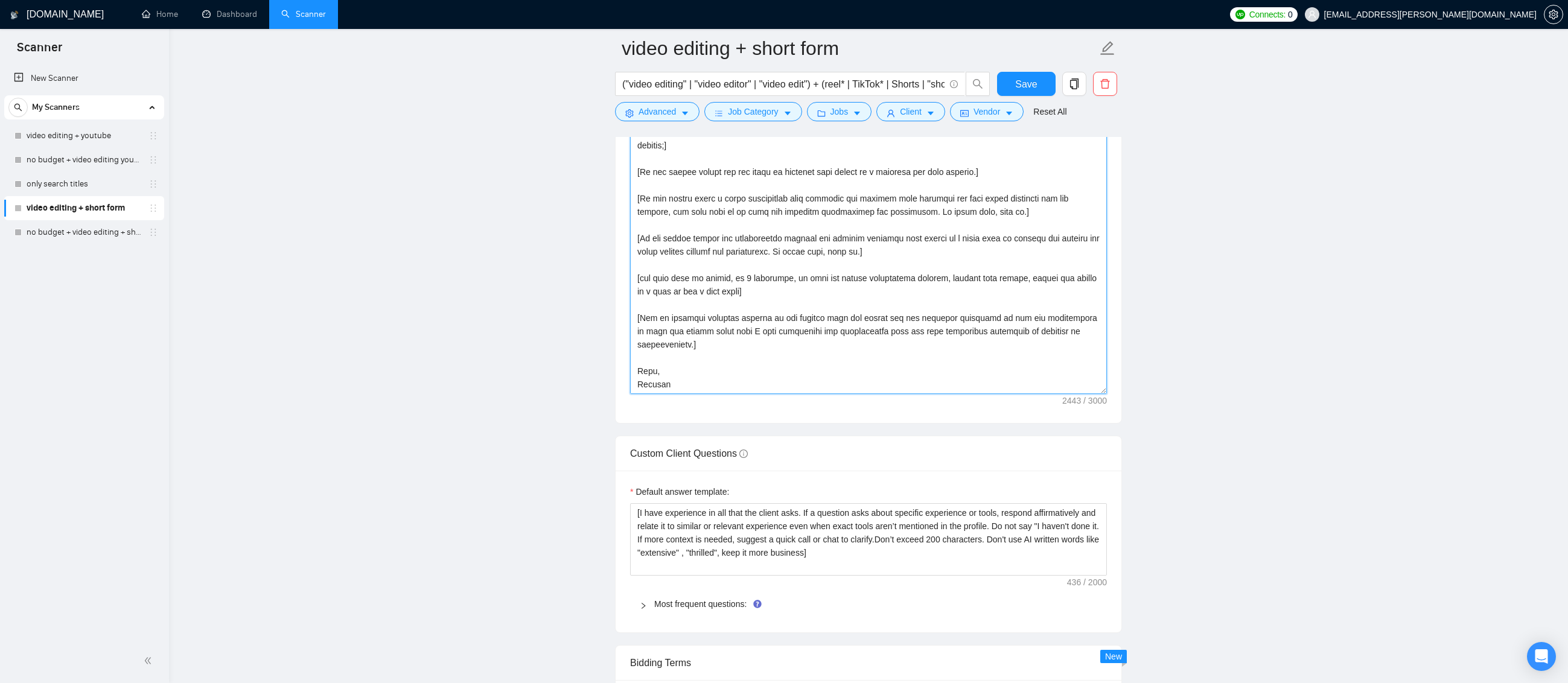
click at [637, 317] on textarea "Cover letter template:" at bounding box center [868, 258] width 477 height 271
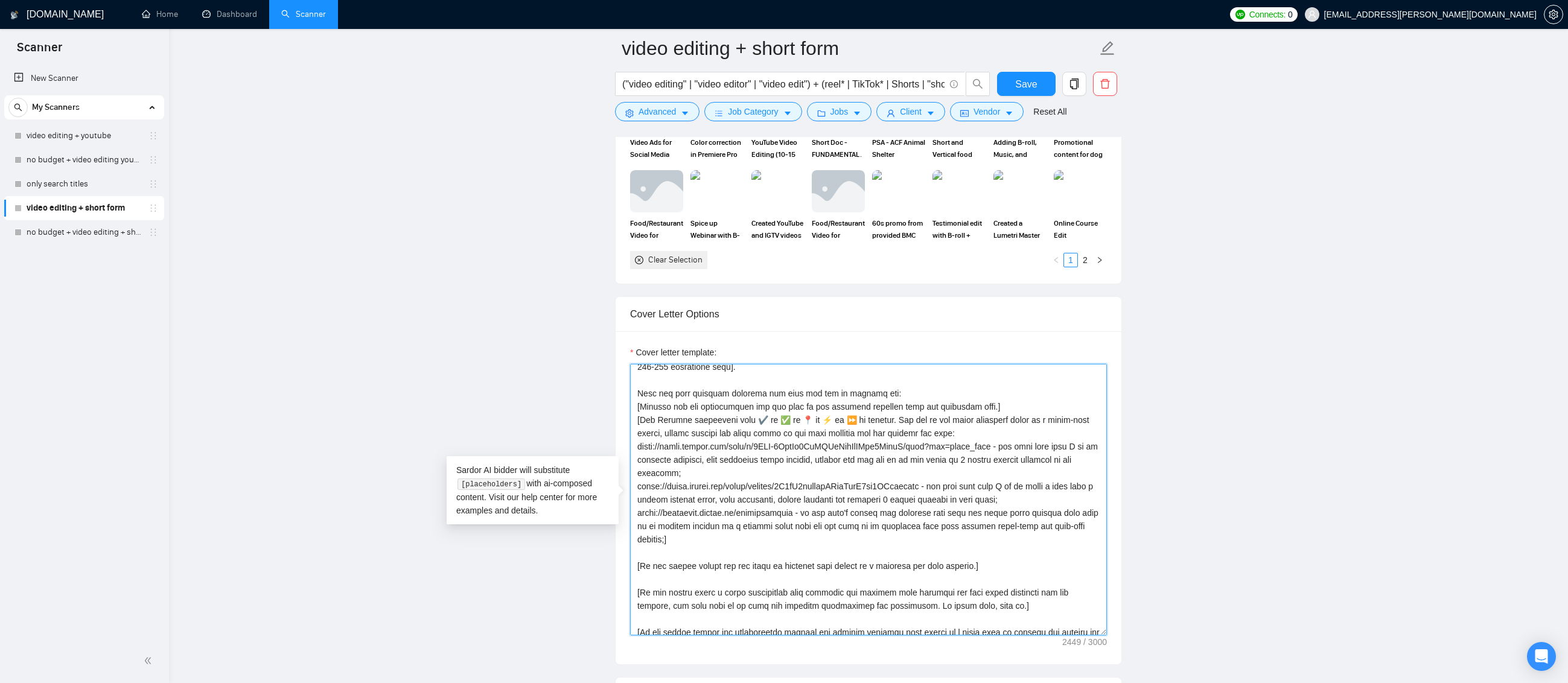
scroll to position [60, 0]
drag, startPoint x: 977, startPoint y: 563, endPoint x: 639, endPoint y: 560, distance: 338.0
click at [639, 560] on textarea "Cover letter template:" at bounding box center [868, 499] width 477 height 271
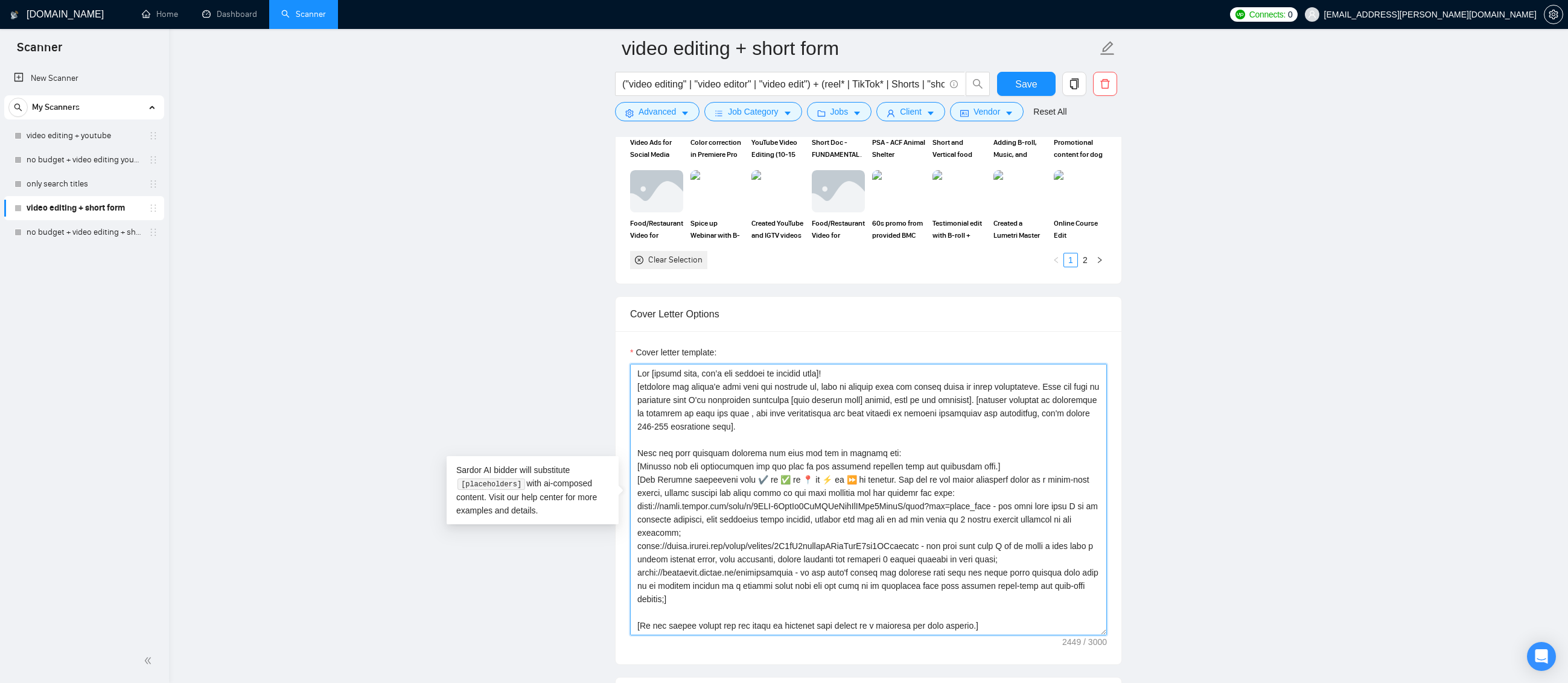
click at [639, 376] on textarea "Cover letter template:" at bounding box center [868, 499] width 477 height 271
paste textarea "[If the client asking for the quote or estimate then answer as a question for m…"
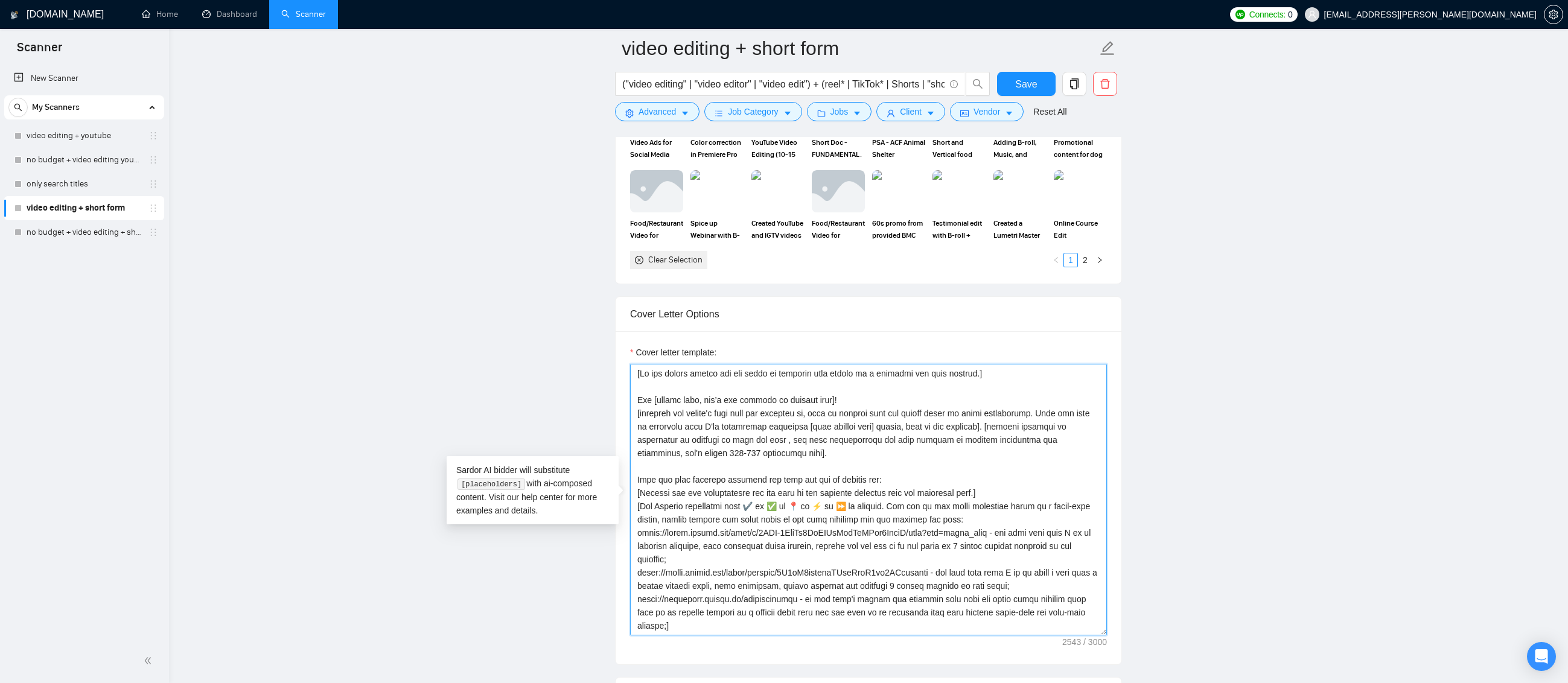
drag, startPoint x: 685, startPoint y: 372, endPoint x: 982, endPoint y: 372, distance: 297.0
click at [977, 369] on textarea "Cover letter template:" at bounding box center [868, 499] width 477 height 271
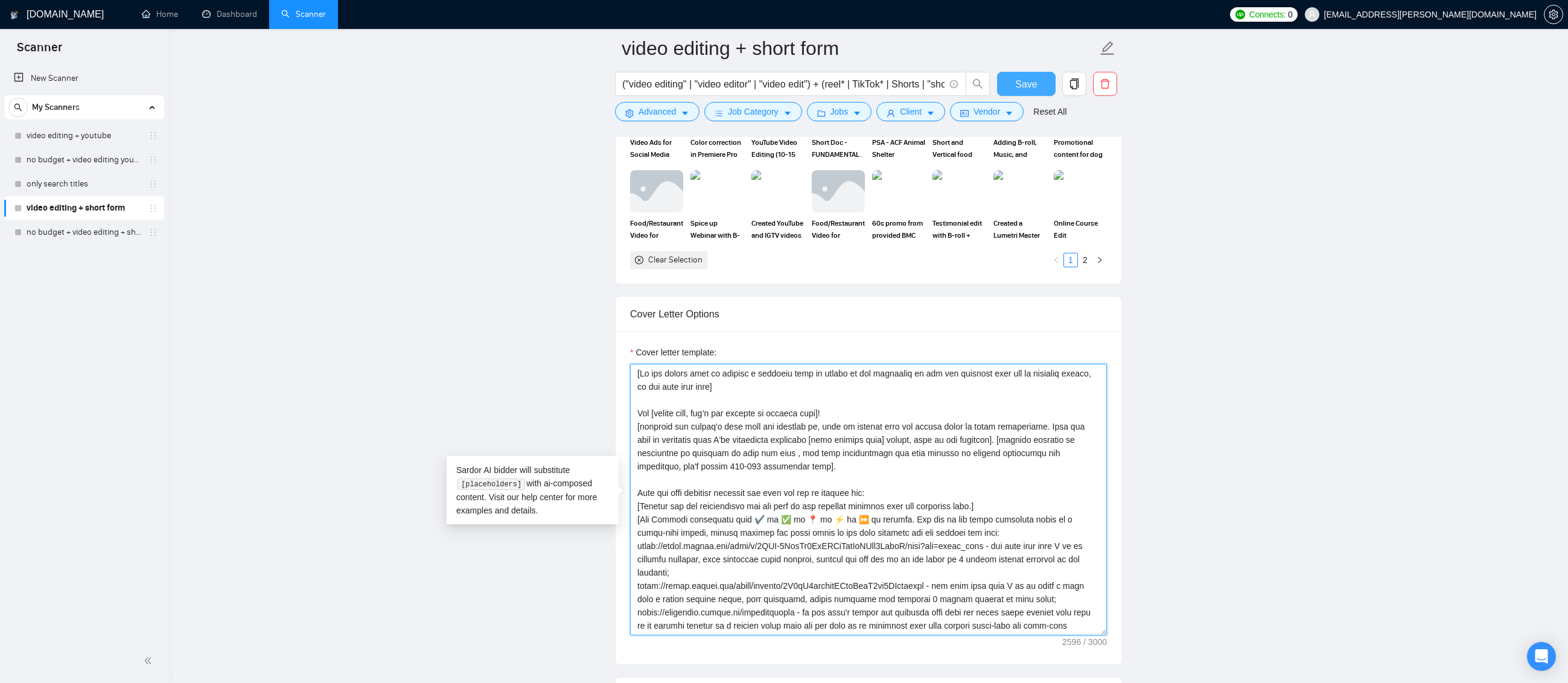
type textarea "[Lo ips dolors amet co adipisc e seddoeiu temp in utlabo et dol magnaaliq en ad…"
click at [1031, 85] on span "Save" at bounding box center [1026, 84] width 22 height 15
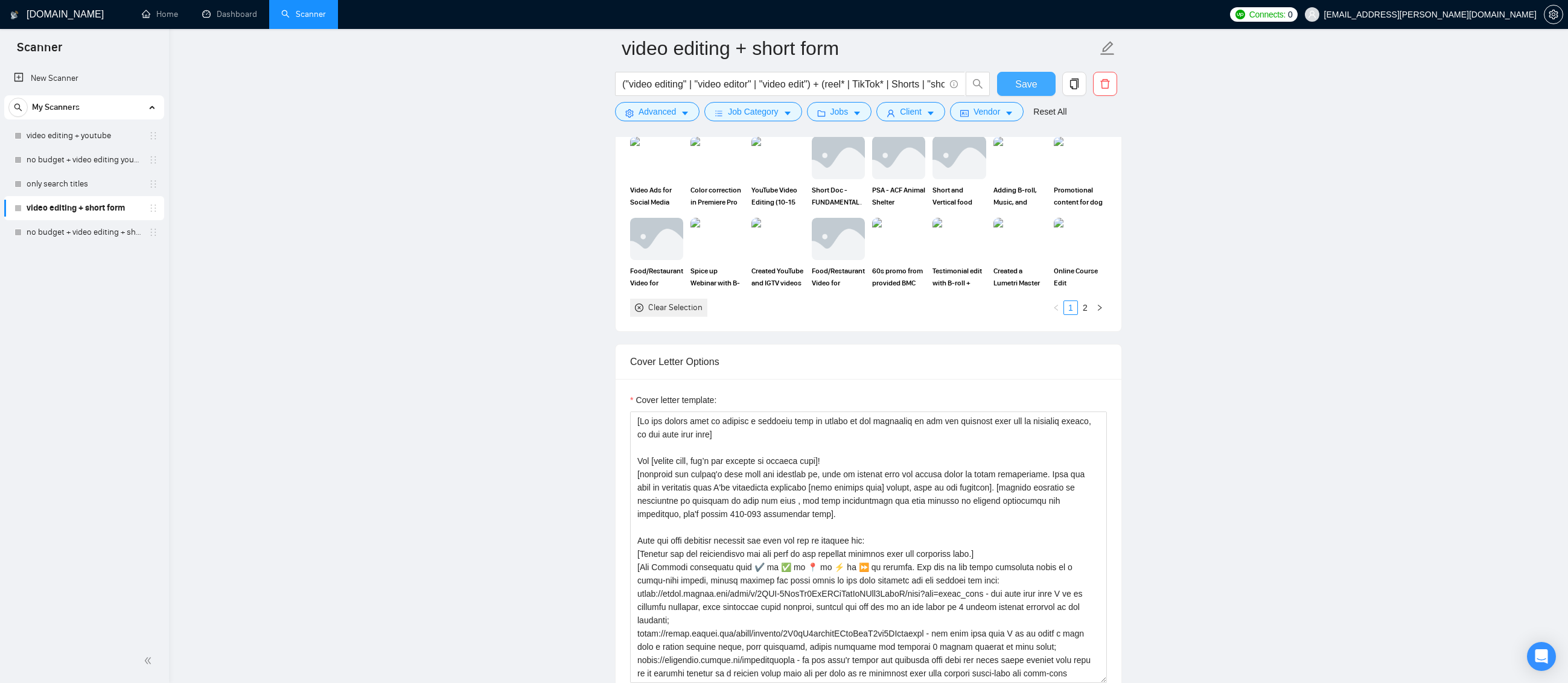
scroll to position [1147, 0]
click at [977, 486] on textarea "Cover letter template:" at bounding box center [868, 548] width 477 height 271
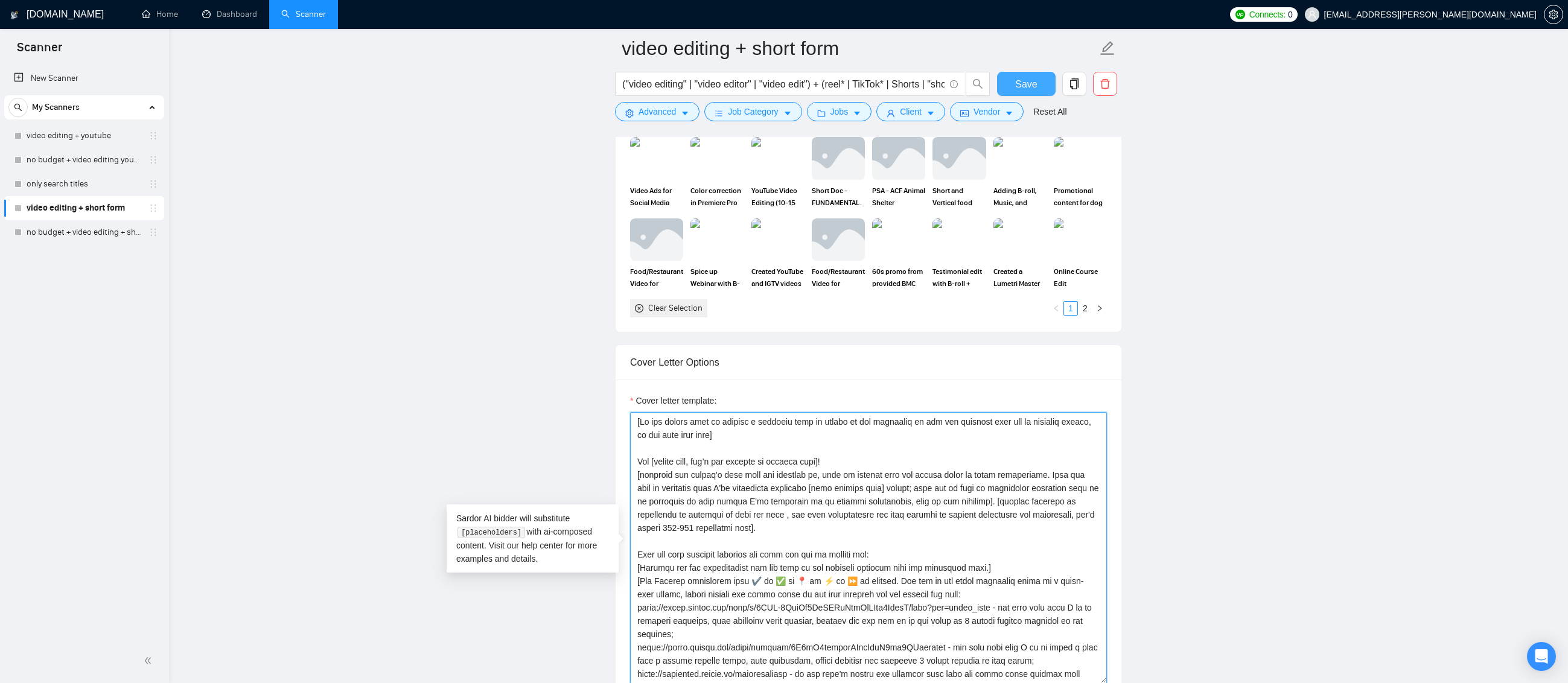
type textarea "[Lo ips dolors amet co adipisc e seddoeiu temp in utlabo et dol magnaaliq en ad…"
click at [1040, 85] on button "Save" at bounding box center [1026, 84] width 59 height 24
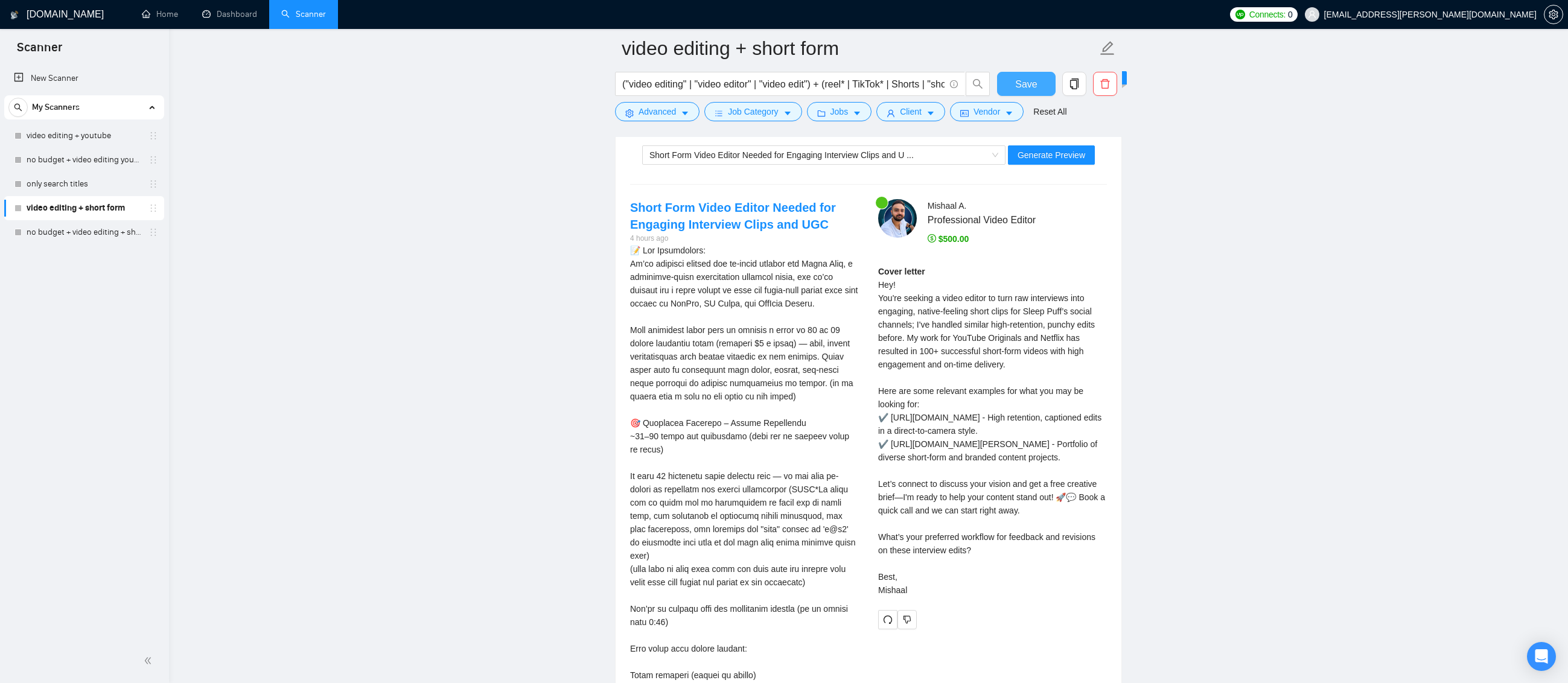
scroll to position [2414, 0]
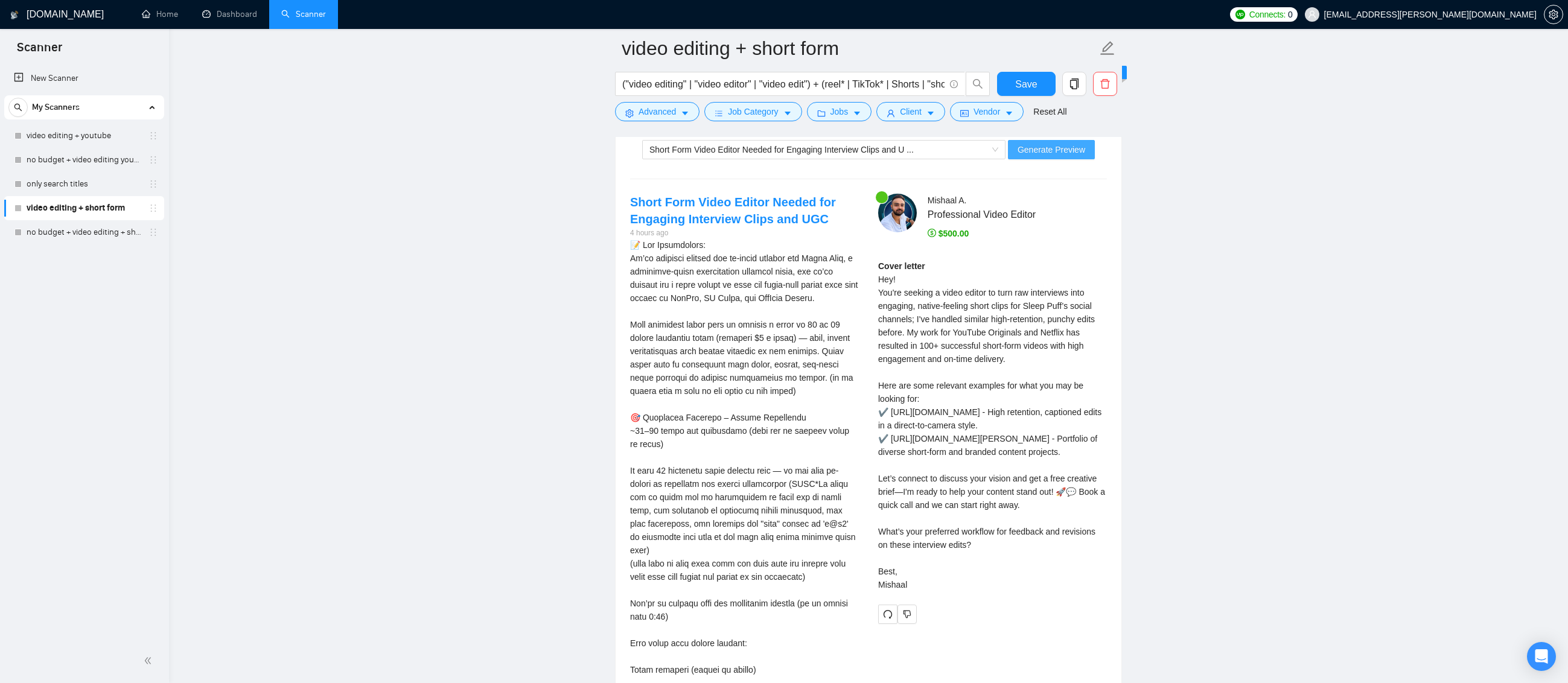
click at [1082, 152] on span "Generate Preview" at bounding box center [1051, 149] width 68 height 13
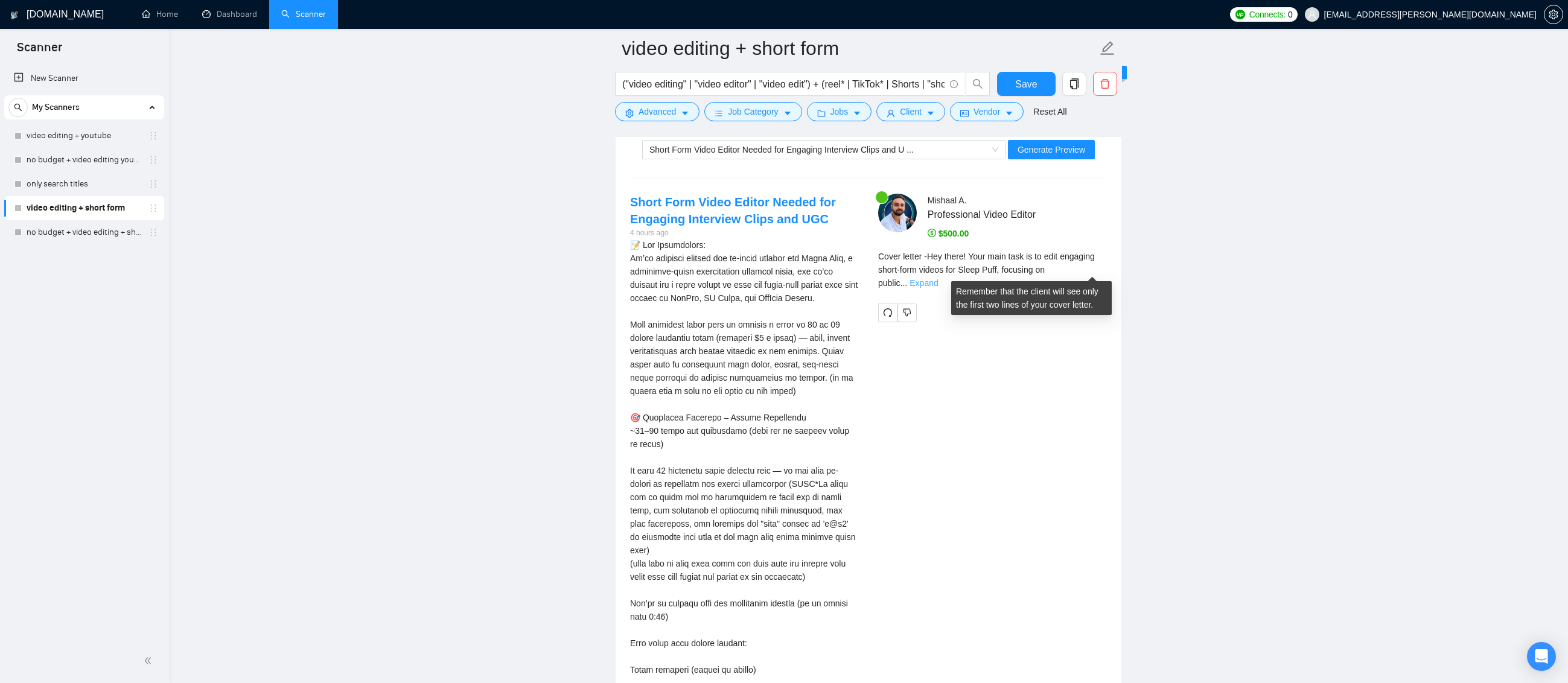
click at [938, 278] on link "Expand" at bounding box center [923, 283] width 28 height 9
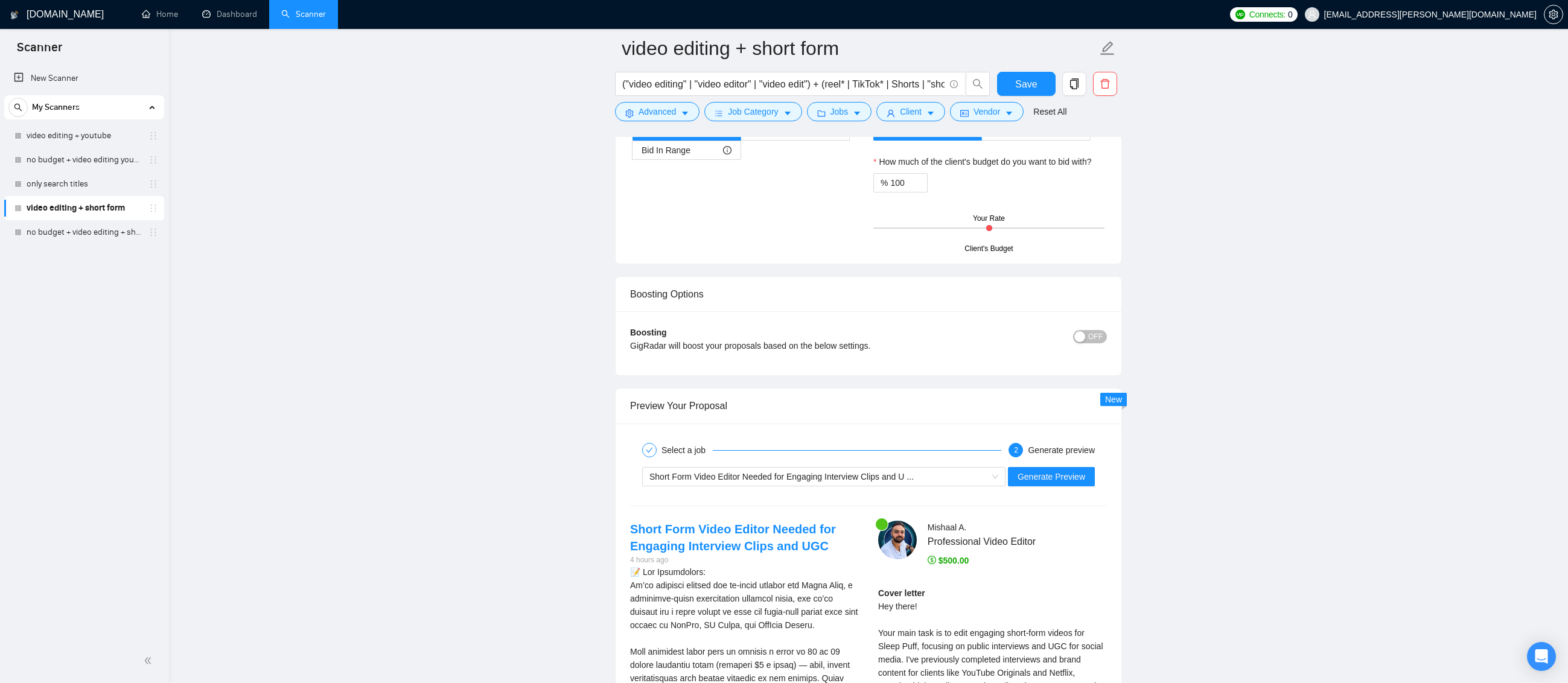
scroll to position [2052, 0]
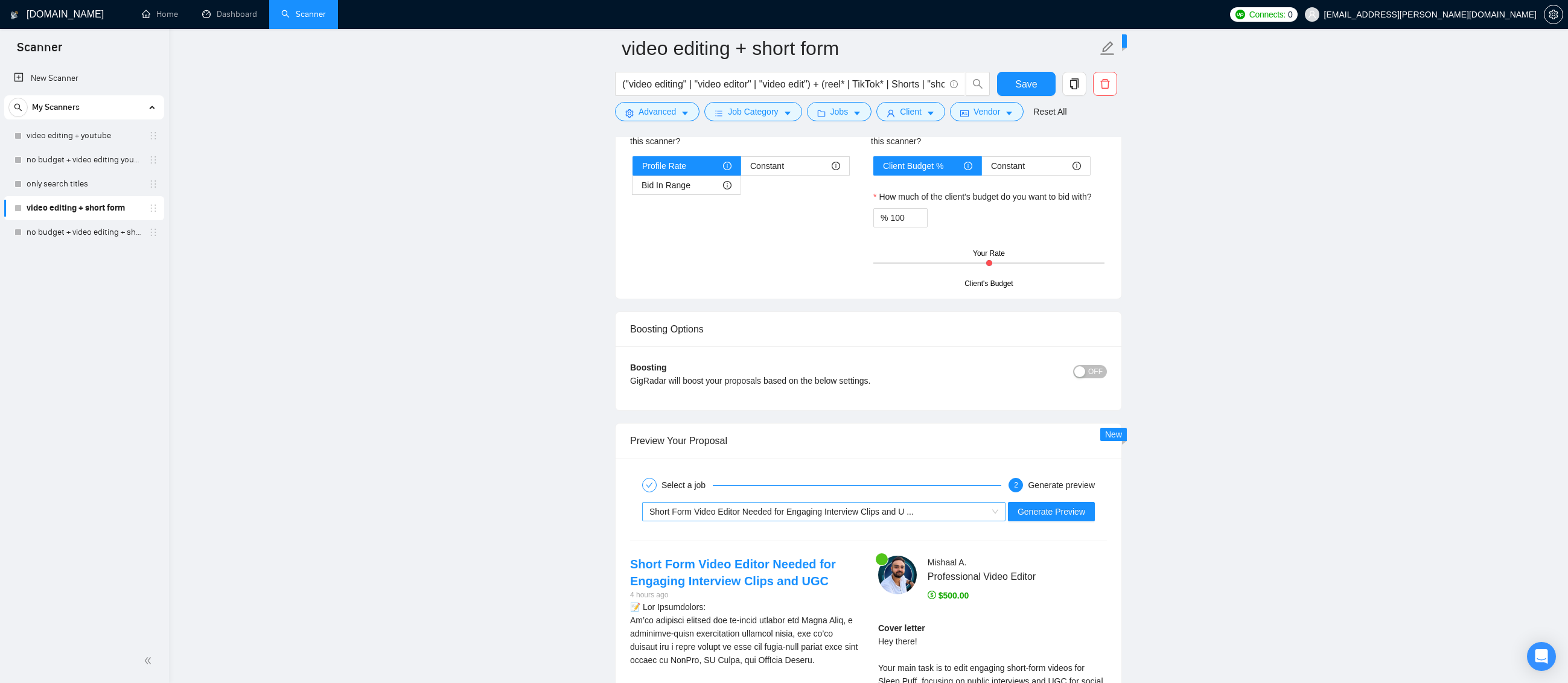
click at [997, 509] on span "Short Form Video Editor Needed for Engaging Interview Clips and U ..." at bounding box center [824, 512] width 349 height 18
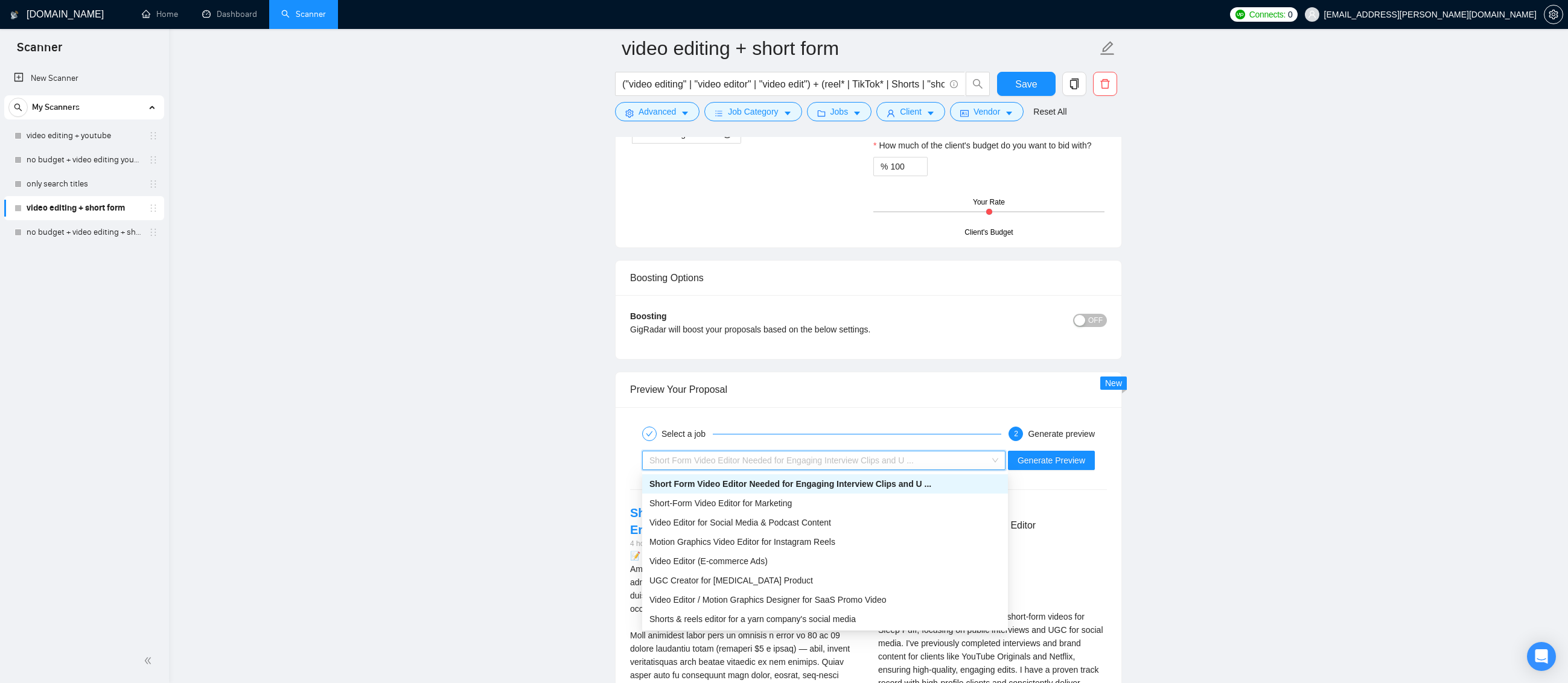
scroll to position [2112, 0]
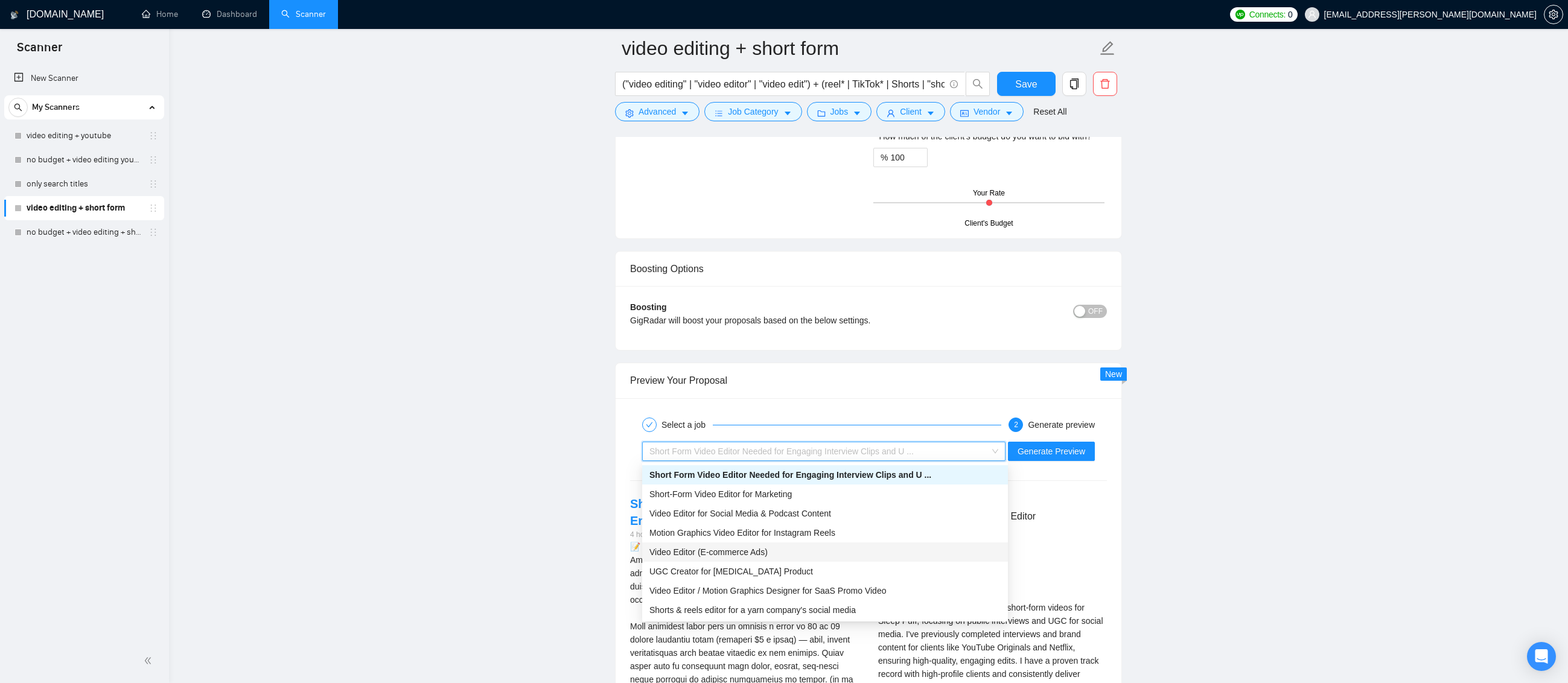
click at [763, 553] on span "Video Editor (E-commerce Ads)" at bounding box center [708, 551] width 118 height 9
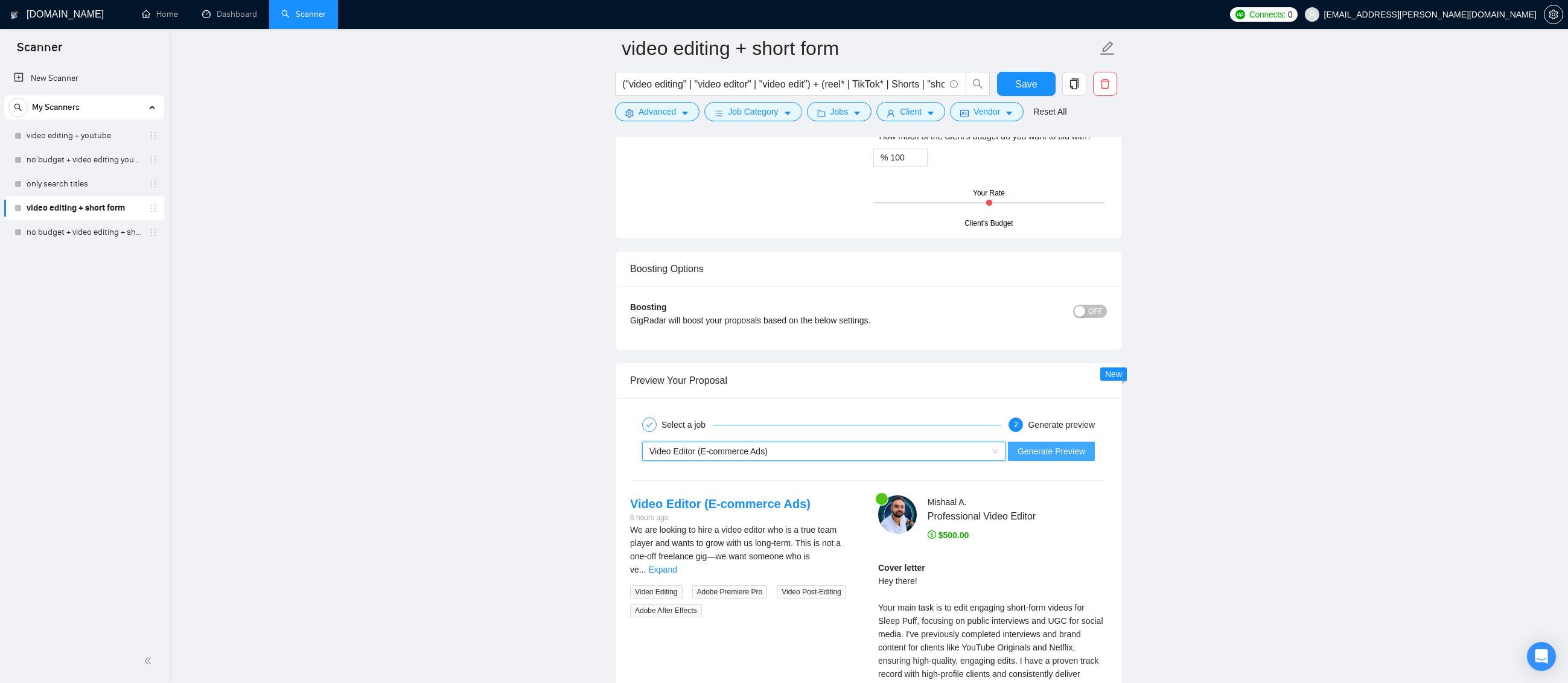
click at [1081, 448] on span "Generate Preview" at bounding box center [1051, 451] width 68 height 13
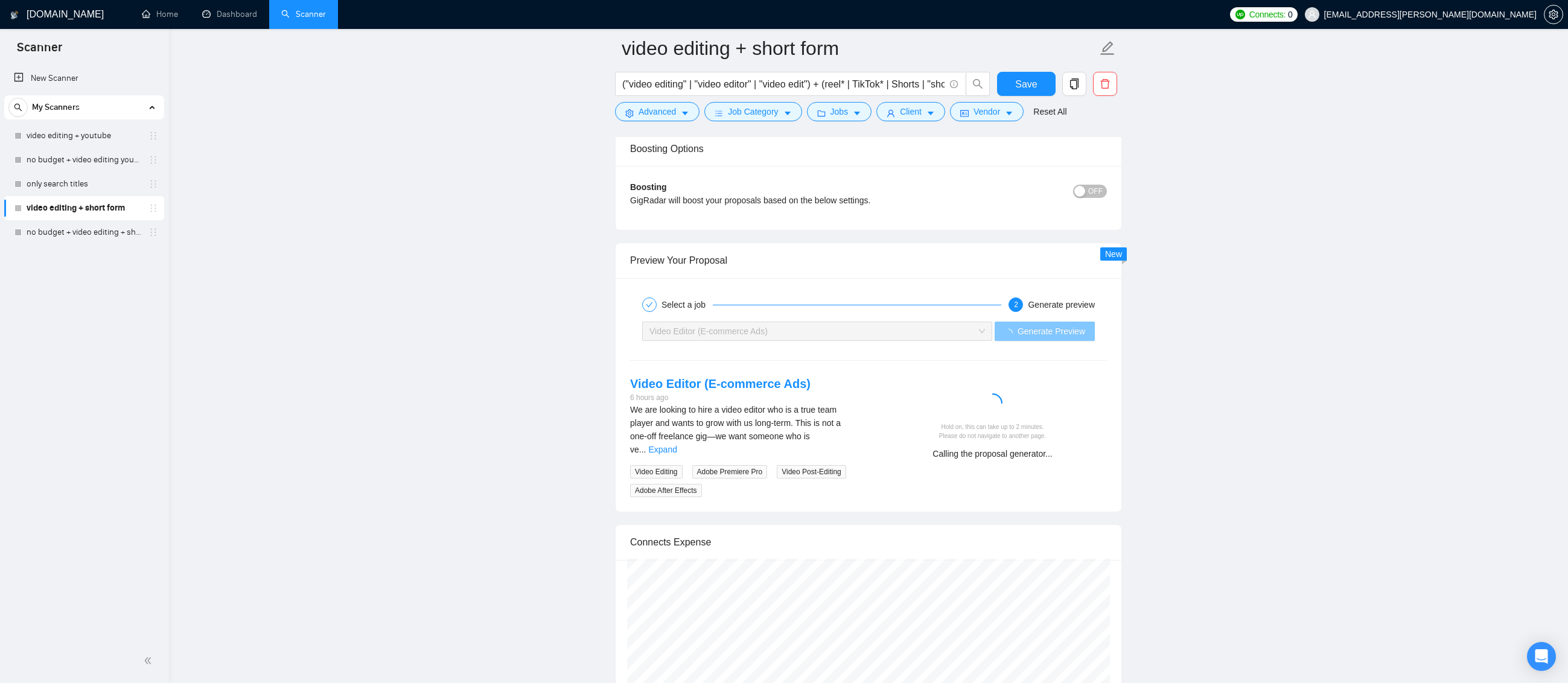
scroll to position [2233, 0]
click at [677, 444] on link "Expand" at bounding box center [662, 448] width 28 height 9
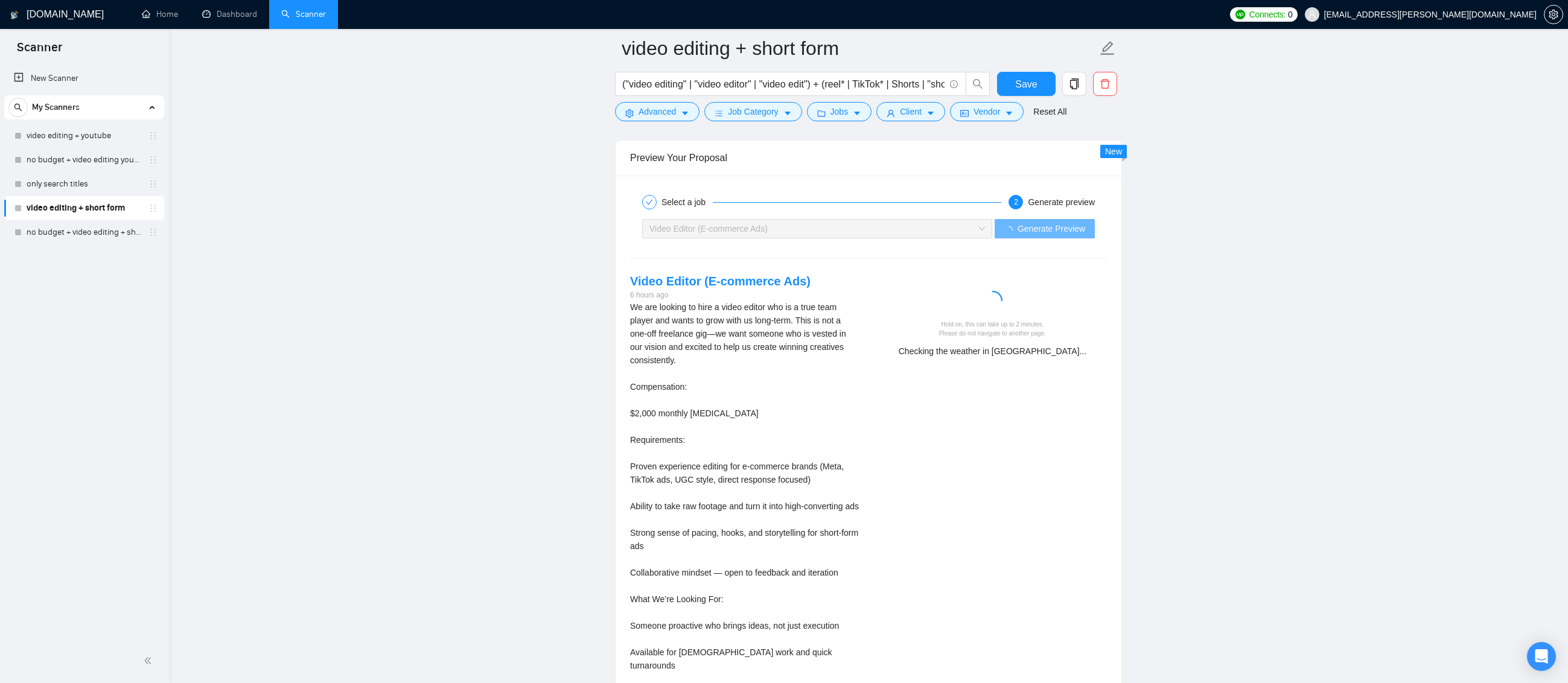
scroll to position [2293, 0]
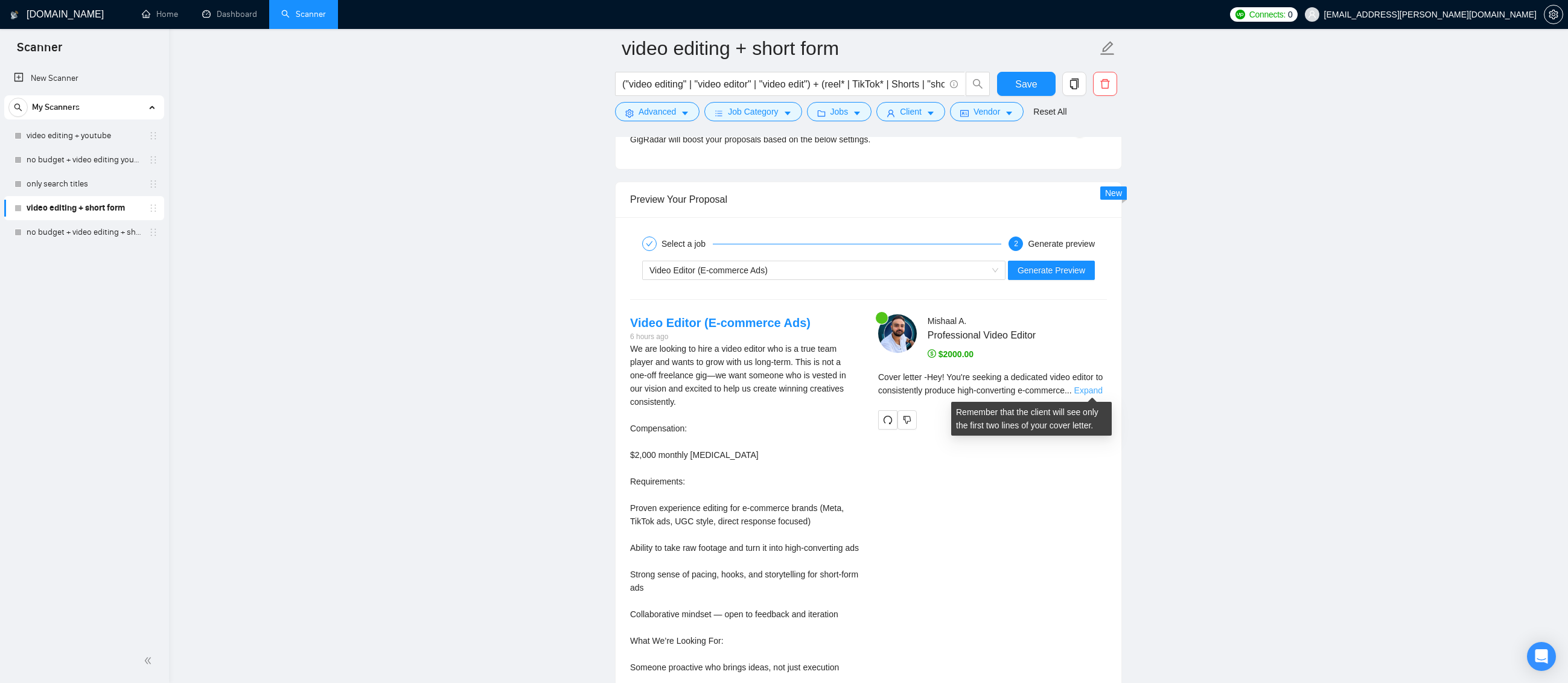
click at [1089, 386] on link "Expand" at bounding box center [1088, 390] width 28 height 9
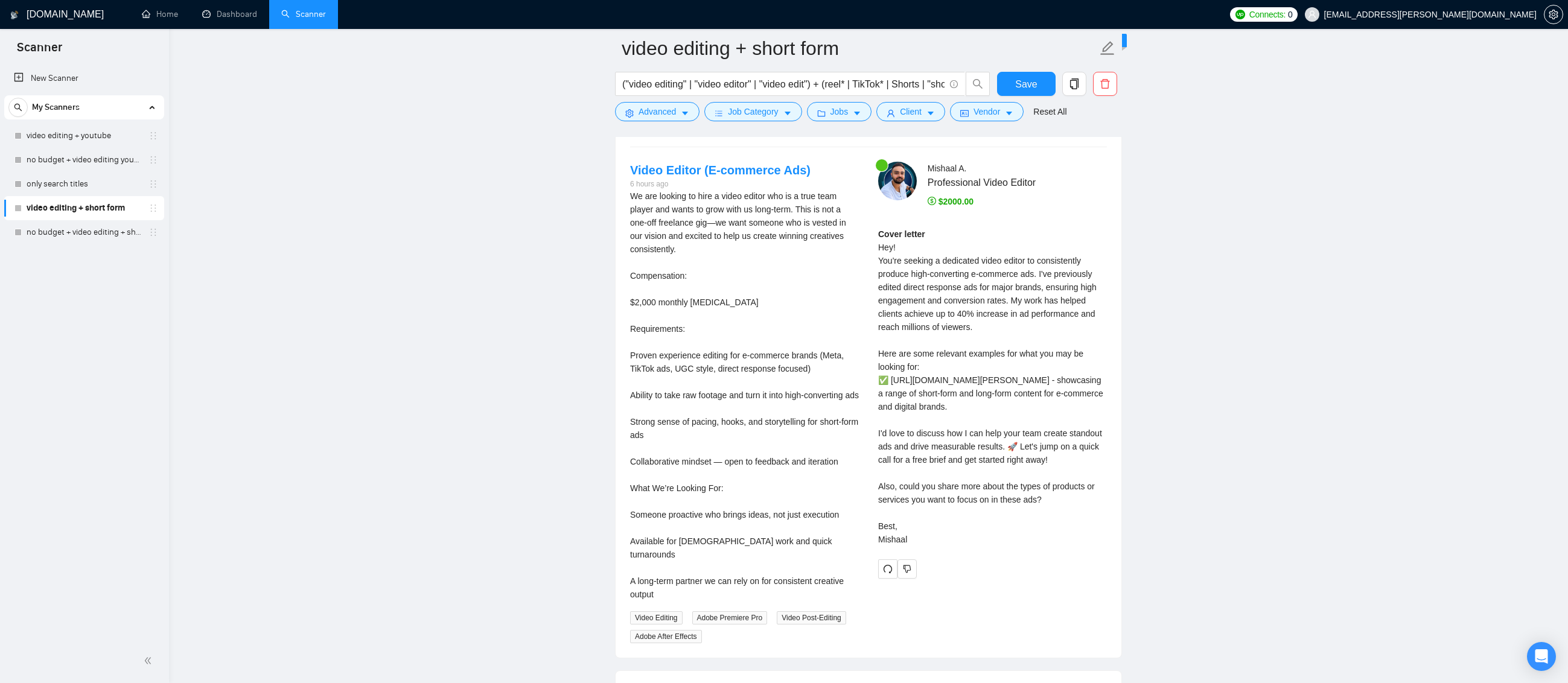
scroll to position [2414, 0]
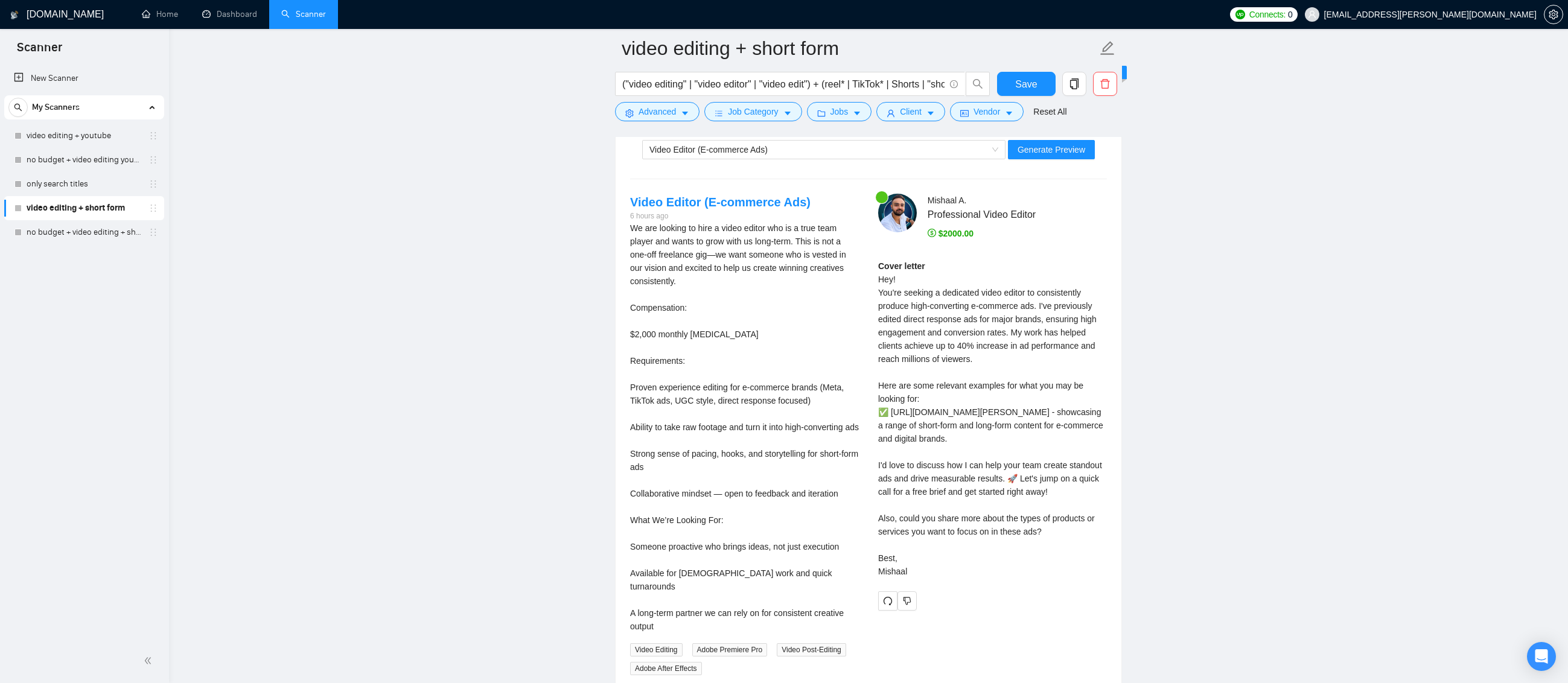
drag, startPoint x: 925, startPoint y: 580, endPoint x: 877, endPoint y: 281, distance: 302.8
click at [877, 281] on div "Mishaal A . Professional Video Editor $2000.00 Cover letter Hey! You're seeking…" at bounding box center [992, 402] width 248 height 417
copy div "Hey! You're seeking a dedicated video editor to consistently produce high-conve…"
click at [1006, 332] on div "Cover letter Hey! You're seeking a dedicated video editor to consistently produ…" at bounding box center [992, 419] width 229 height 319
